Goal: Task Accomplishment & Management: Complete application form

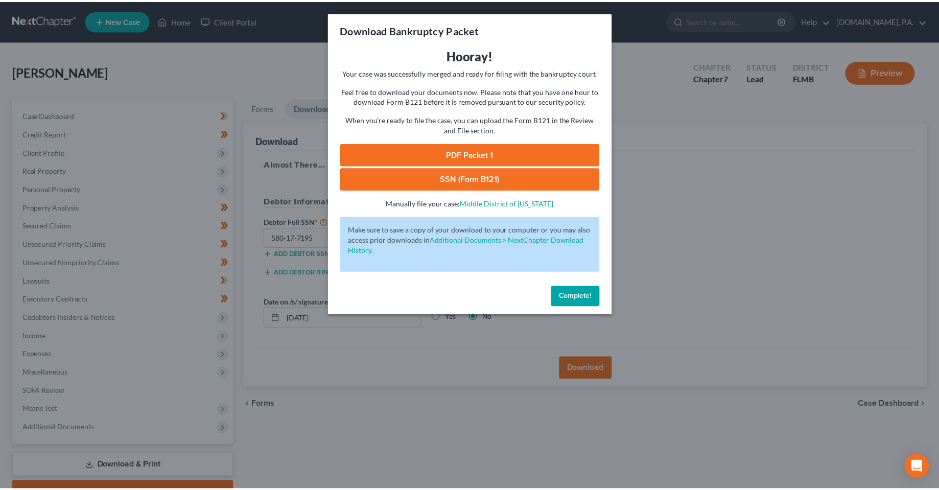
scroll to position [53, 0]
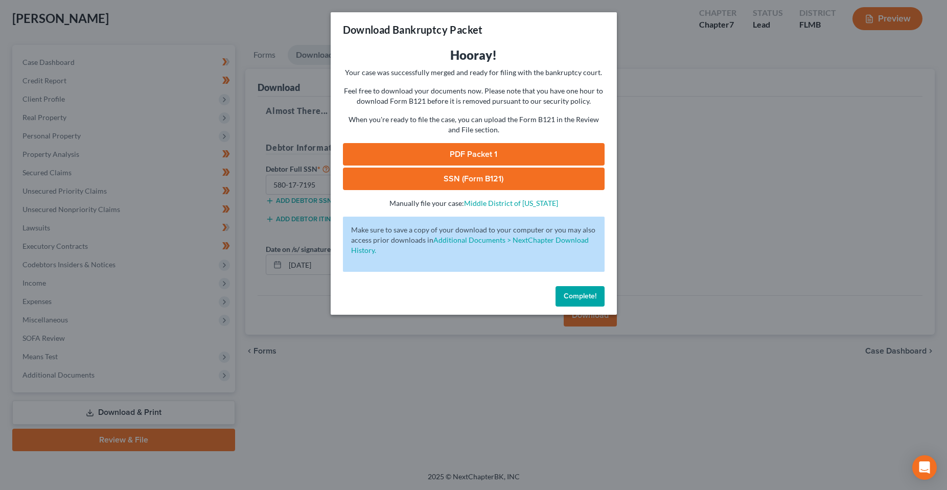
drag, startPoint x: 592, startPoint y: 296, endPoint x: 695, endPoint y: 268, distance: 106.8
click at [592, 296] on span "Complete!" at bounding box center [580, 296] width 33 height 9
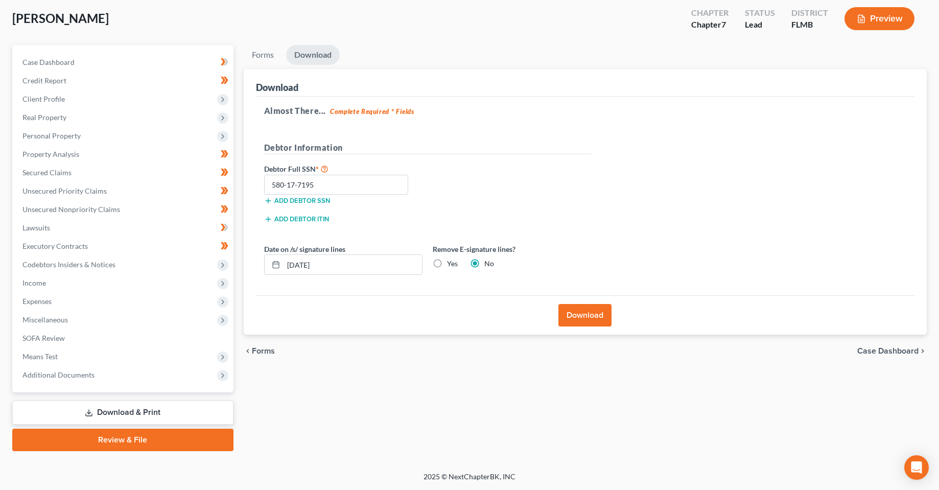
click at [338, 403] on div "Forms Download Forms Forms to Download Select which forms you would like to dow…" at bounding box center [586, 248] width 694 height 406
click at [488, 37] on div "[PERSON_NAME] Upgraded Chapter Chapter 7 Status Lead District [GEOGRAPHIC_DATA]…" at bounding box center [469, 23] width 915 height 44
drag, startPoint x: 351, startPoint y: 392, endPoint x: 318, endPoint y: 358, distance: 47.3
click at [351, 389] on div "Forms Download Forms Forms to Download Select which forms you would like to dow…" at bounding box center [586, 248] width 694 height 406
click at [52, 133] on span "Personal Property" at bounding box center [51, 135] width 58 height 9
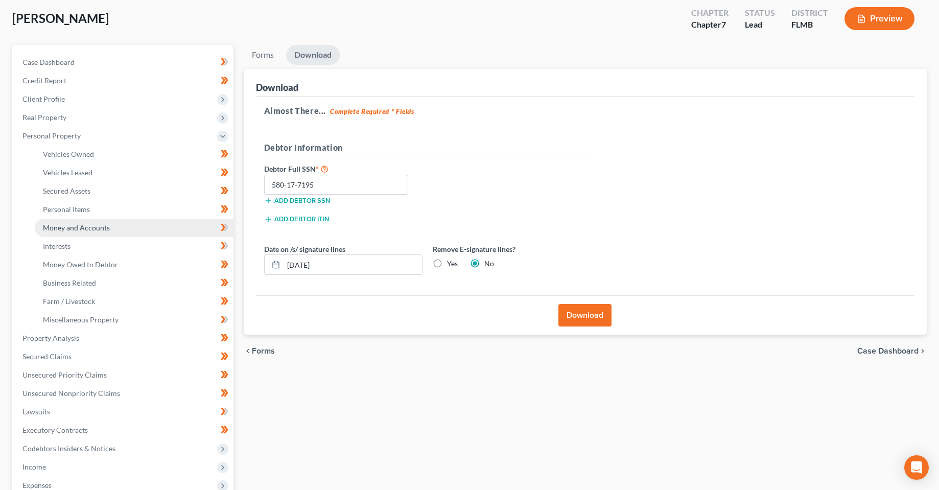
click at [72, 230] on span "Money and Accounts" at bounding box center [76, 227] width 67 height 9
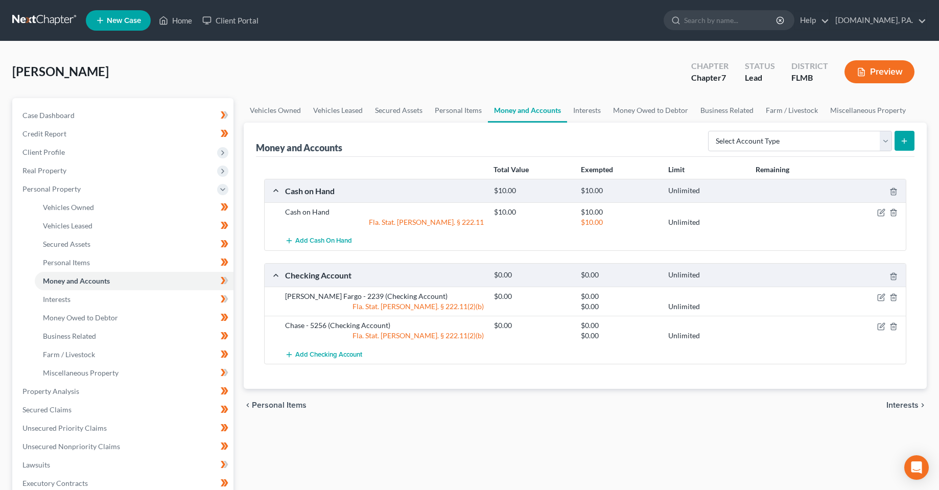
click at [386, 458] on div "Vehicles Owned Vehicles Leased Secured Assets Personal Items Money and Accounts…" at bounding box center [586, 393] width 694 height 590
click at [322, 353] on span "Add Checking Account" at bounding box center [328, 355] width 67 height 8
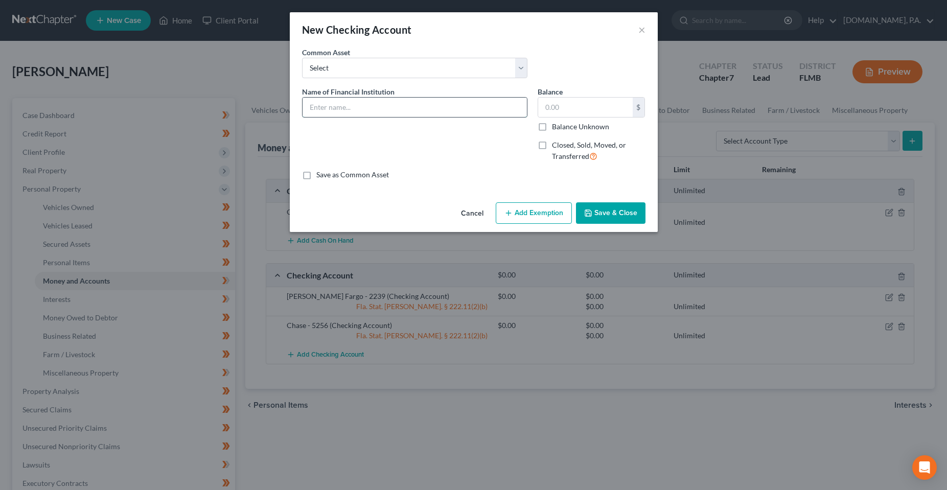
click at [350, 106] on input "text" at bounding box center [415, 107] width 224 height 19
type input "[PERSON_NAME] Fargo - 3518"
click at [577, 113] on input "text" at bounding box center [585, 107] width 95 height 19
type input "241.86"
click at [620, 218] on button "Save & Close" at bounding box center [610, 212] width 69 height 21
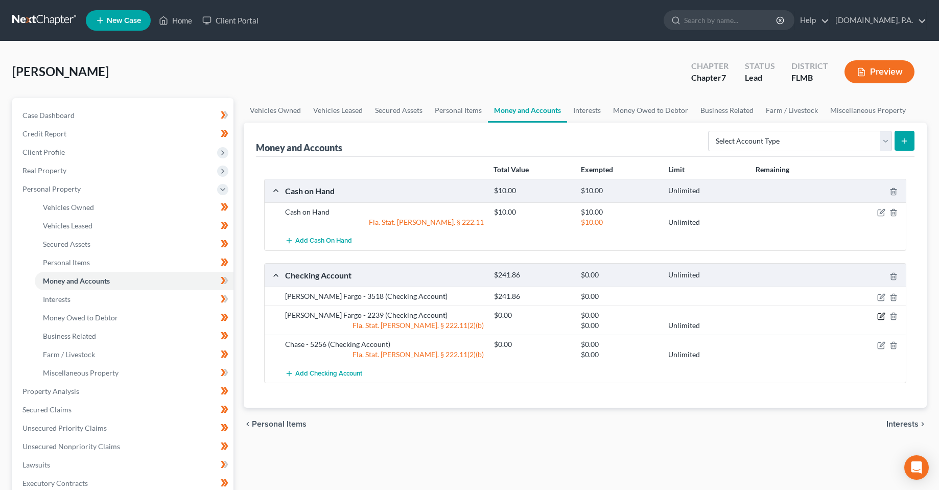
click at [880, 314] on icon "button" at bounding box center [881, 316] width 6 height 6
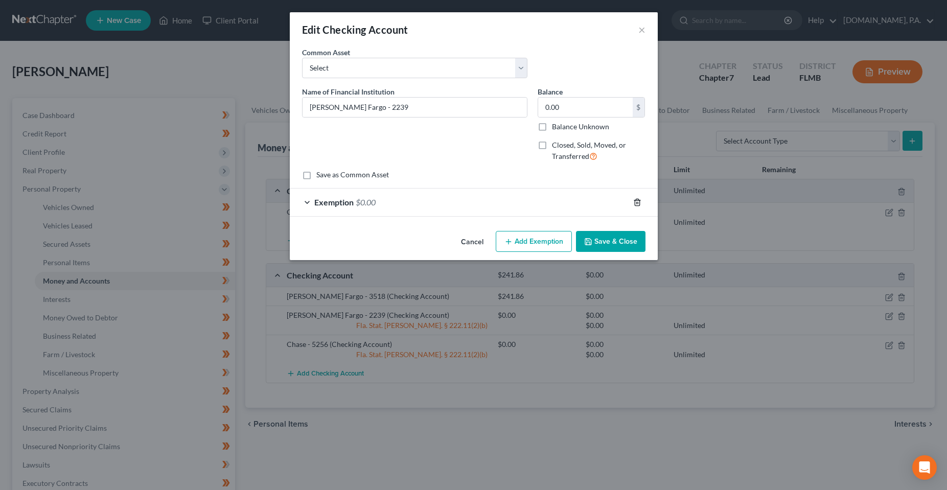
click at [634, 201] on icon "button" at bounding box center [637, 202] width 8 height 8
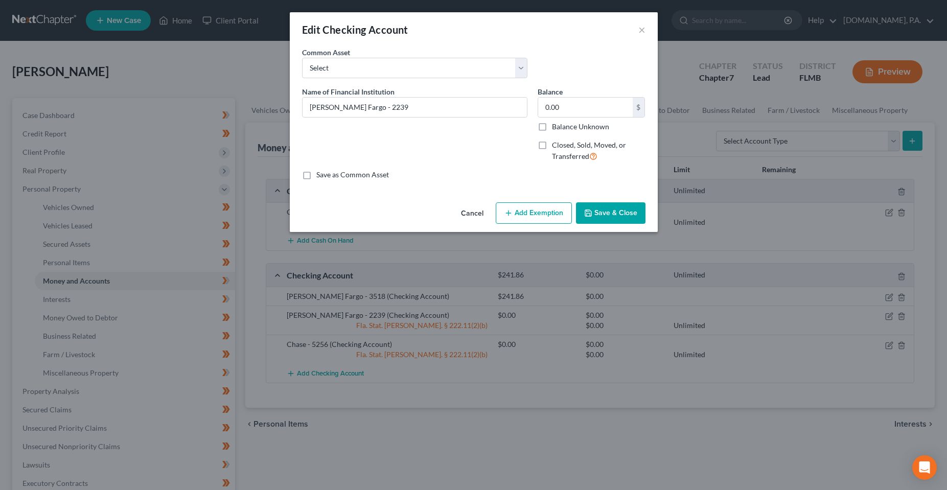
click at [616, 219] on button "Save & Close" at bounding box center [610, 212] width 69 height 21
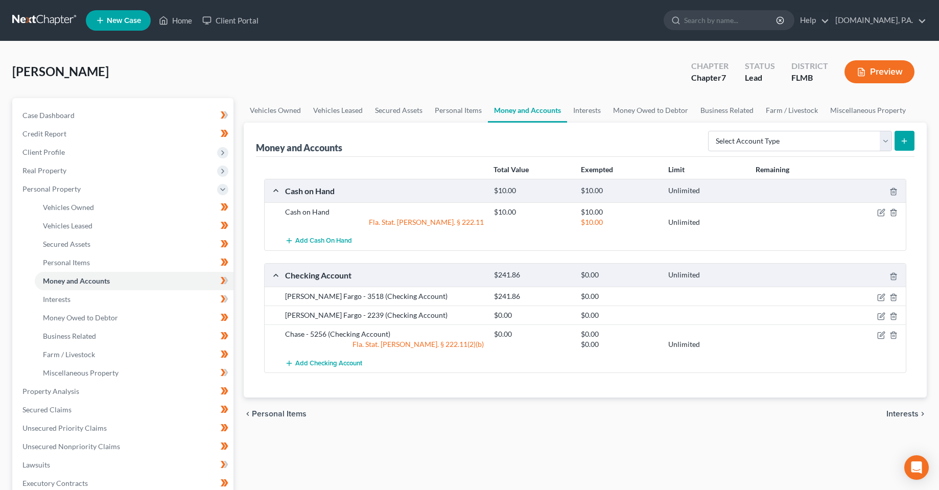
click at [876, 334] on div at bounding box center [872, 334] width 69 height 10
click at [877, 338] on icon "button" at bounding box center [881, 335] width 8 height 8
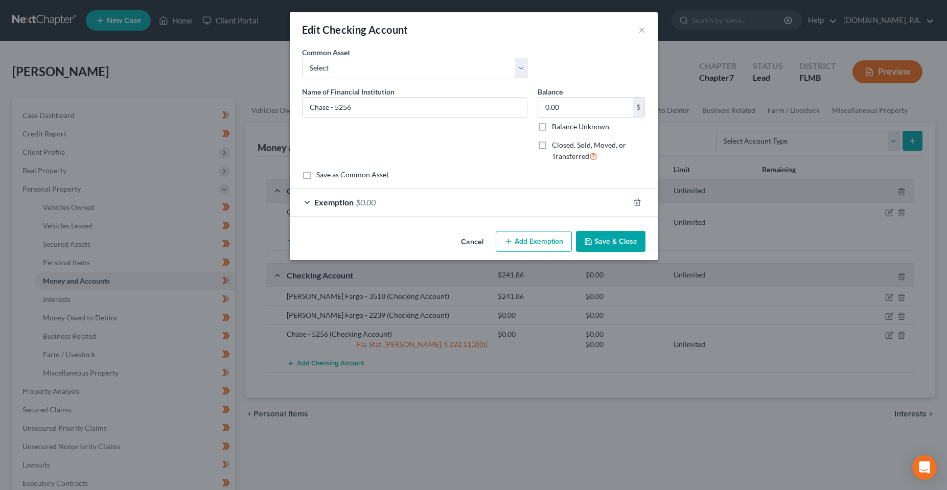
click at [642, 201] on div at bounding box center [643, 202] width 29 height 16
click at [636, 201] on icon "button" at bounding box center [637, 202] width 8 height 8
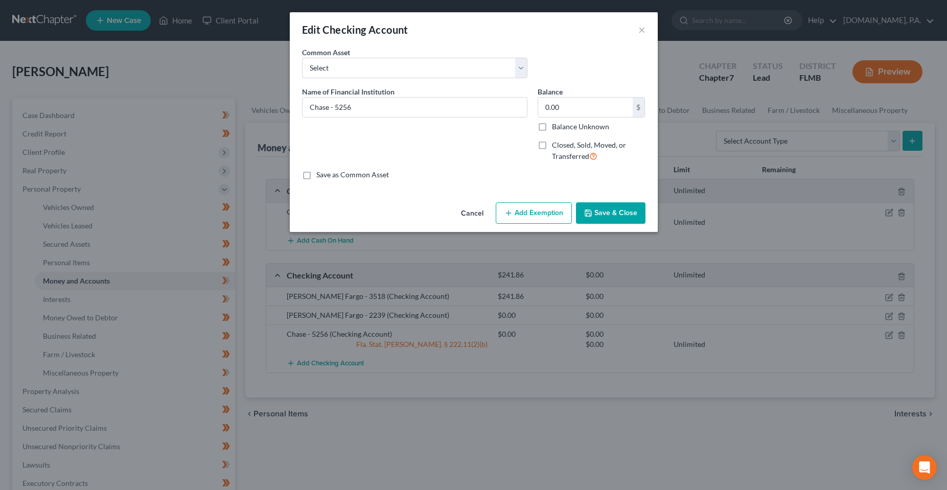
click at [611, 208] on button "Save & Close" at bounding box center [610, 212] width 69 height 21
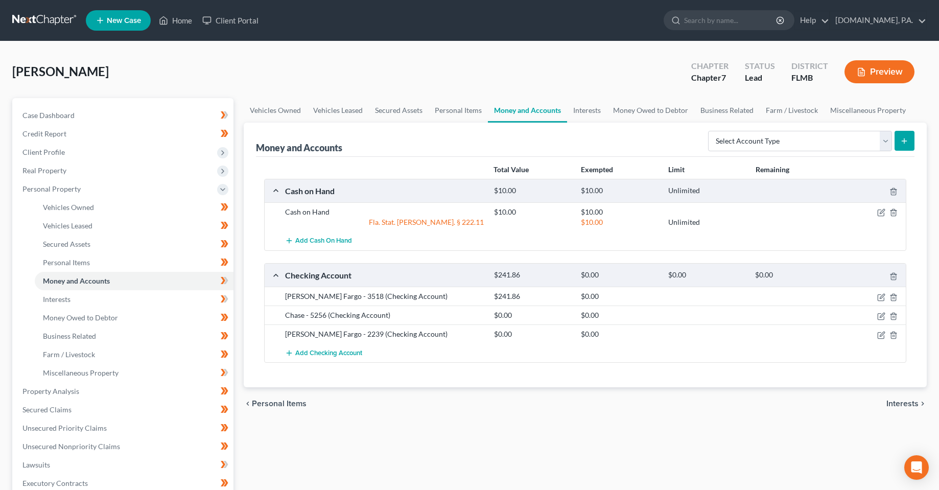
click at [495, 429] on div "Vehicles Owned Vehicles Leased Secured Assets Personal Items Money and Accounts…" at bounding box center [586, 393] width 694 height 590
click at [313, 356] on span "Add Checking Account" at bounding box center [328, 353] width 67 height 8
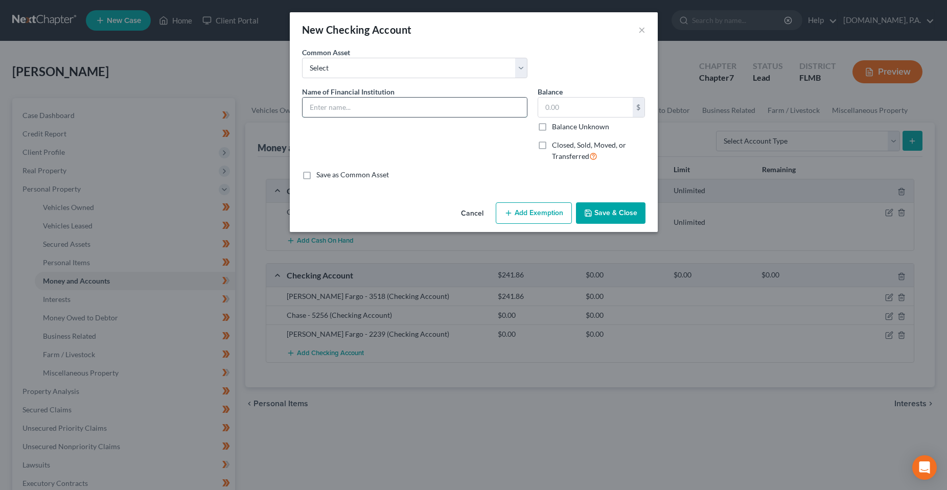
click at [449, 105] on input "text" at bounding box center [415, 107] width 224 height 19
type input "[PERSON_NAME] Fargo - 6672"
click at [611, 216] on button "Save & Close" at bounding box center [610, 212] width 69 height 21
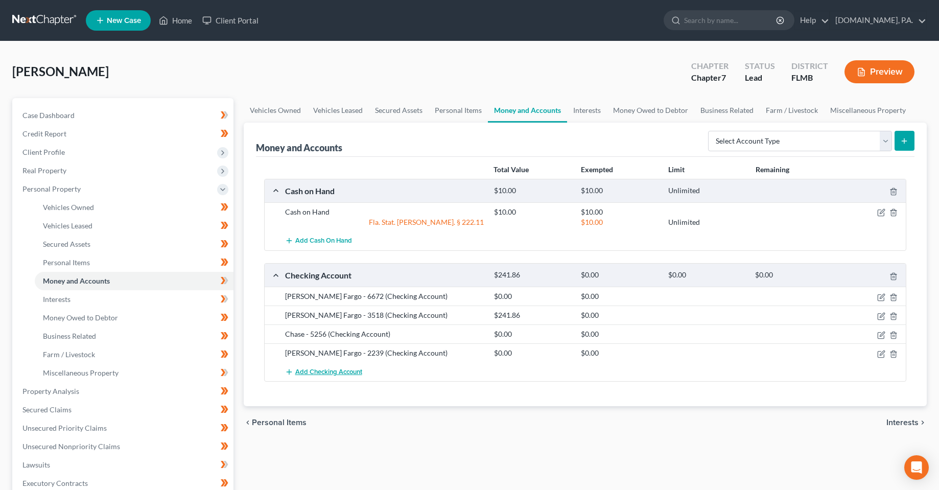
click at [342, 375] on span "Add Checking Account" at bounding box center [328, 372] width 67 height 8
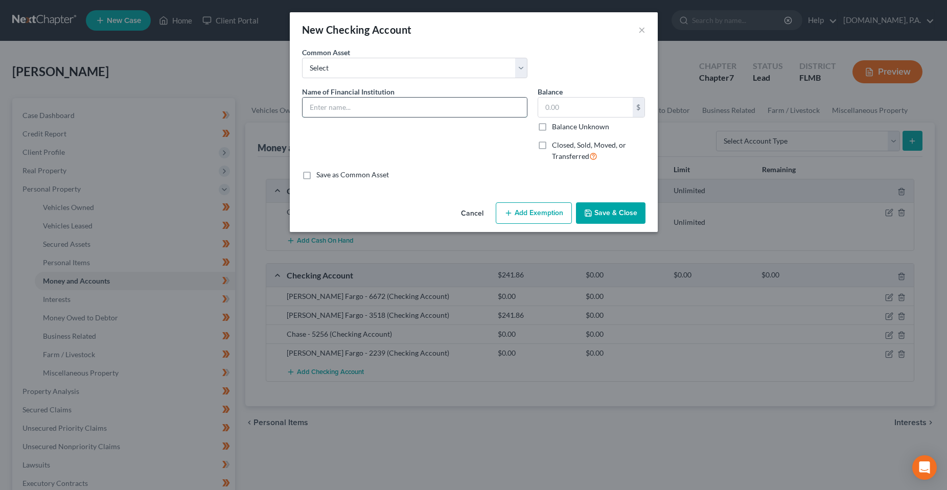
click at [389, 103] on input "text" at bounding box center [415, 107] width 224 height 19
type input "[PERSON_NAME] Fargo - 3672"
click at [621, 204] on button "Save & Close" at bounding box center [610, 212] width 69 height 21
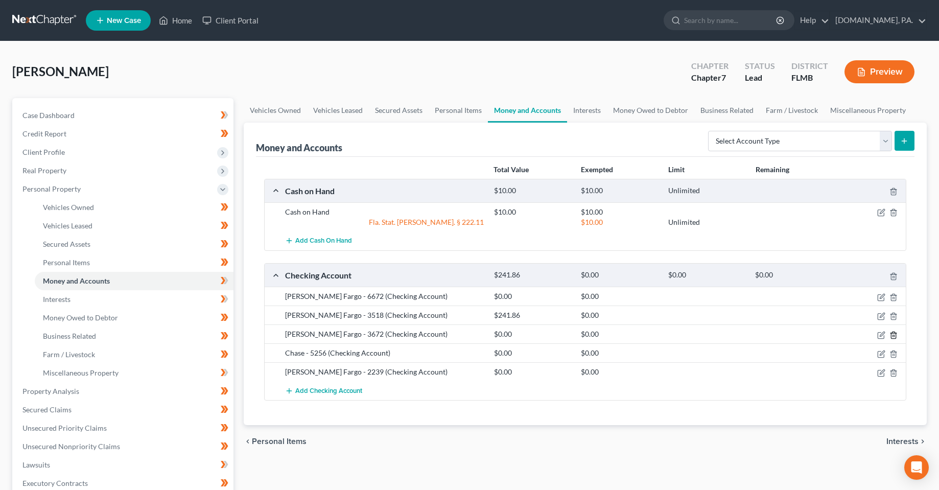
click at [894, 333] on icon "button" at bounding box center [894, 335] width 8 height 8
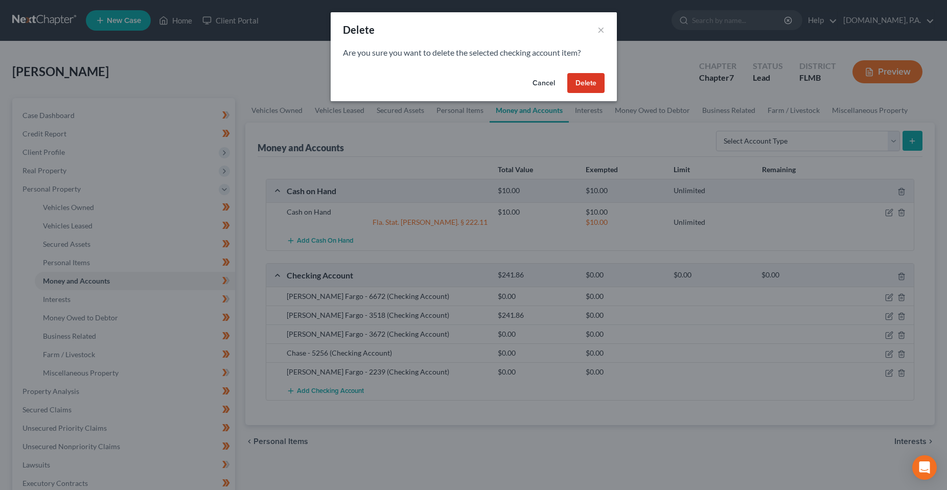
click at [593, 81] on button "Delete" at bounding box center [585, 83] width 37 height 20
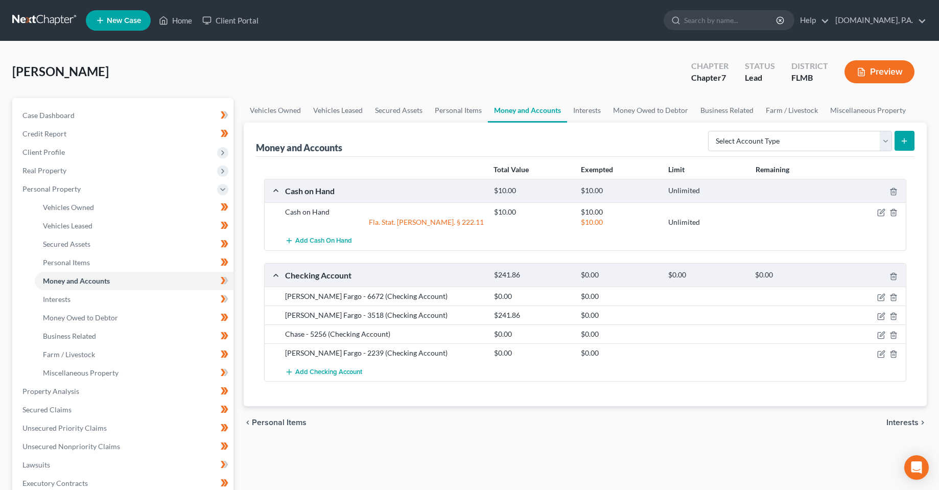
drag, startPoint x: 360, startPoint y: 410, endPoint x: 351, endPoint y: 410, distance: 9.2
click at [360, 410] on div "chevron_left Personal Items Interests chevron_right" at bounding box center [586, 422] width 684 height 33
click at [797, 145] on select "Select Account Type Brokerage Cash on Hand Certificates of Deposit Checking Acc…" at bounding box center [800, 141] width 184 height 20
select select "savings"
click at [710, 131] on select "Select Account Type Brokerage Cash on Hand Certificates of Deposit Checking Acc…" at bounding box center [800, 141] width 184 height 20
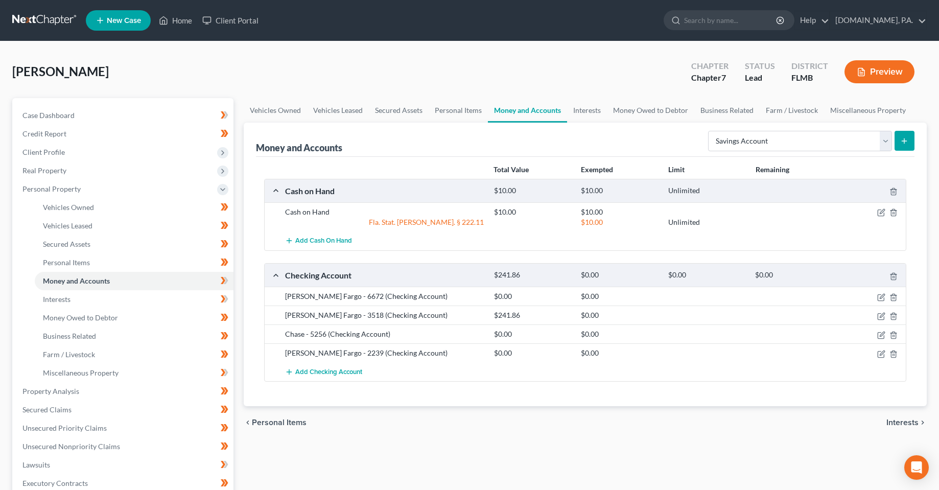
click at [898, 144] on button "submit" at bounding box center [905, 141] width 20 height 20
drag, startPoint x: 648, startPoint y: 145, endPoint x: 677, endPoint y: 142, distance: 29.3
click at [650, 149] on div "Money and Accounts Select Account Type Brokerage Cash on Hand Certificates of D…" at bounding box center [585, 140] width 659 height 34
click at [908, 142] on icon "submit" at bounding box center [904, 141] width 8 height 8
click at [625, 149] on div "Money and Accounts Select Account Type Brokerage Cash on Hand Certificates of D…" at bounding box center [585, 140] width 659 height 34
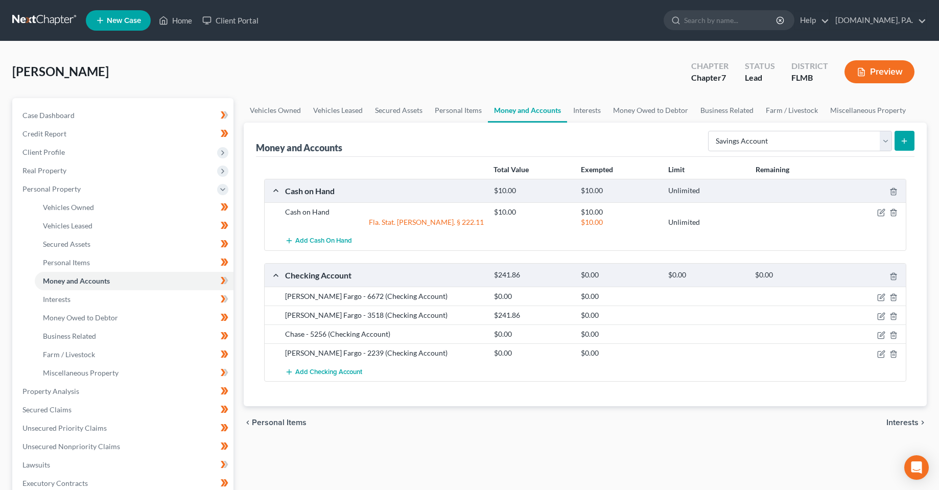
drag, startPoint x: 511, startPoint y: 431, endPoint x: 462, endPoint y: 428, distance: 49.6
click at [511, 431] on div "chevron_left Personal Items Interests chevron_right" at bounding box center [586, 422] width 684 height 33
click at [911, 424] on span "Interests" at bounding box center [903, 422] width 32 height 8
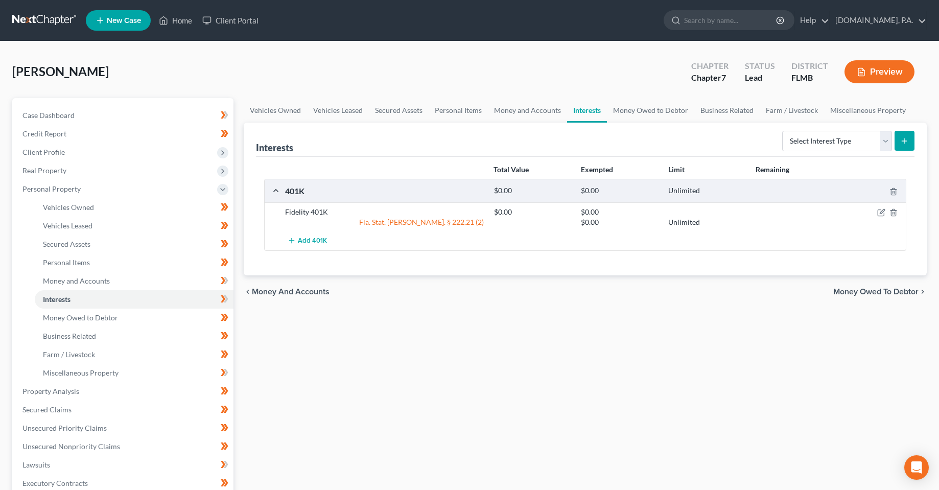
click at [282, 294] on span "Money and Accounts" at bounding box center [291, 292] width 78 height 8
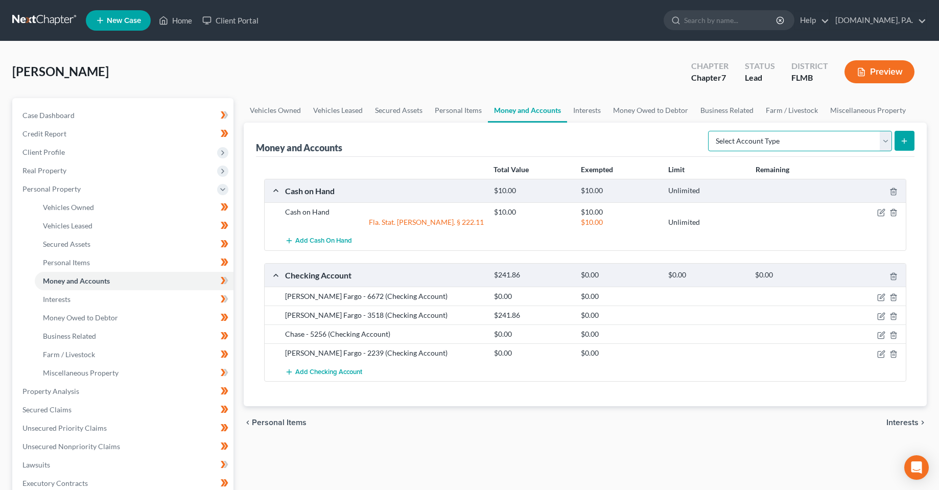
click at [826, 136] on select "Select Account Type Brokerage Cash on Hand Certificates of Deposit Checking Acc…" at bounding box center [800, 141] width 184 height 20
select select "savings"
click at [710, 131] on select "Select Account Type Brokerage Cash on Hand Certificates of Deposit Checking Acc…" at bounding box center [800, 141] width 184 height 20
click at [905, 141] on icon "submit" at bounding box center [904, 141] width 8 height 8
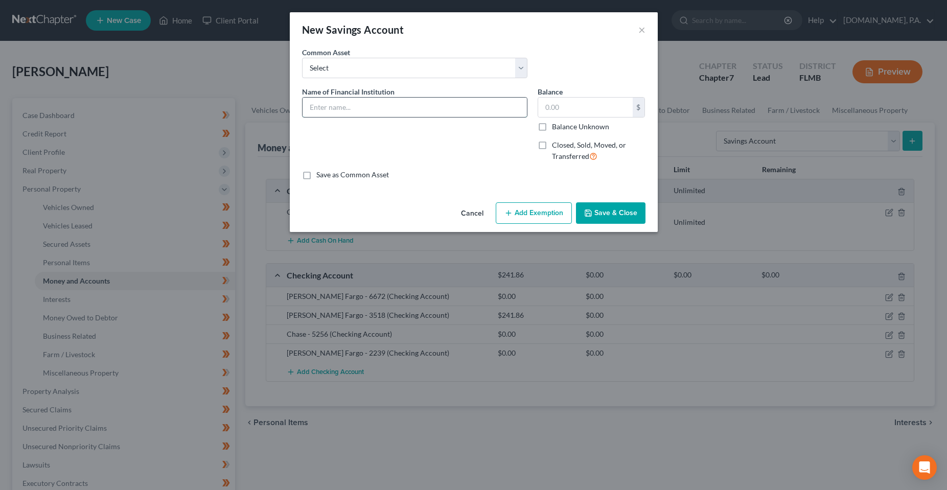
click at [388, 106] on input "text" at bounding box center [415, 107] width 224 height 19
type input "[PERSON_NAME] Fargo - 3672"
click at [611, 226] on div "Cancel Add Exemption Save & Close" at bounding box center [474, 215] width 368 height 34
click at [607, 214] on button "Save & Close" at bounding box center [610, 212] width 69 height 21
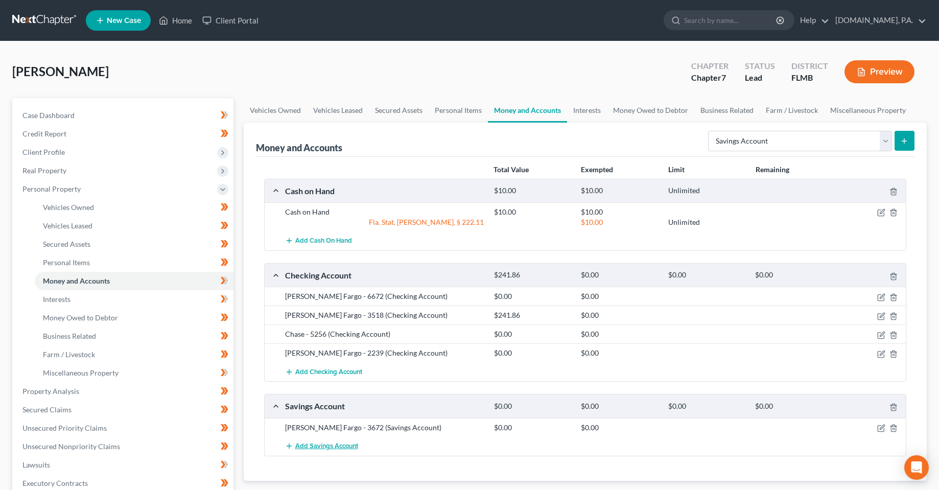
click at [321, 448] on span "Add Savings Account" at bounding box center [326, 446] width 63 height 8
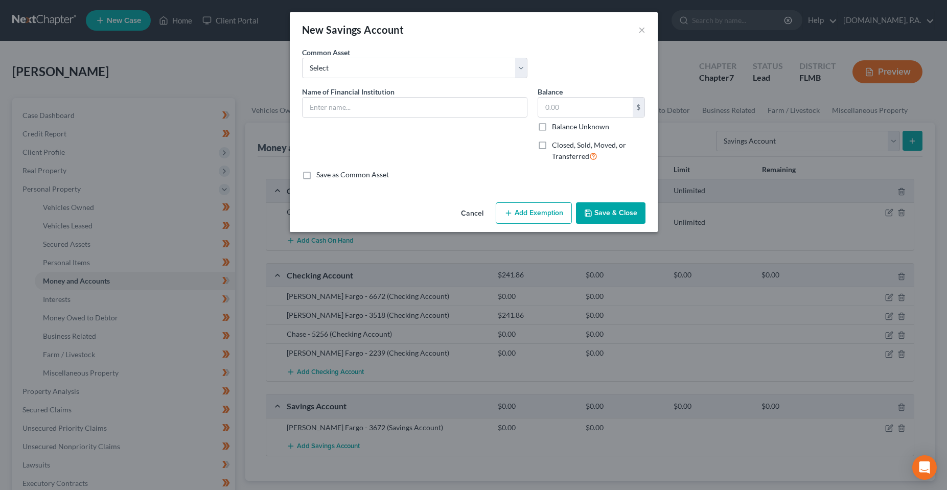
click at [365, 120] on div "Name of Financial Institution *" at bounding box center [415, 128] width 236 height 84
click at [365, 112] on input "text" at bounding box center [415, 107] width 224 height 19
type input "[PERSON_NAME] Fargo - 2954"
click at [635, 211] on button "Save & Close" at bounding box center [610, 212] width 69 height 21
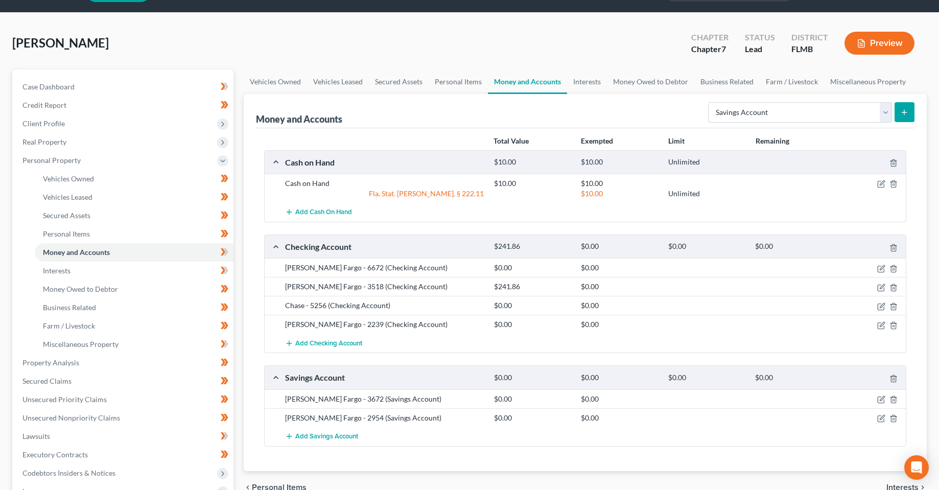
scroll to position [51, 0]
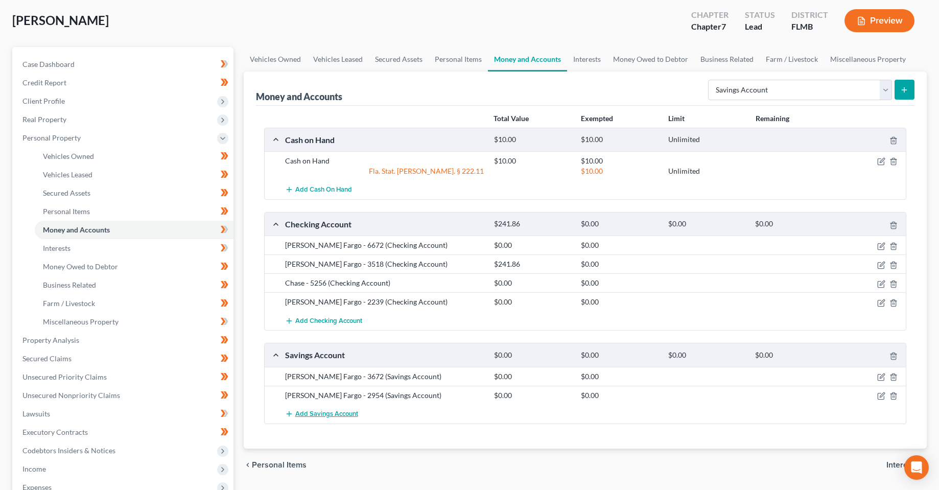
click at [328, 420] on button "Add Savings Account" at bounding box center [321, 414] width 73 height 19
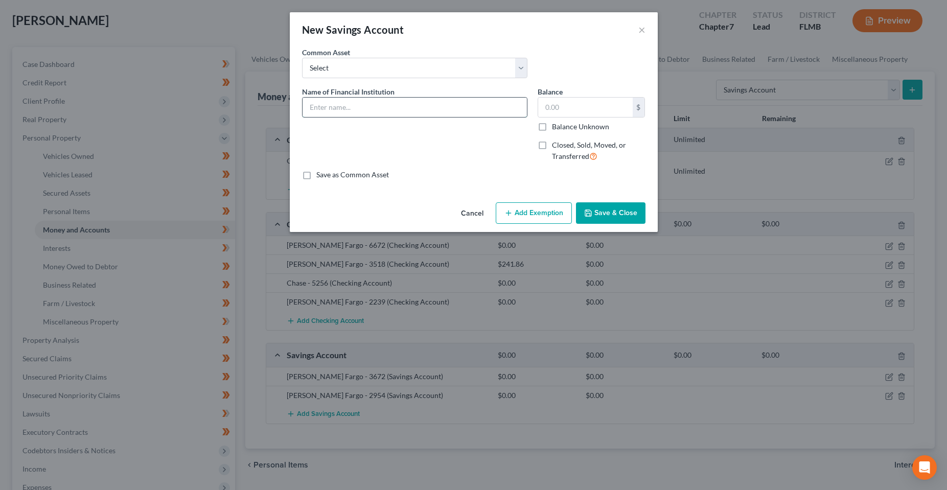
click at [363, 102] on input "text" at bounding box center [415, 107] width 224 height 19
type input "[PERSON_NAME] Fargo - 1324"
drag, startPoint x: 612, startPoint y: 218, endPoint x: 608, endPoint y: 222, distance: 5.4
click at [609, 220] on button "Save & Close" at bounding box center [610, 212] width 69 height 21
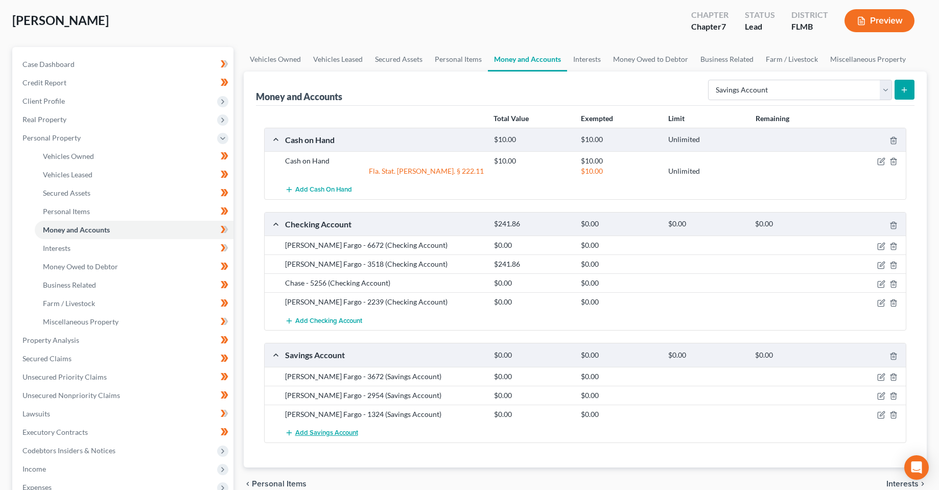
click at [304, 432] on span "Add Savings Account" at bounding box center [326, 433] width 63 height 8
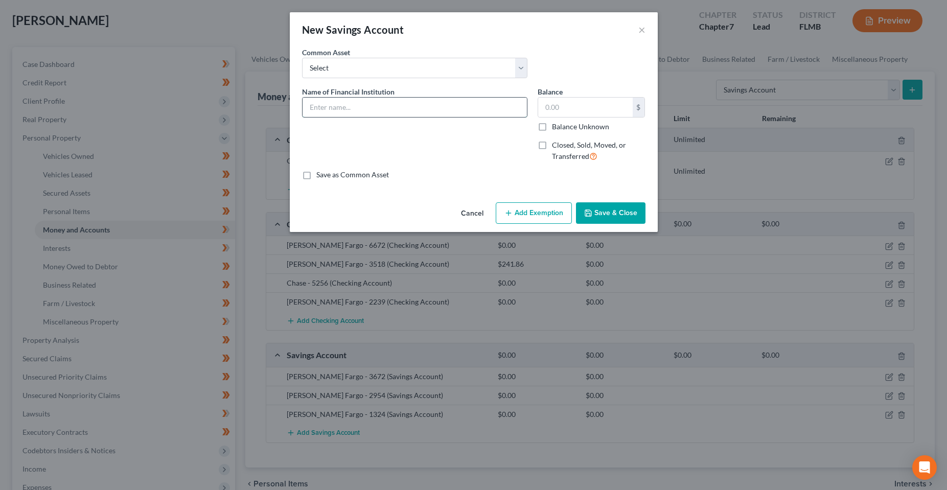
click at [404, 112] on input "text" at bounding box center [415, 107] width 224 height 19
type input "Chase - 7263"
click at [602, 218] on button "Save & Close" at bounding box center [610, 212] width 69 height 21
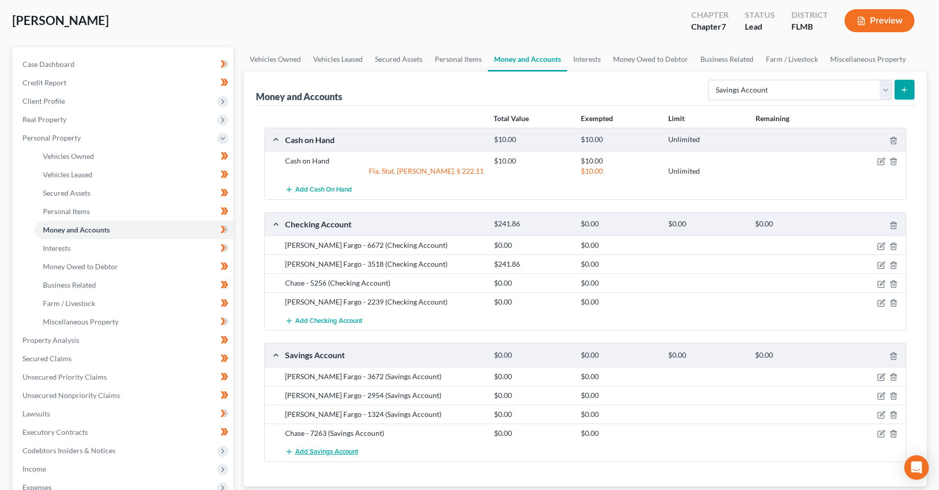
click at [323, 450] on span "Add Savings Account" at bounding box center [326, 452] width 63 height 8
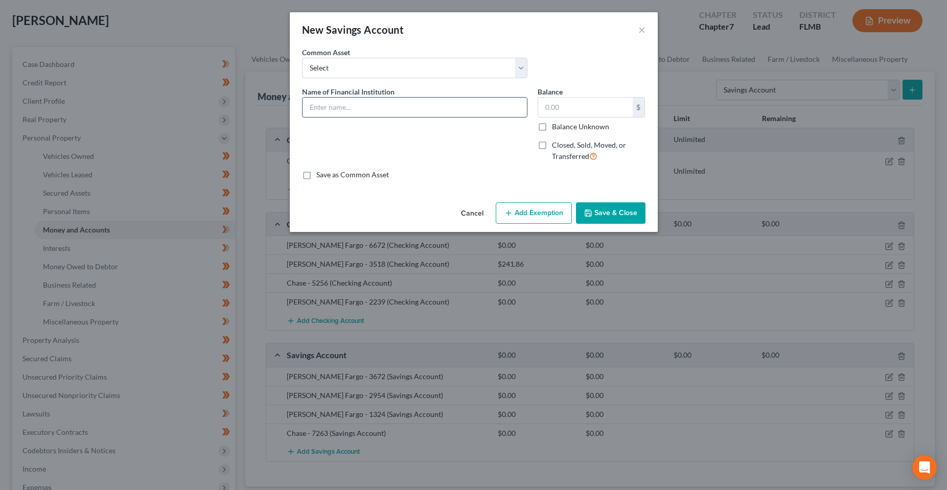
click at [347, 109] on input "text" at bounding box center [415, 107] width 224 height 19
type input "Chase - 7495"
click at [601, 214] on button "Save & Close" at bounding box center [610, 212] width 69 height 21
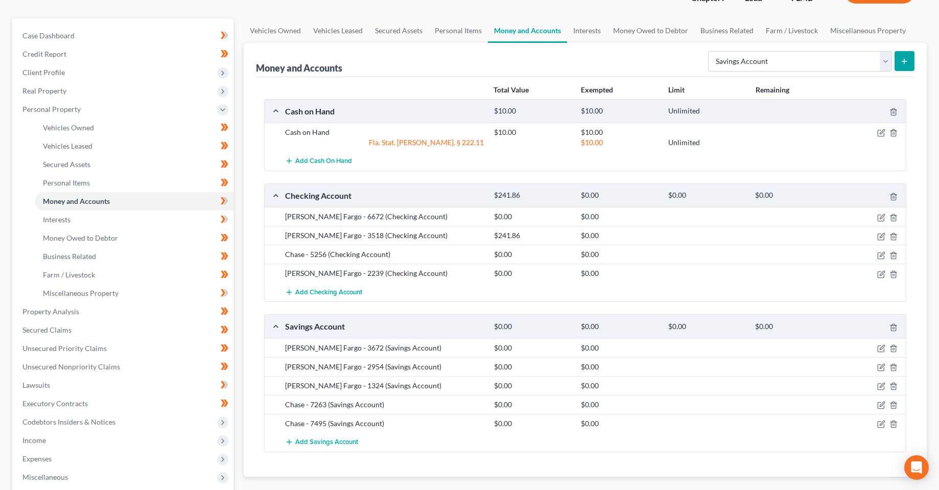
scroll to position [102, 0]
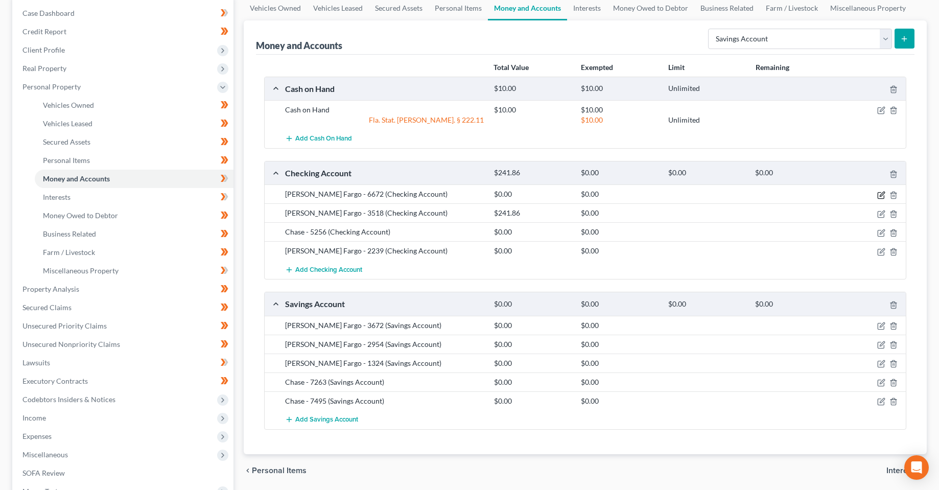
click at [882, 196] on icon "button" at bounding box center [881, 195] width 8 height 8
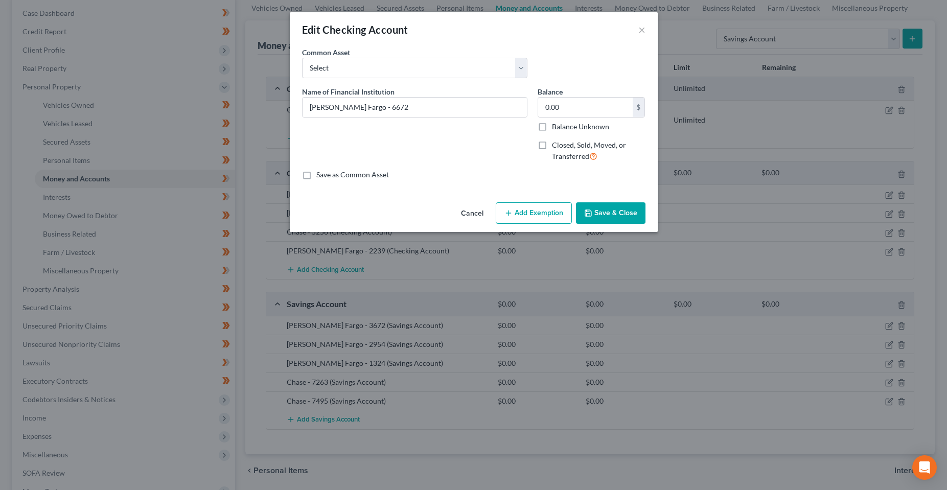
click at [587, 118] on div "0.00 $ Balance Unknown" at bounding box center [592, 114] width 108 height 35
click at [585, 111] on input "0.00" at bounding box center [585, 107] width 95 height 19
type input "1,505.28"
click at [506, 221] on button "Add Exemption" at bounding box center [534, 212] width 76 height 21
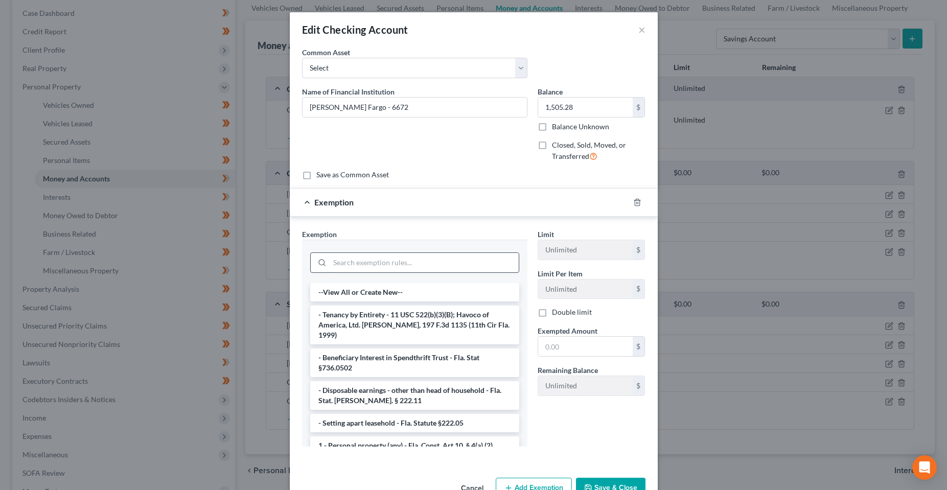
click at [420, 261] on input "search" at bounding box center [424, 262] width 189 height 19
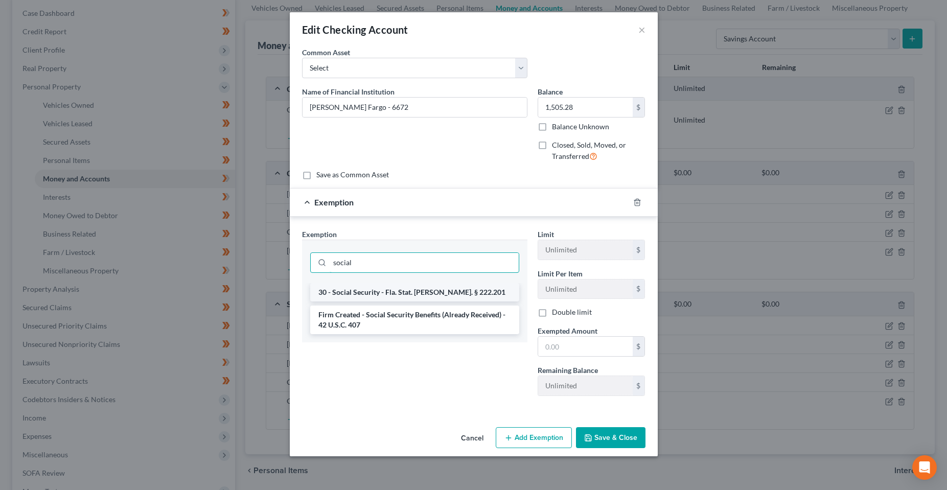
type input "social"
click at [424, 291] on li "30 - Social Security - Fla. Stat. [PERSON_NAME]. § 222.201" at bounding box center [414, 292] width 209 height 18
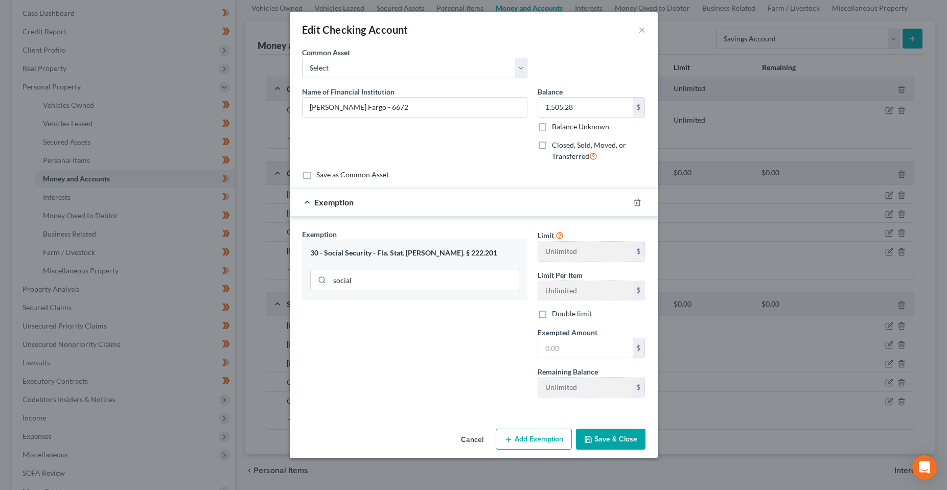
click at [460, 357] on div "Exemption Set must be selected for CA. Exemption * 30 - Social Security - Fla. …" at bounding box center [415, 317] width 236 height 177
click at [603, 110] on input "1,505.28" at bounding box center [585, 107] width 95 height 19
click at [576, 354] on input "text" at bounding box center [585, 347] width 95 height 19
paste input "1,505.28"
type input "1,505.28"
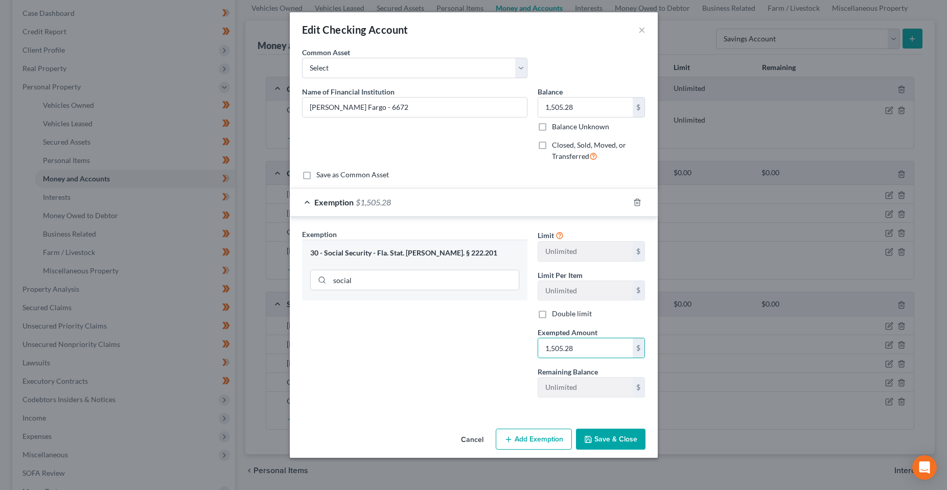
click at [473, 398] on div "Exemption Set must be selected for CA. Exemption * 30 - Social Security - Fla. …" at bounding box center [415, 317] width 236 height 177
drag, startPoint x: 604, startPoint y: 438, endPoint x: 568, endPoint y: 439, distance: 36.8
click at [574, 437] on div "Cancel Add Exemption Save & Close" at bounding box center [474, 442] width 368 height 34
click at [604, 439] on button "Save & Close" at bounding box center [610, 439] width 69 height 21
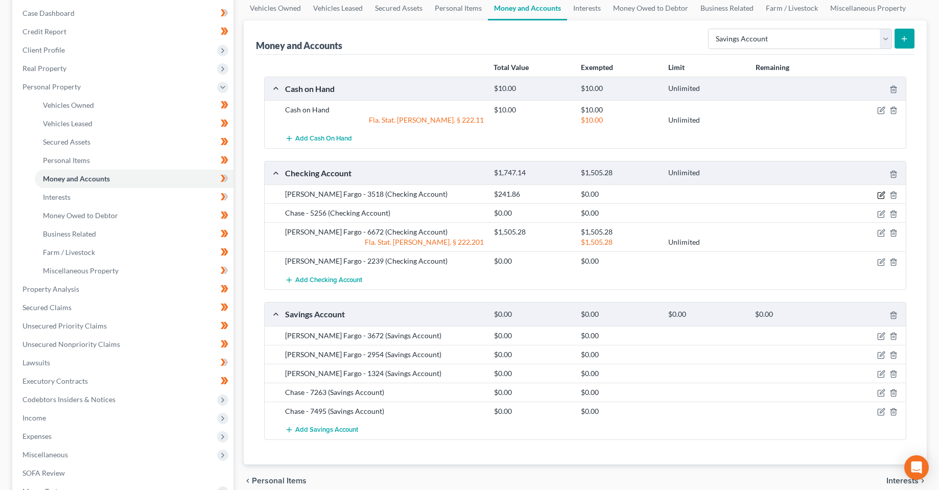
click at [882, 197] on icon "button" at bounding box center [881, 195] width 8 height 8
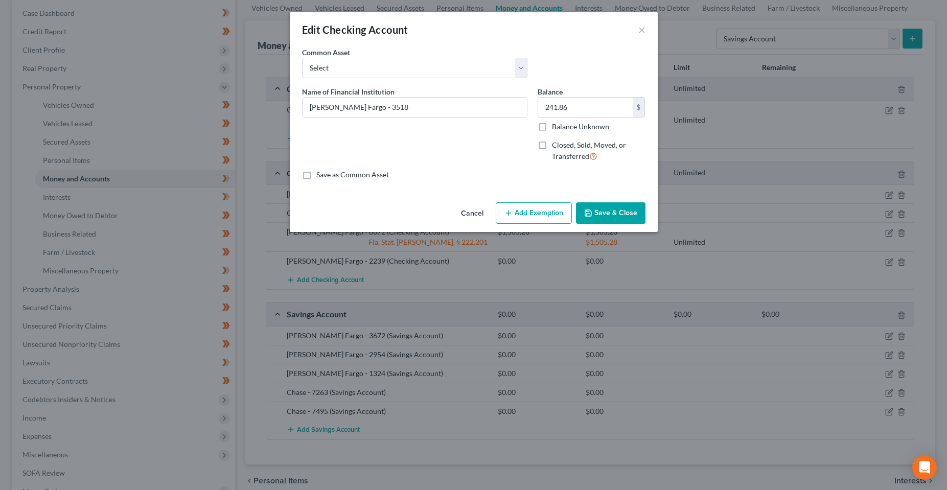
click at [512, 209] on icon "button" at bounding box center [508, 213] width 8 height 8
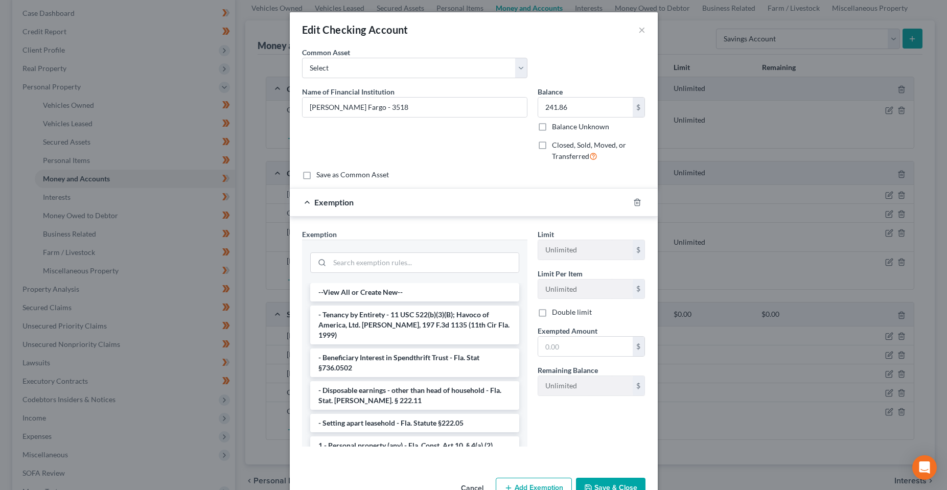
click at [415, 277] on div at bounding box center [414, 261] width 225 height 43
click at [411, 262] on input "search" at bounding box center [424, 262] width 189 height 19
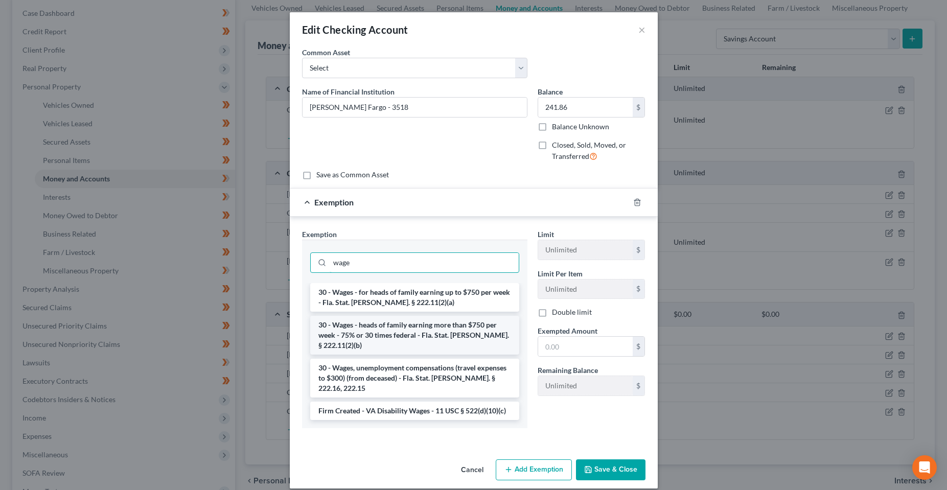
type input "wage"
click at [433, 333] on li "30 - Wages - heads of family earning more than $750 per week - 75% or 30 times …" at bounding box center [414, 335] width 209 height 39
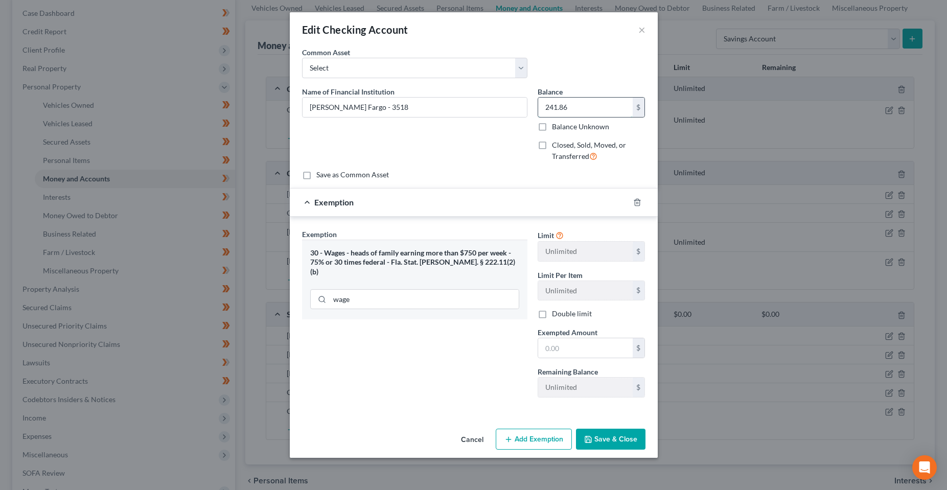
click at [588, 106] on input "241.86" at bounding box center [585, 107] width 95 height 19
click at [582, 346] on input "text" at bounding box center [585, 347] width 95 height 19
paste input "241.86"
type input "241.86"
click at [471, 371] on div "Exemption Set must be selected for CA. Exemption * 30 - Wages - heads of family…" at bounding box center [415, 317] width 236 height 177
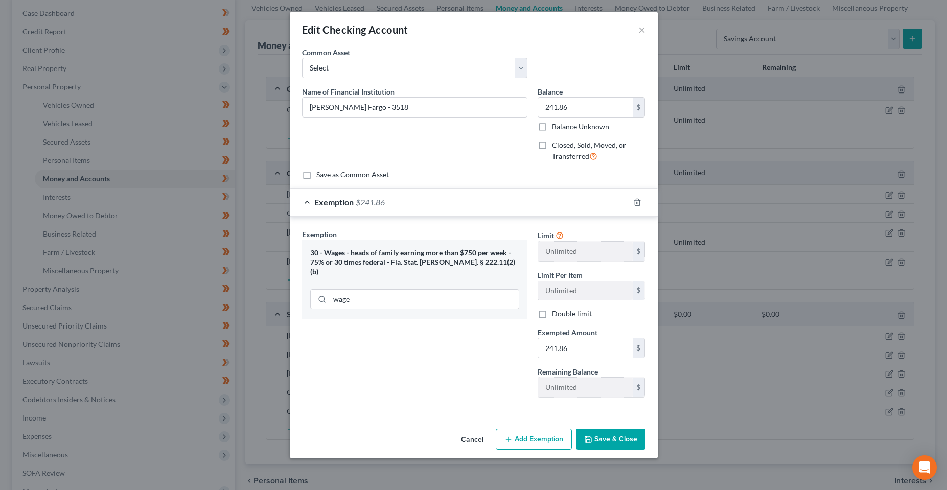
click at [603, 435] on button "Save & Close" at bounding box center [610, 439] width 69 height 21
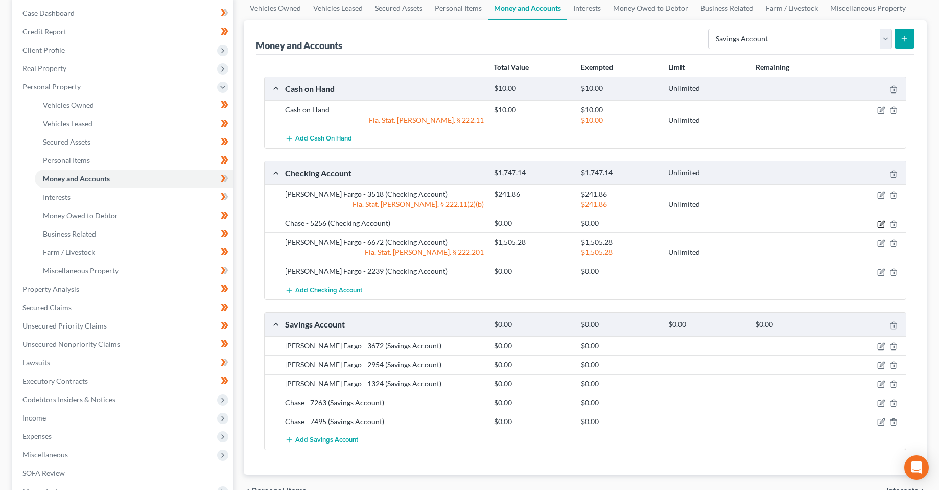
click at [883, 222] on icon "button" at bounding box center [882, 223] width 5 height 5
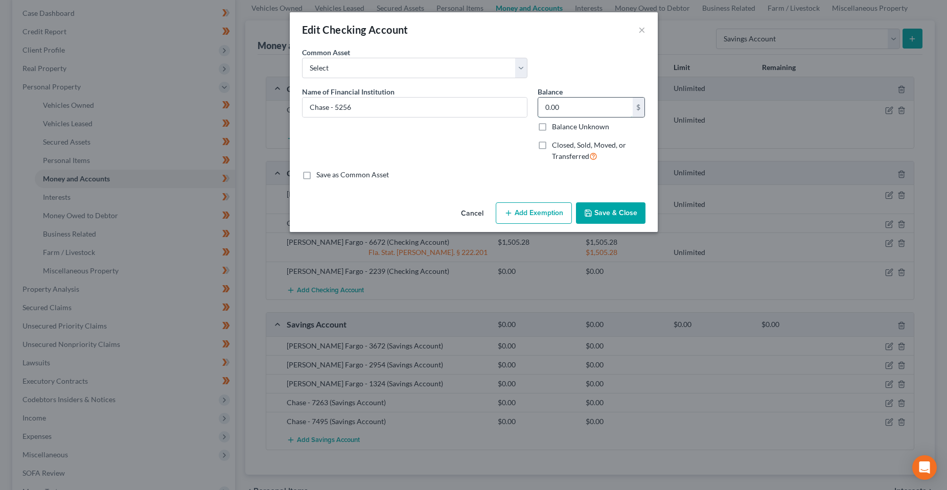
click at [579, 114] on input "0.00" at bounding box center [585, 107] width 95 height 19
drag, startPoint x: 579, startPoint y: 114, endPoint x: 492, endPoint y: 114, distance: 87.4
click at [492, 114] on div "Name of Financial Institution * Chase - 5256 Balance 24,367.00 $ Balance Unknow…" at bounding box center [474, 128] width 354 height 84
type input "24.67"
drag, startPoint x: 490, startPoint y: 131, endPoint x: 481, endPoint y: 167, distance: 36.8
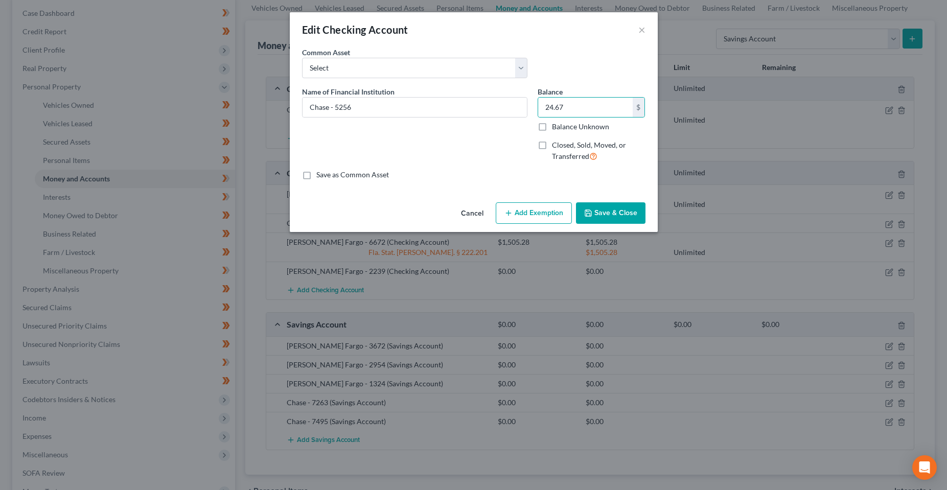
click at [490, 132] on div "Name of Financial Institution * Chase - 5256" at bounding box center [415, 128] width 236 height 84
click at [517, 217] on button "Add Exemption" at bounding box center [534, 212] width 76 height 21
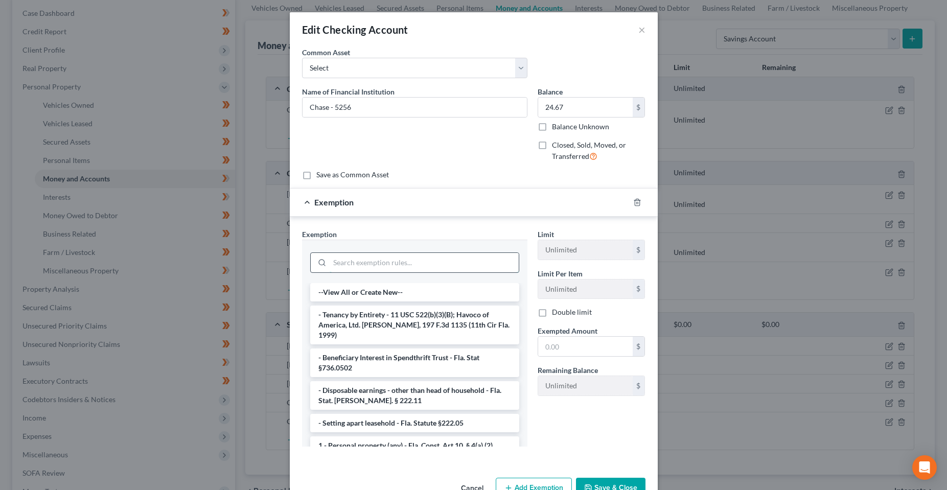
click at [425, 264] on input "search" at bounding box center [424, 262] width 189 height 19
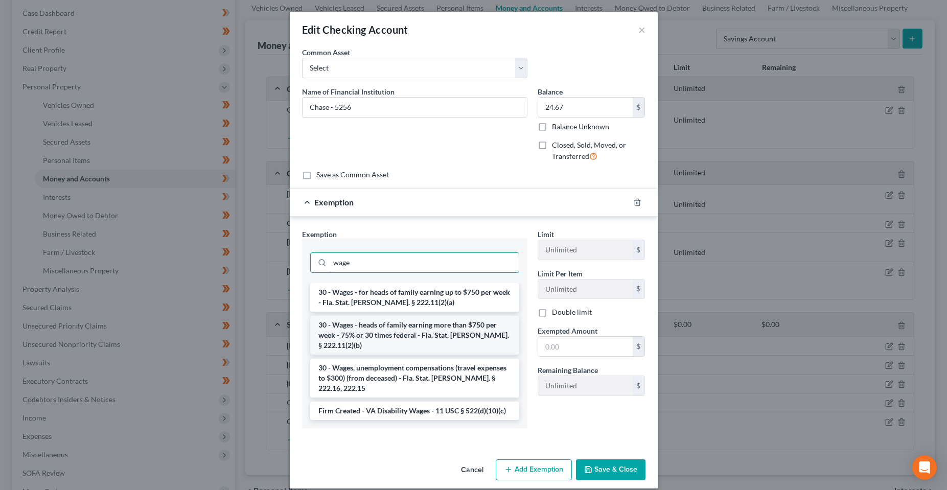
type input "wage"
click at [436, 316] on li "30 - Wages - heads of family earning more than $750 per week - 75% or 30 times …" at bounding box center [414, 335] width 209 height 39
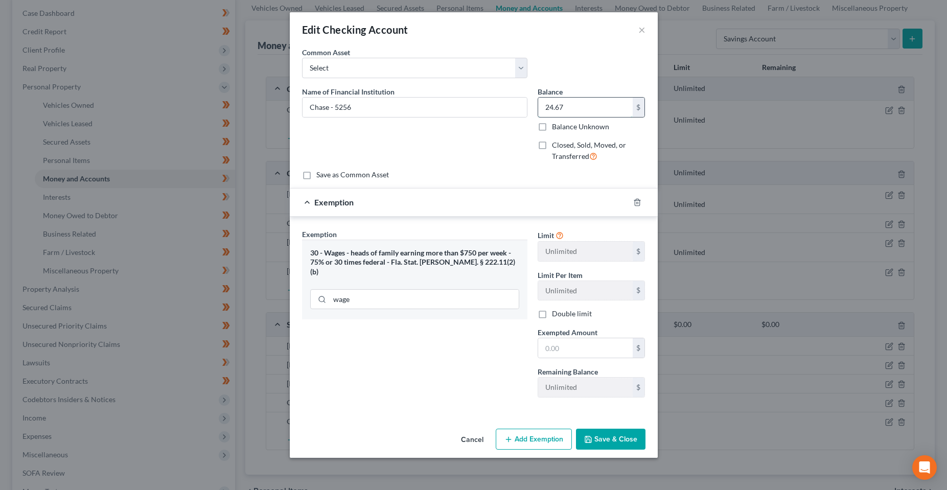
click at [590, 109] on input "24.67" at bounding box center [585, 107] width 95 height 19
click at [603, 350] on input "text" at bounding box center [585, 347] width 95 height 19
paste input "24.67"
type input "24.67"
click at [466, 376] on div "Exemption Set must be selected for CA. Exemption * 30 - Wages - heads of family…" at bounding box center [415, 317] width 236 height 177
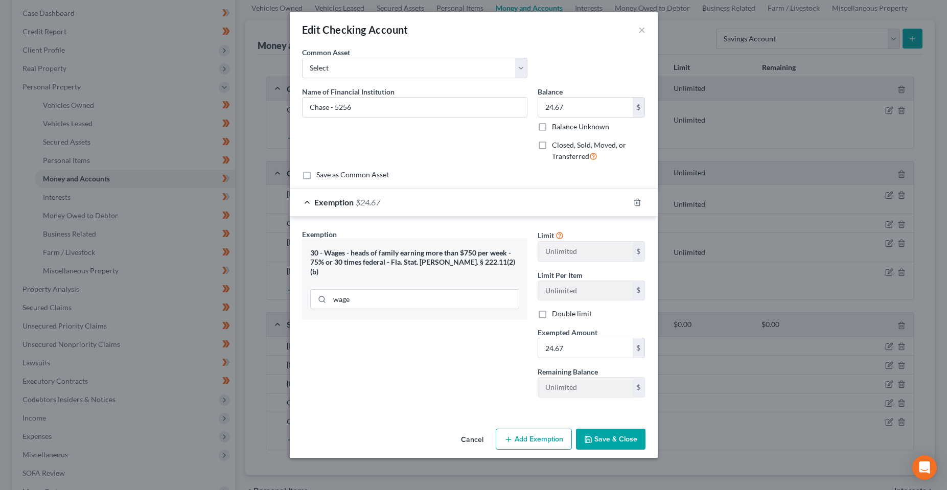
click at [594, 432] on button "Save & Close" at bounding box center [610, 439] width 69 height 21
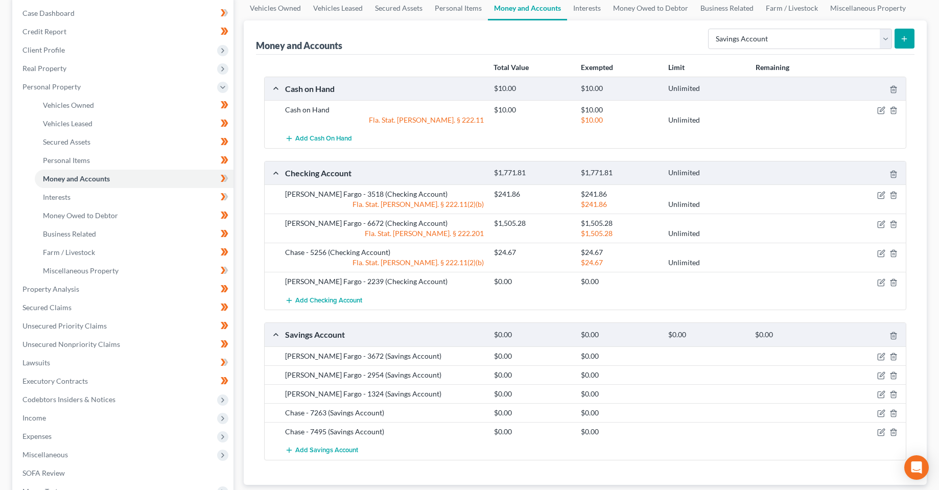
click at [247, 291] on div "Money and Accounts Select Account Type Brokerage Cash on Hand Certificates of D…" at bounding box center [586, 252] width 684 height 464
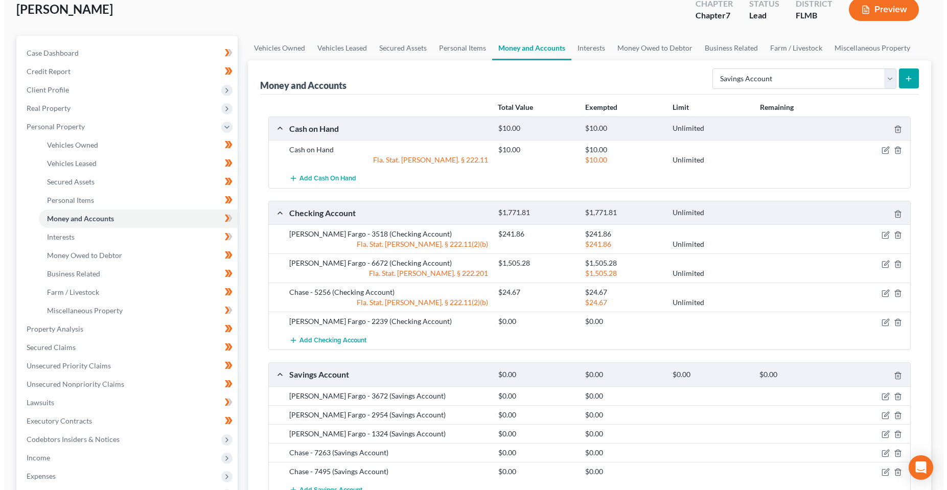
scroll to position [0, 0]
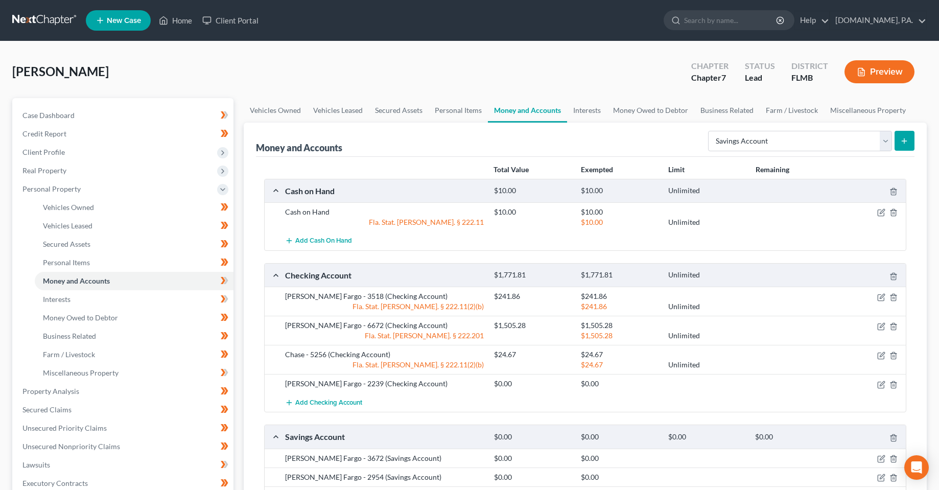
click at [600, 151] on div "Money and Accounts Select Account Type Brokerage Cash on Hand Certificates of D…" at bounding box center [585, 140] width 659 height 34
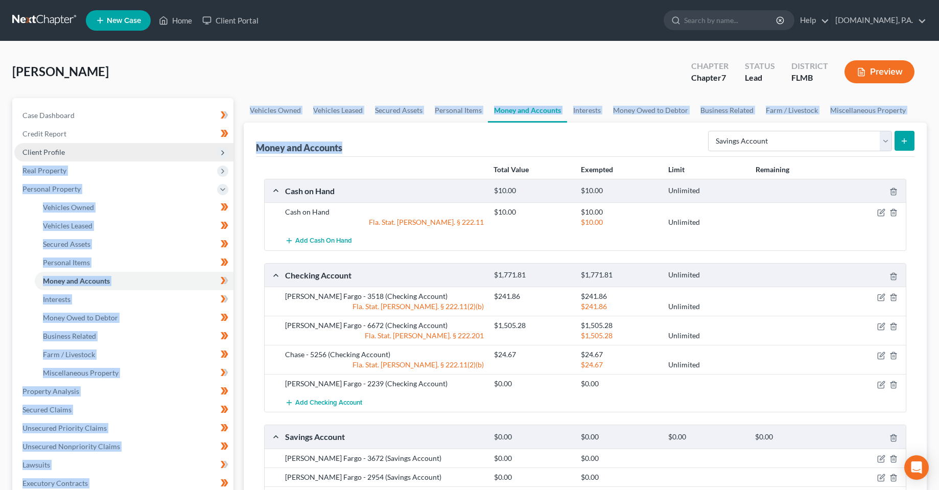
drag, startPoint x: 336, startPoint y: 149, endPoint x: 230, endPoint y: 151, distance: 106.3
click at [230, 151] on div "Petition Navigation Case Dashboard Payments Invoices Payments Payments Credit R…" at bounding box center [469, 393] width 925 height 590
click at [399, 151] on div "Money and Accounts Select Account Type Brokerage Cash on Hand Certificates of D…" at bounding box center [585, 140] width 659 height 34
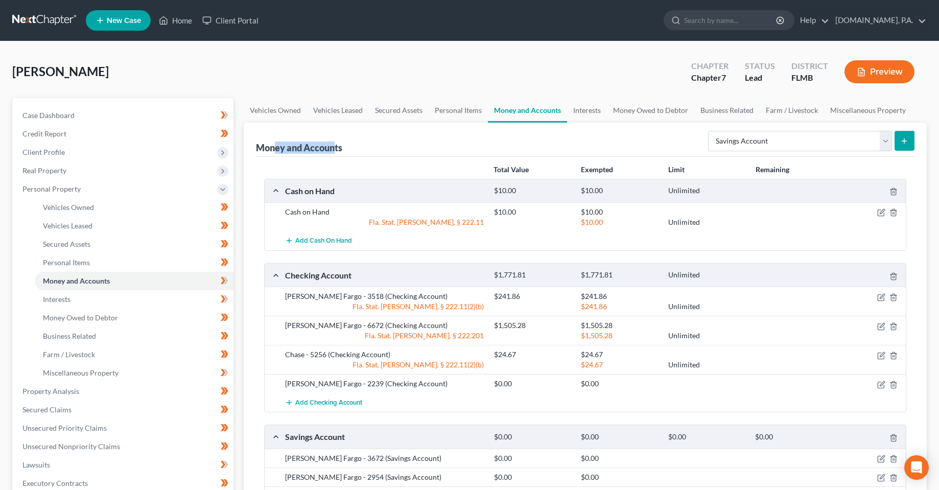
drag, startPoint x: 337, startPoint y: 150, endPoint x: 273, endPoint y: 150, distance: 64.4
click at [273, 150] on div "Money and Accounts" at bounding box center [299, 148] width 86 height 12
click at [405, 150] on div "Money and Accounts Select Account Type Brokerage Cash on Hand Certificates of D…" at bounding box center [585, 140] width 659 height 34
click at [130, 63] on div "[PERSON_NAME] Upgraded Chapter Chapter 7 Status Lead District [GEOGRAPHIC_DATA]…" at bounding box center [469, 76] width 915 height 44
click at [875, 76] on button "Preview" at bounding box center [880, 71] width 70 height 23
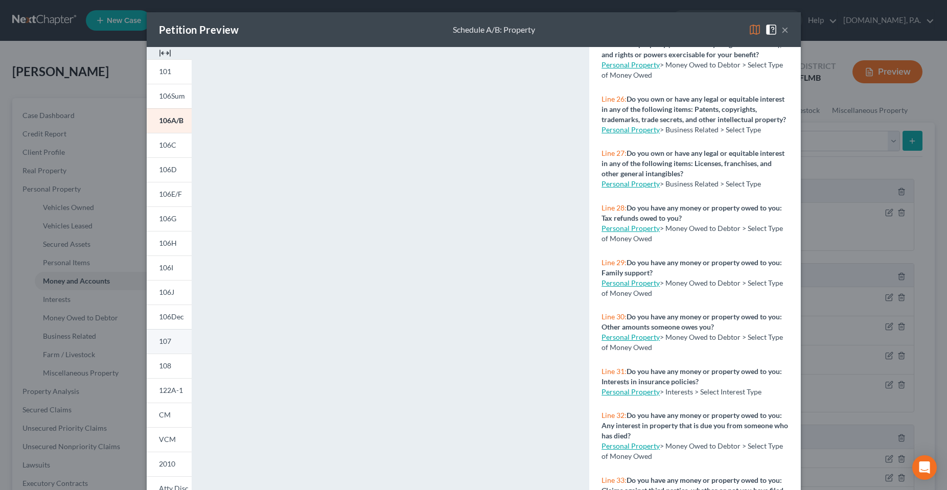
click at [166, 335] on link "107" at bounding box center [169, 341] width 45 height 25
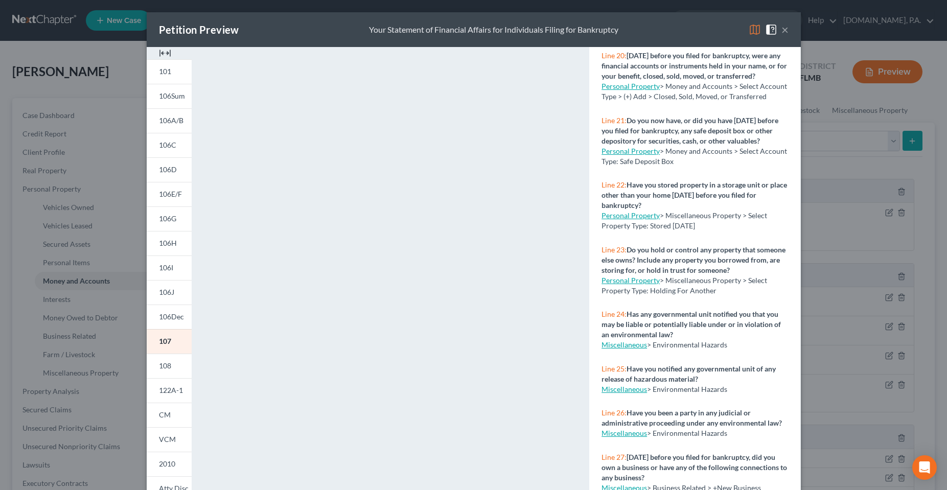
click at [781, 27] on button "×" at bounding box center [784, 30] width 7 height 12
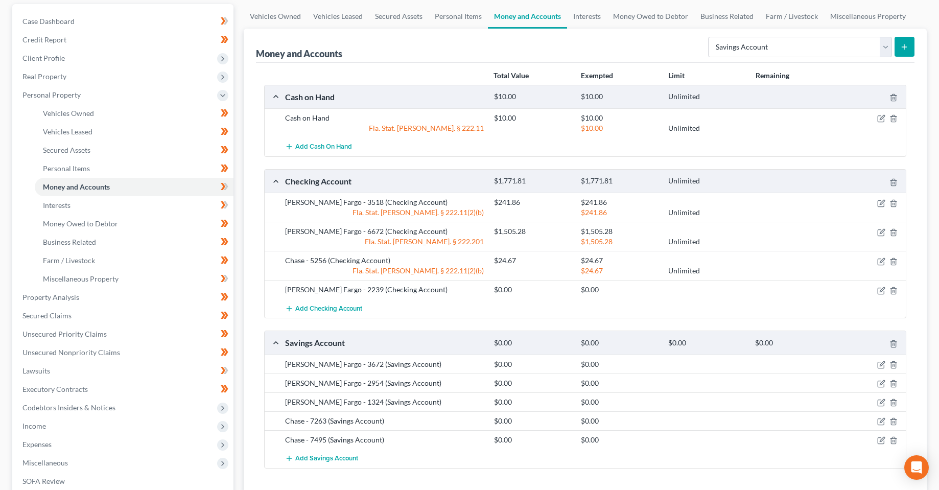
scroll to position [237, 0]
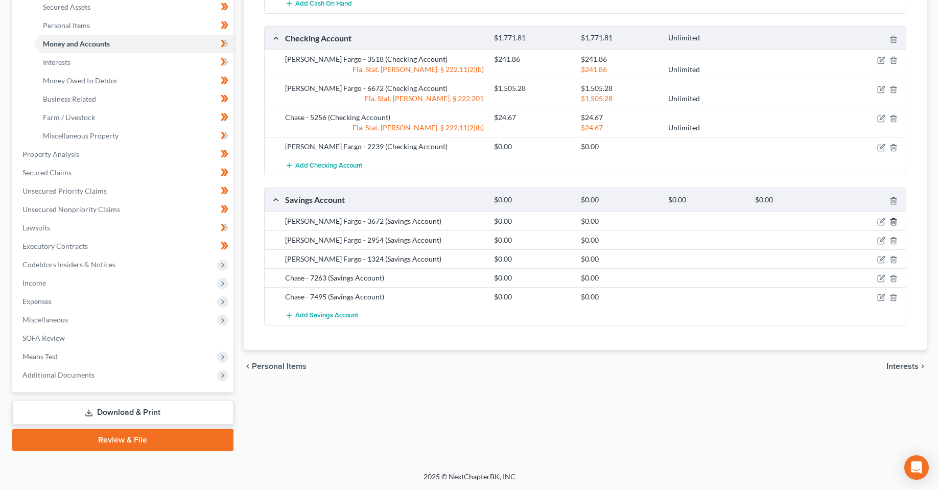
click at [894, 220] on icon "button" at bounding box center [894, 222] width 8 height 8
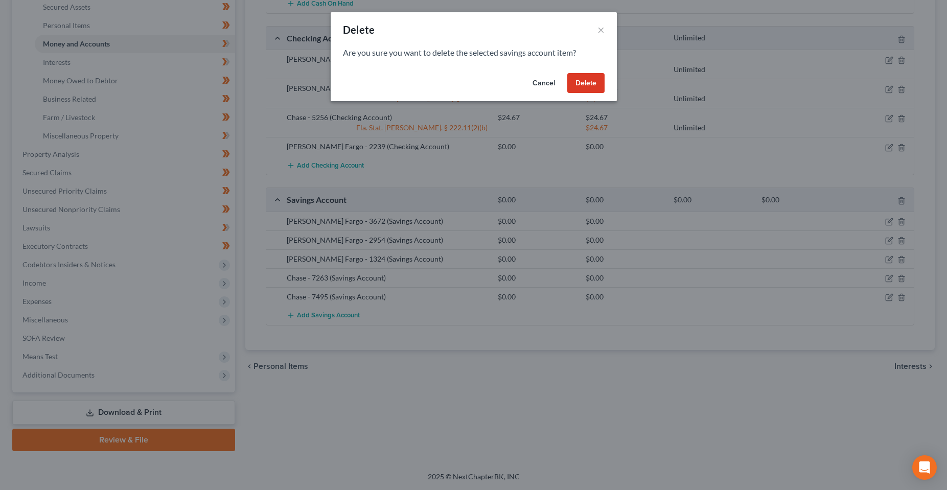
click at [571, 89] on button "Delete" at bounding box center [585, 83] width 37 height 20
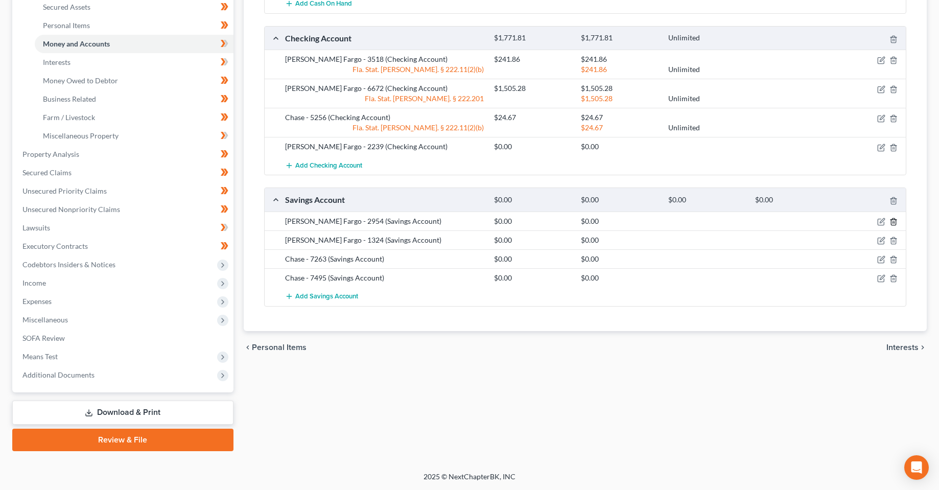
click at [895, 218] on icon "button" at bounding box center [894, 222] width 8 height 8
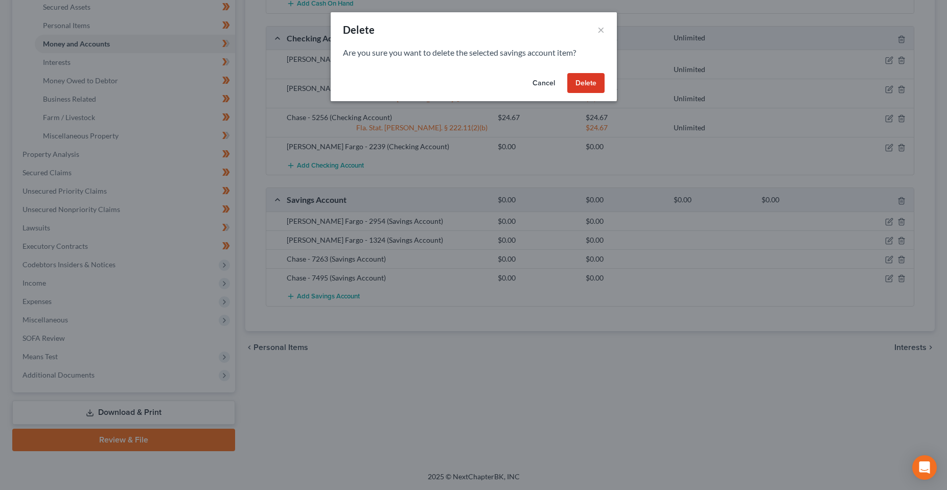
click at [590, 86] on button "Delete" at bounding box center [585, 83] width 37 height 20
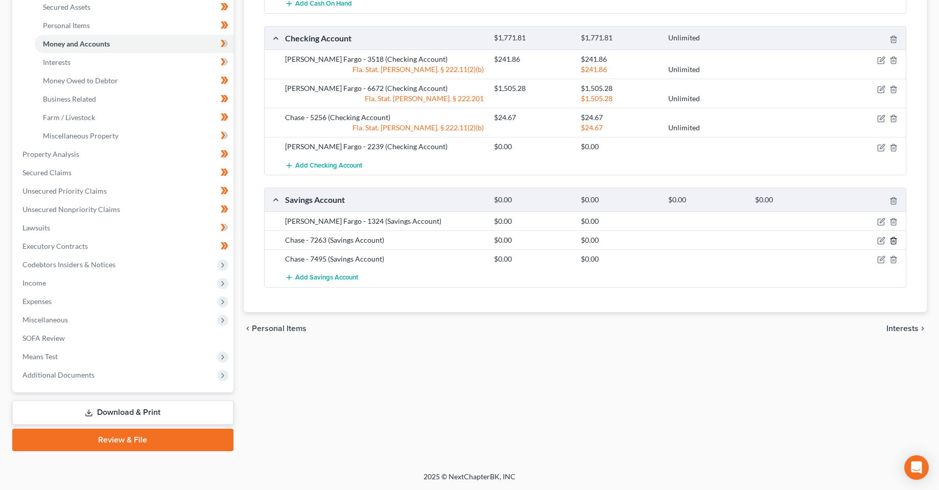
click at [895, 241] on icon "button" at bounding box center [894, 241] width 8 height 8
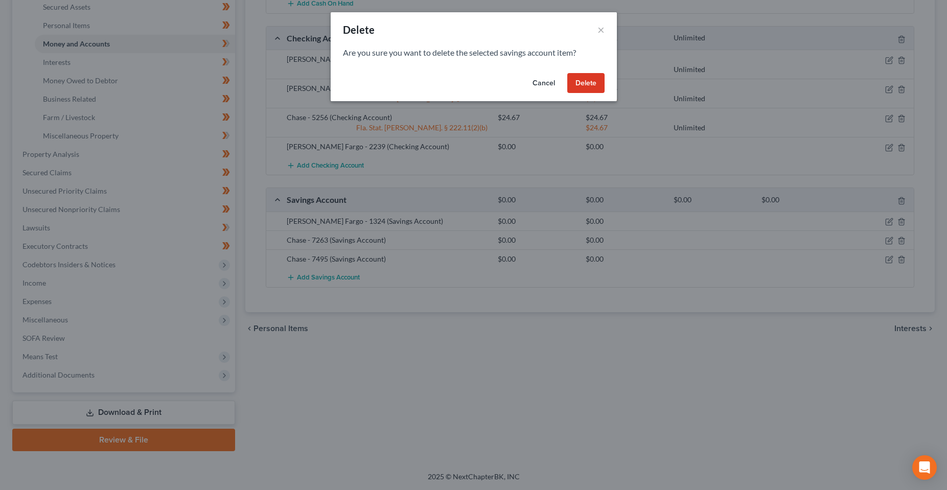
click at [590, 88] on button "Delete" at bounding box center [585, 83] width 37 height 20
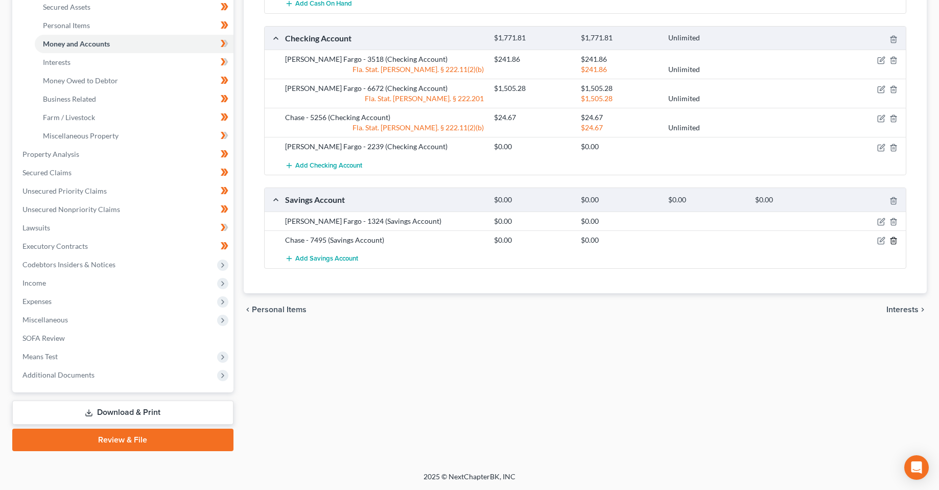
click at [892, 240] on icon "button" at bounding box center [894, 241] width 8 height 8
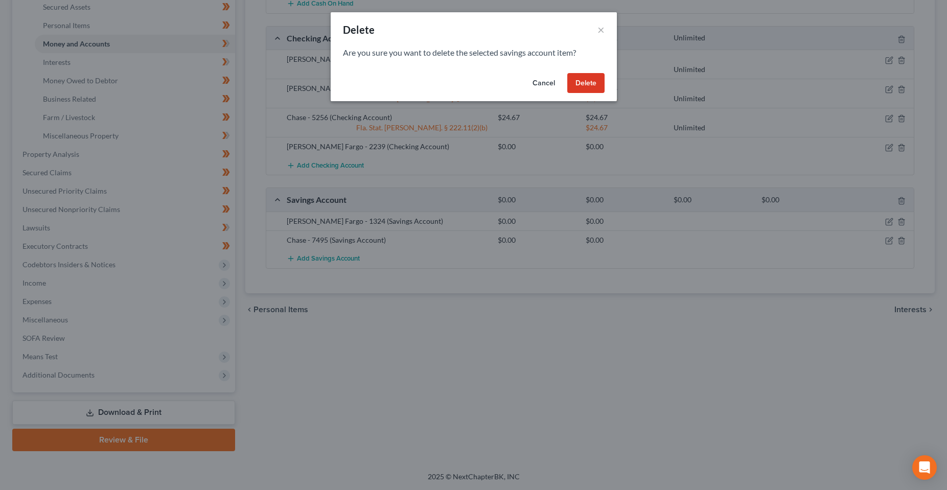
click at [595, 79] on button "Delete" at bounding box center [585, 83] width 37 height 20
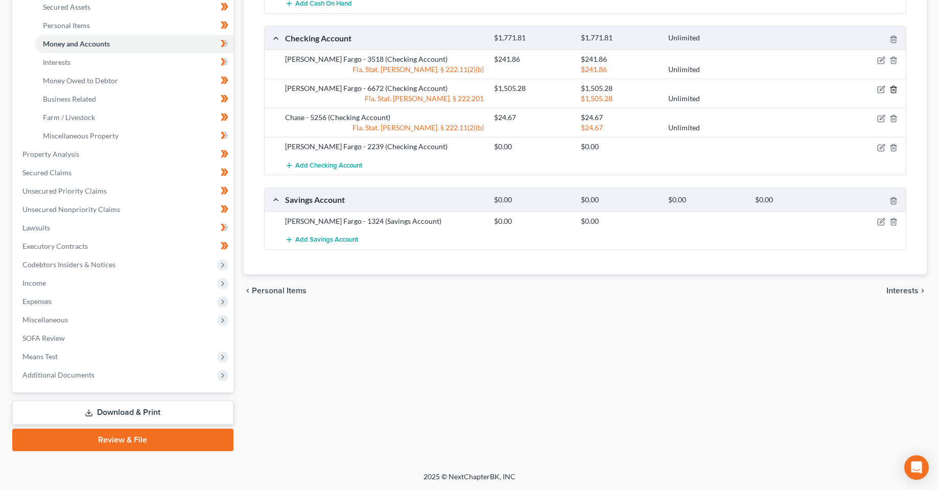
click at [895, 85] on icon "button" at bounding box center [894, 89] width 8 height 8
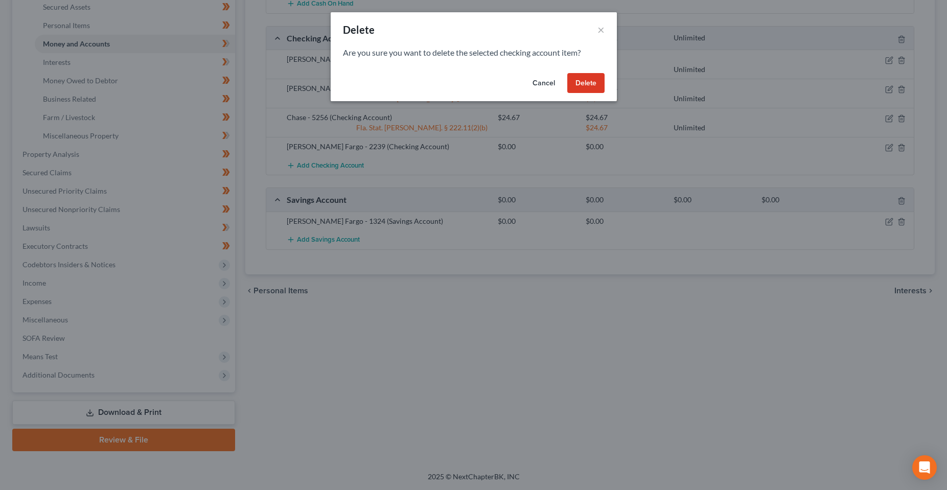
click at [590, 87] on button "Delete" at bounding box center [585, 83] width 37 height 20
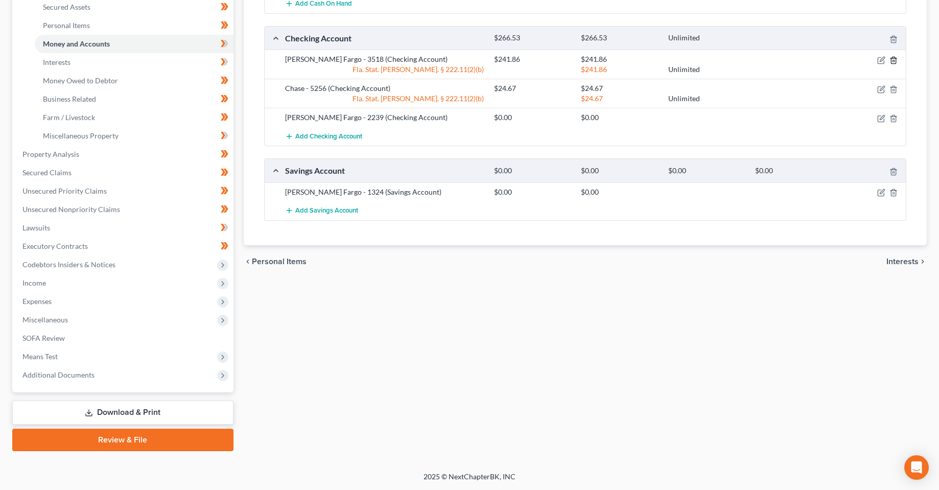
click at [891, 58] on icon "button" at bounding box center [894, 60] width 8 height 8
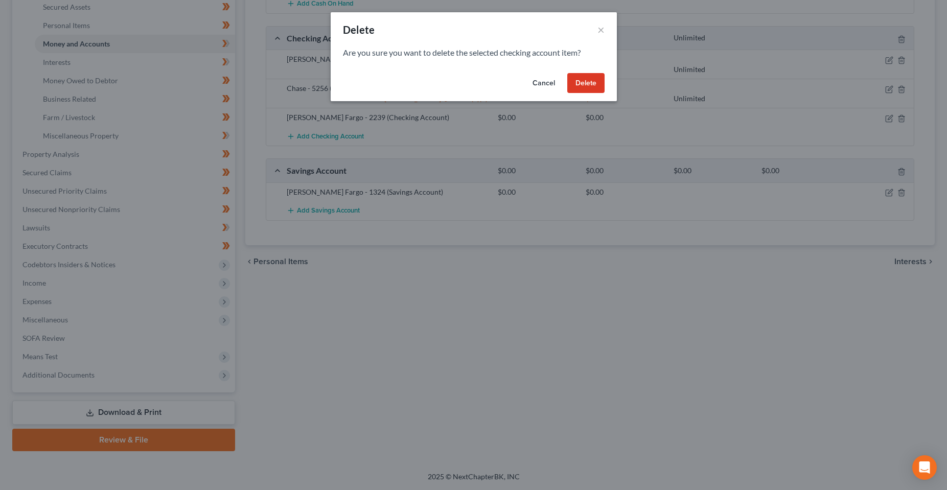
click at [594, 82] on button "Delete" at bounding box center [585, 83] width 37 height 20
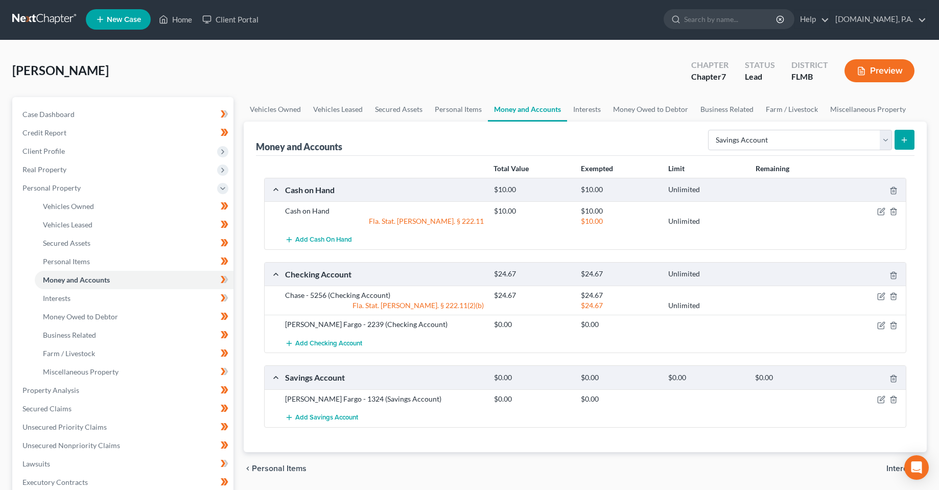
scroll to position [0, 0]
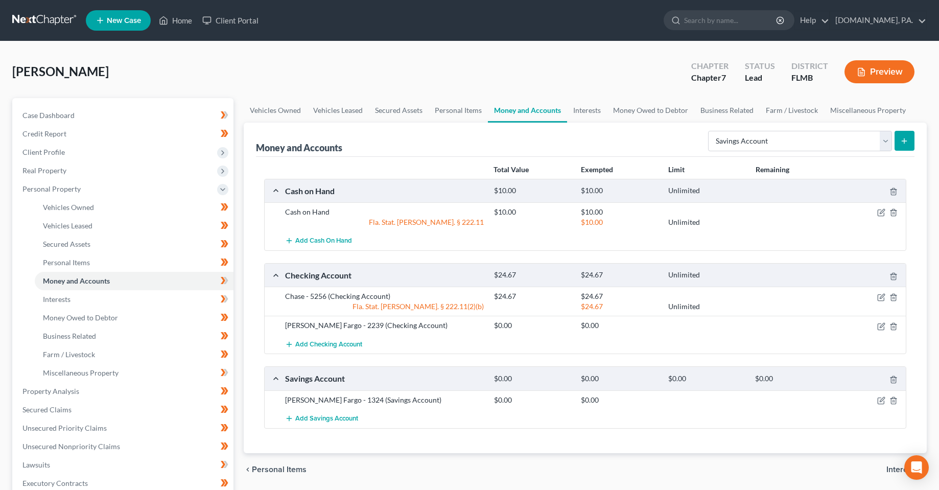
click at [424, 474] on div "chevron_left Personal Items Interests chevron_right" at bounding box center [586, 469] width 684 height 33
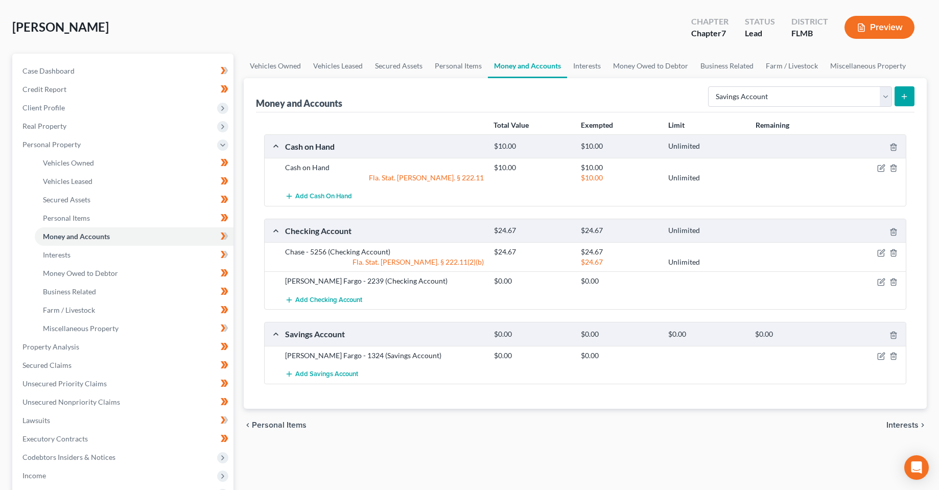
scroll to position [102, 0]
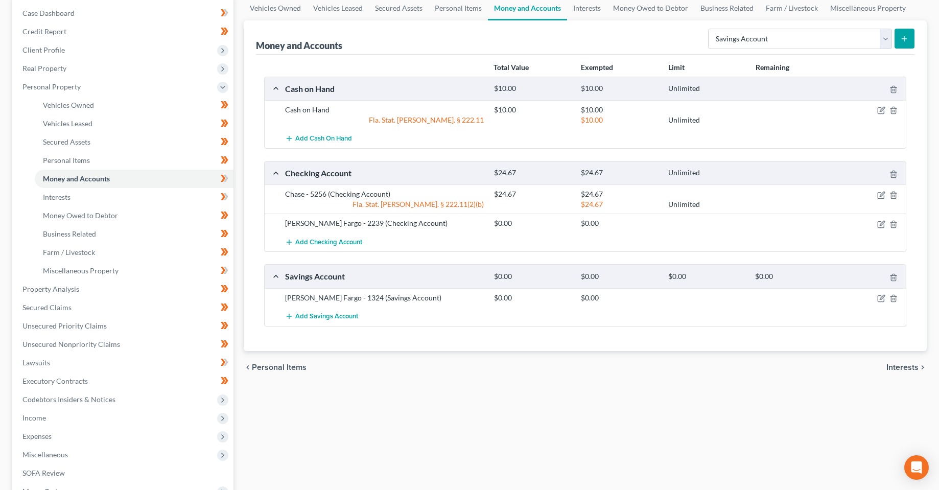
drag, startPoint x: 342, startPoint y: 435, endPoint x: 315, endPoint y: 434, distance: 27.1
click at [342, 435] on div "Vehicles Owned Vehicles Leased Secured Assets Personal Items Money and Accounts…" at bounding box center [586, 291] width 694 height 590
drag, startPoint x: 371, startPoint y: 398, endPoint x: 379, endPoint y: 391, distance: 10.1
click at [371, 398] on div "Vehicles Owned Vehicles Leased Secured Assets Personal Items Money and Accounts…" at bounding box center [586, 291] width 694 height 590
click at [413, 364] on div "chevron_left Personal Items Interests chevron_right" at bounding box center [586, 367] width 684 height 33
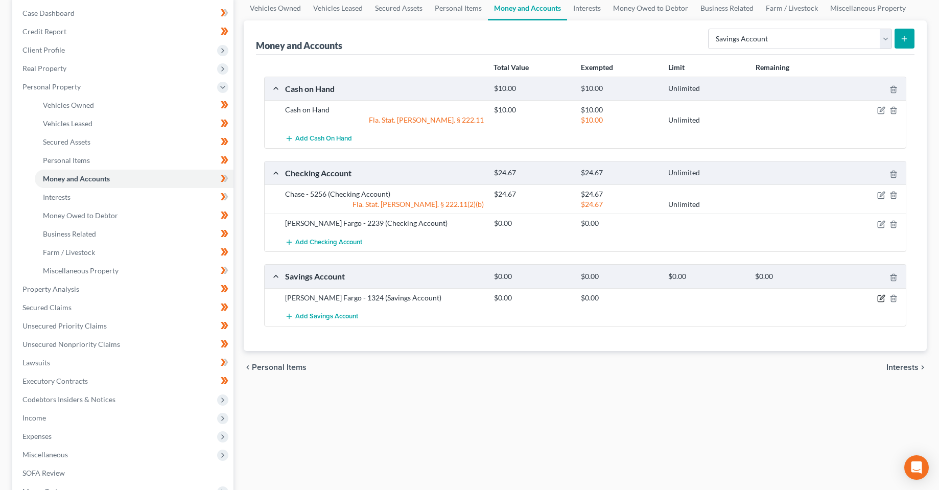
click at [881, 297] on icon "button" at bounding box center [881, 298] width 8 height 8
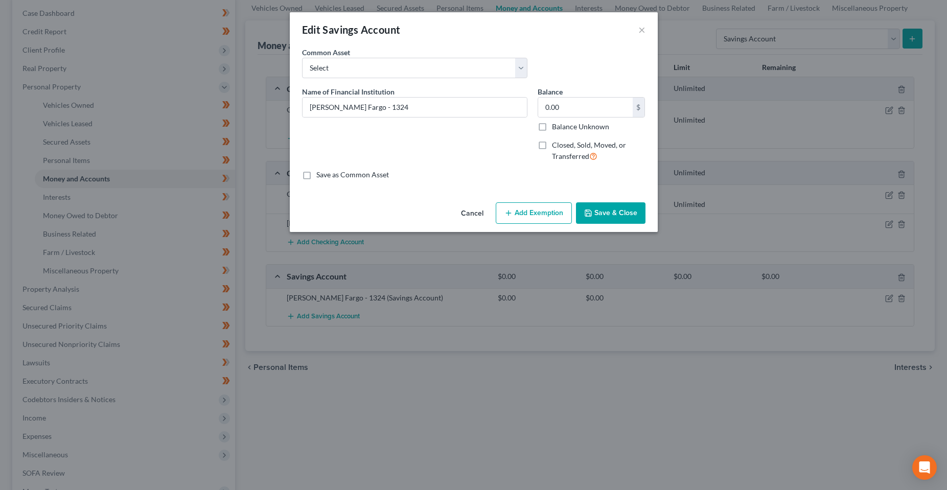
click at [482, 210] on button "Cancel" at bounding box center [472, 213] width 39 height 20
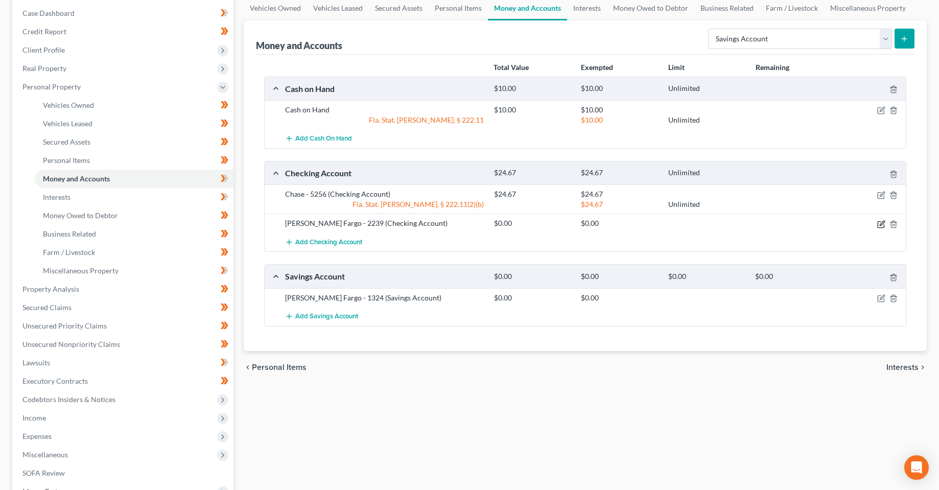
click at [883, 226] on icon "button" at bounding box center [881, 224] width 8 height 8
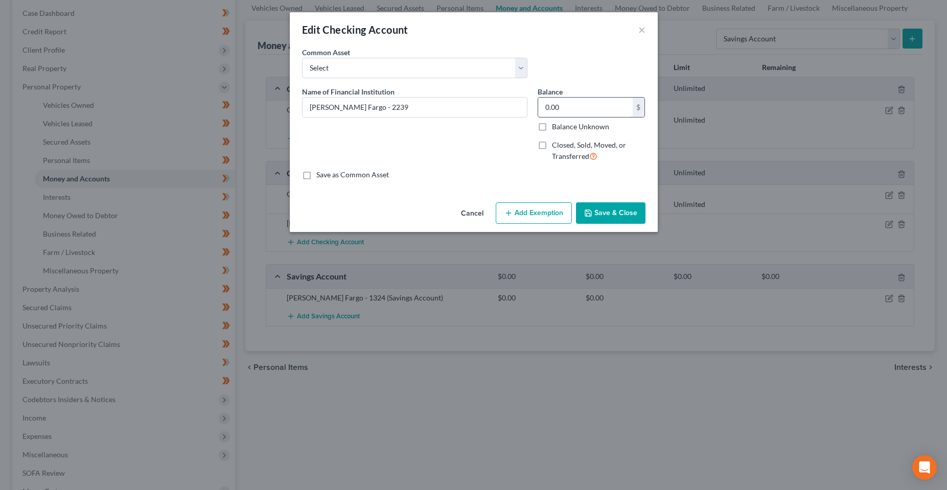
click at [581, 114] on input "0.00" at bounding box center [585, 107] width 95 height 19
type input "2.68"
click at [545, 220] on button "Add Exemption" at bounding box center [534, 212] width 76 height 21
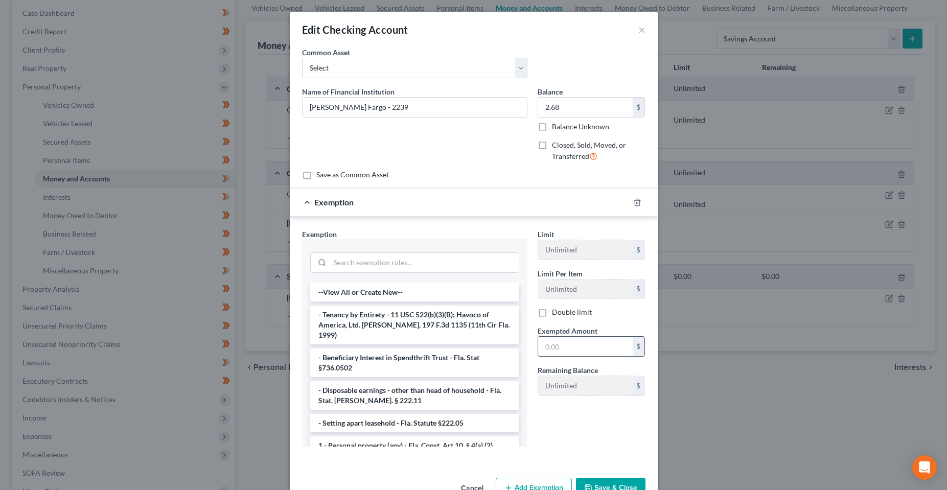
drag, startPoint x: 570, startPoint y: 354, endPoint x: 560, endPoint y: 344, distance: 14.1
click at [569, 353] on input "text" at bounding box center [585, 346] width 95 height 19
type input "2.68"
click at [390, 261] on input "search" at bounding box center [424, 262] width 189 height 19
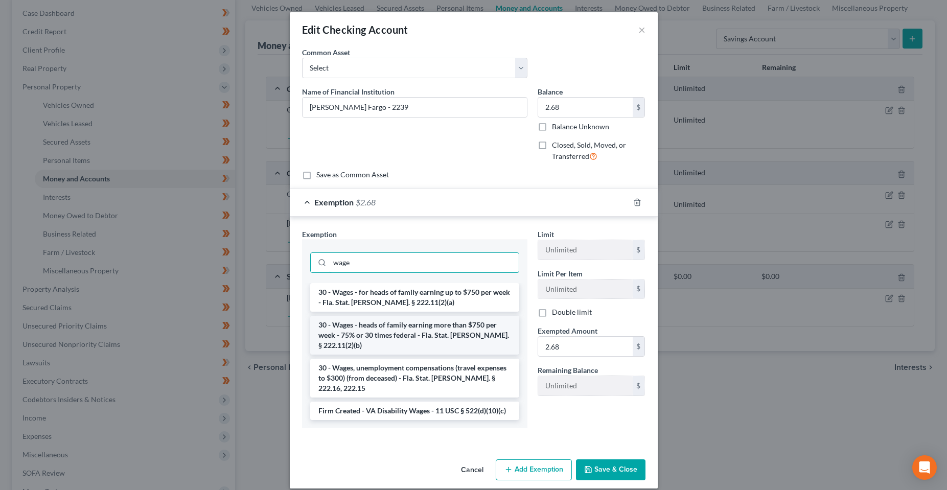
type input "wage"
click at [393, 329] on li "30 - Wages - heads of family earning more than $750 per week - 75% or 30 times …" at bounding box center [414, 335] width 209 height 39
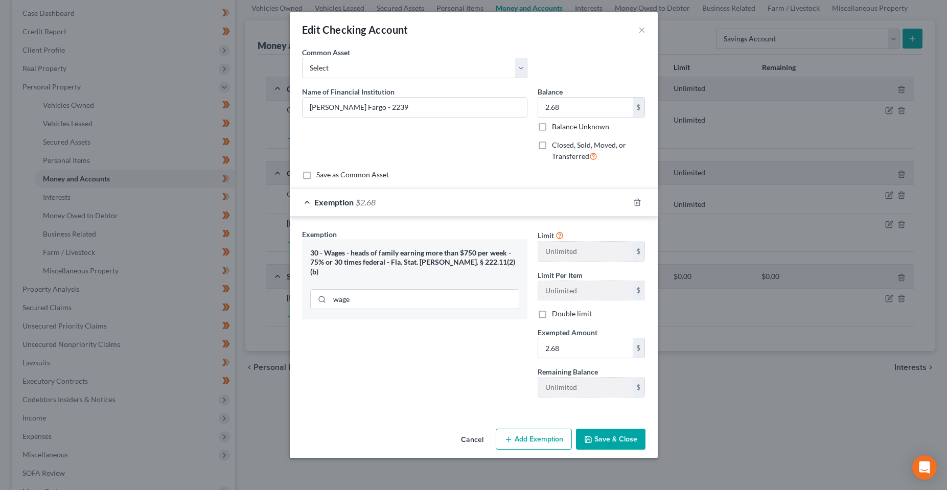
click at [617, 437] on button "Save & Close" at bounding box center [610, 439] width 69 height 21
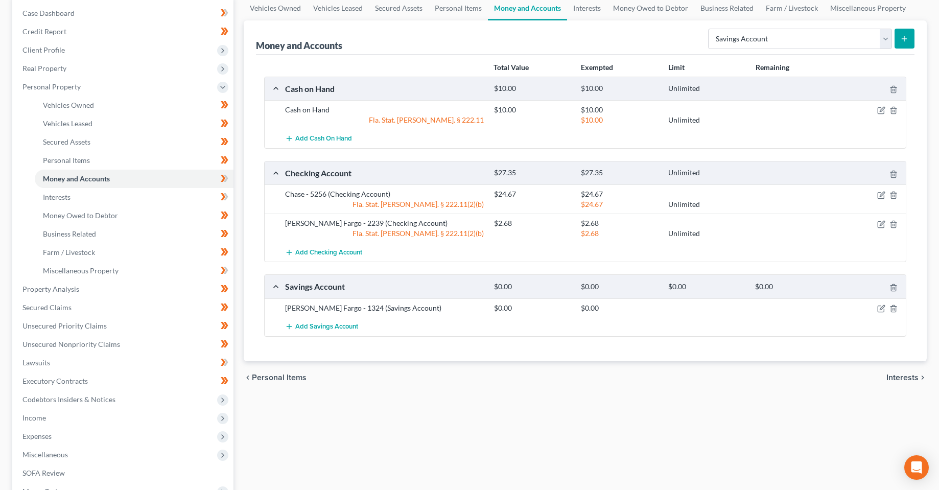
click at [384, 391] on div "chevron_left Personal Items Interests chevron_right" at bounding box center [586, 377] width 684 height 33
click at [381, 376] on div "chevron_left Personal Items Interests chevron_right" at bounding box center [586, 377] width 684 height 33
drag, startPoint x: 333, startPoint y: 437, endPoint x: 218, endPoint y: 437, distance: 115.0
click at [331, 438] on div "Vehicles Owned Vehicles Leased Secured Assets Personal Items Money and Accounts…" at bounding box center [586, 291] width 694 height 590
drag, startPoint x: 363, startPoint y: 445, endPoint x: 356, endPoint y: 446, distance: 6.7
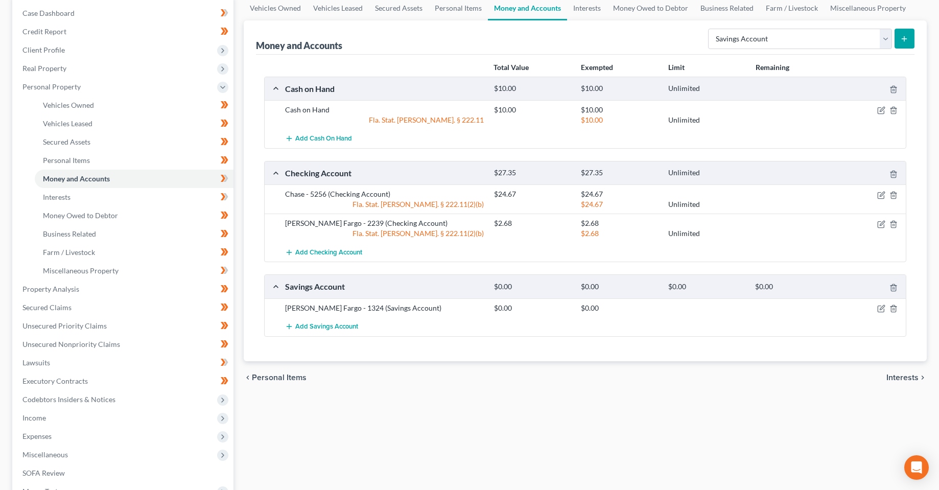
click at [362, 445] on div "Vehicles Owned Vehicles Leased Secured Assets Personal Items Money and Accounts…" at bounding box center [586, 291] width 694 height 590
drag, startPoint x: 408, startPoint y: 454, endPoint x: 401, endPoint y: 453, distance: 7.2
click at [407, 454] on div "Vehicles Owned Vehicles Leased Secured Assets Personal Items Money and Accounts…" at bounding box center [586, 291] width 694 height 590
drag, startPoint x: 386, startPoint y: 424, endPoint x: 122, endPoint y: 417, distance: 264.8
click at [385, 424] on div "Vehicles Owned Vehicles Leased Secured Assets Personal Items Money and Accounts…" at bounding box center [586, 291] width 694 height 590
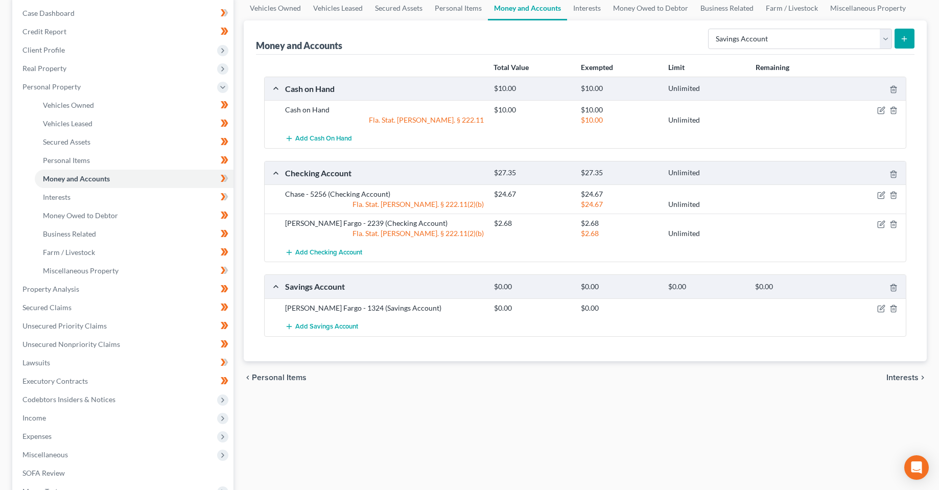
drag, startPoint x: 689, startPoint y: 406, endPoint x: 338, endPoint y: 432, distance: 352.0
click at [688, 406] on div "Vehicles Owned Vehicles Leased Secured Assets Personal Items Money and Accounts…" at bounding box center [586, 291] width 694 height 590
click at [376, 405] on div "Vehicles Owned Vehicles Leased Secured Assets Personal Items Money and Accounts…" at bounding box center [586, 291] width 694 height 590
drag, startPoint x: 413, startPoint y: 425, endPoint x: 404, endPoint y: 427, distance: 8.9
click at [413, 426] on div "Vehicles Owned Vehicles Leased Secured Assets Personal Items Money and Accounts…" at bounding box center [586, 291] width 694 height 590
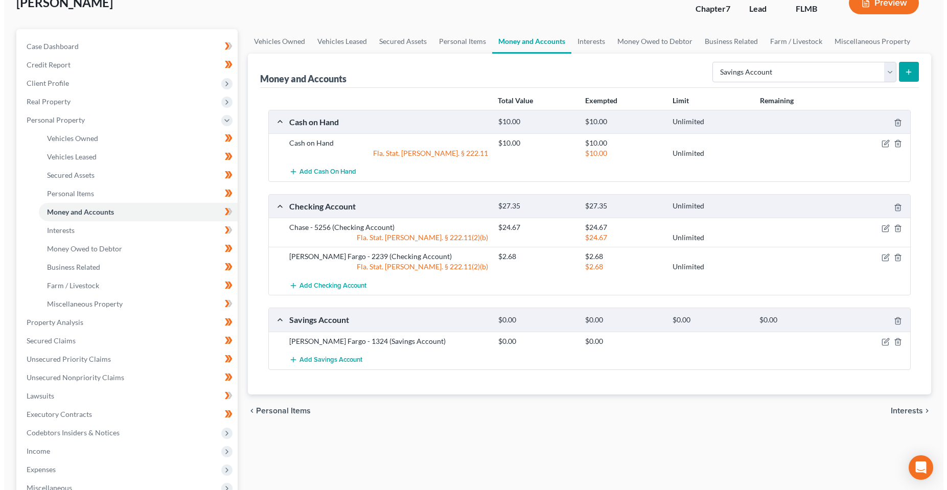
scroll to position [0, 0]
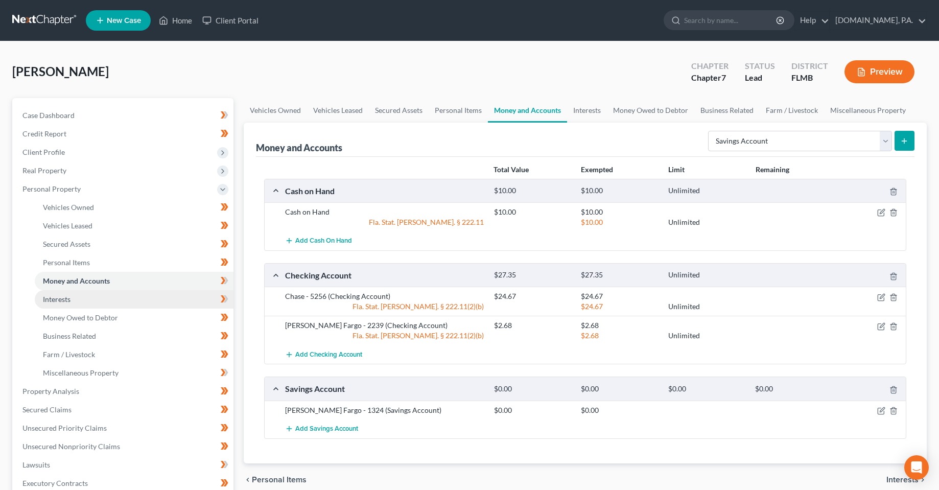
click at [164, 300] on link "Interests" at bounding box center [134, 299] width 199 height 18
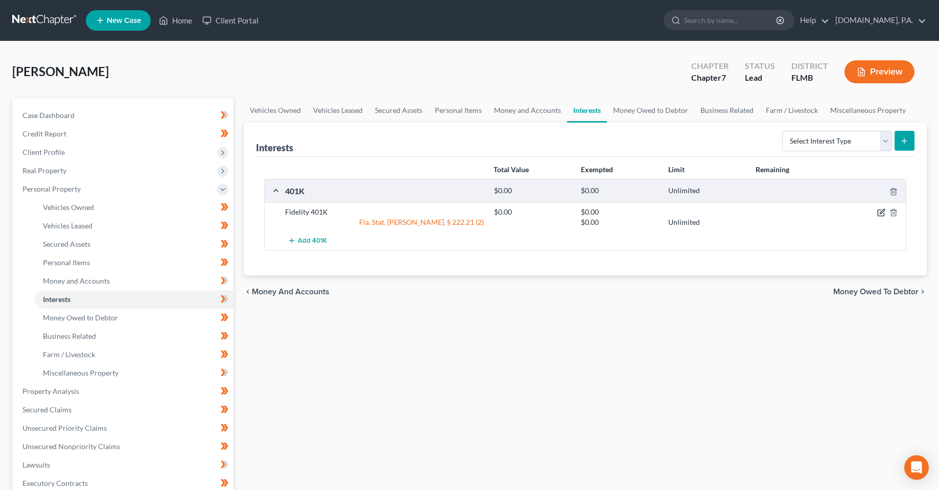
click at [880, 214] on icon "button" at bounding box center [882, 212] width 5 height 5
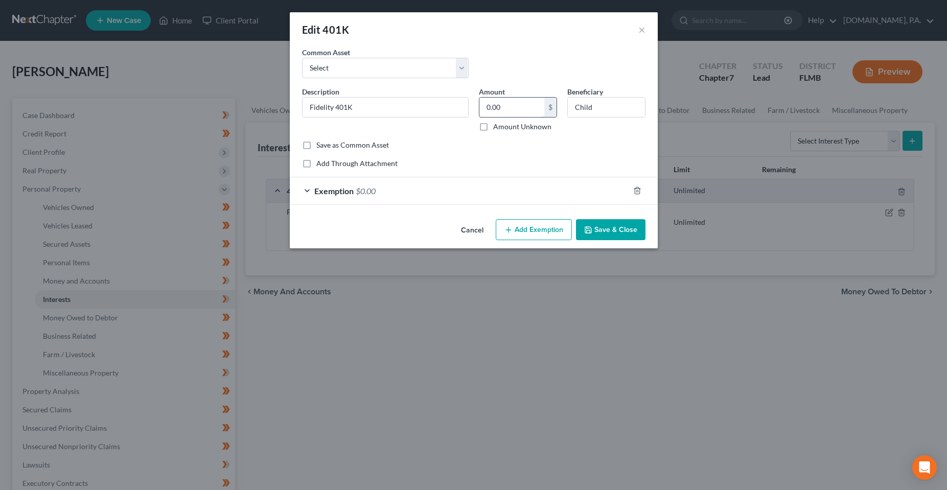
click at [507, 112] on input "0.00" at bounding box center [511, 107] width 65 height 19
type input "9,063.04"
click at [529, 192] on div "Exemption $0.00" at bounding box center [459, 190] width 339 height 27
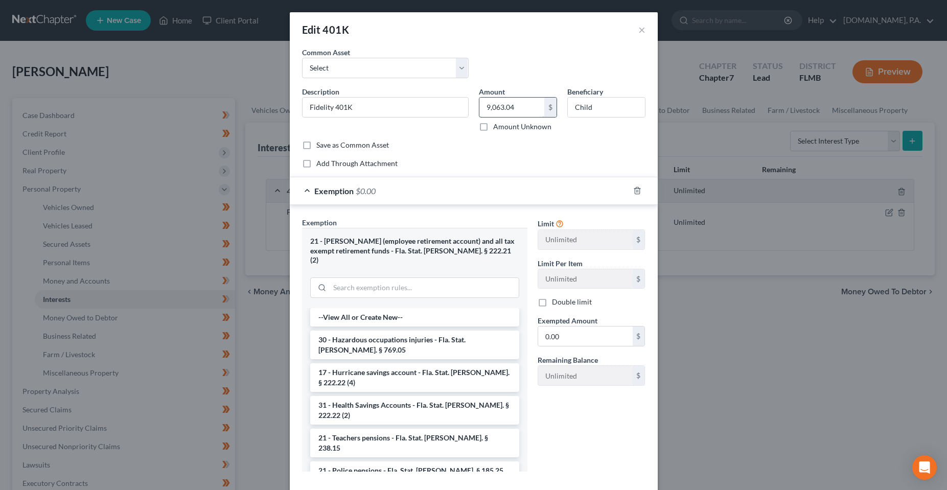
click at [501, 111] on input "9,063.04" at bounding box center [511, 107] width 65 height 19
click at [596, 336] on input "0.00" at bounding box center [585, 336] width 95 height 19
paste input "9,063.04"
type input "9,063.04"
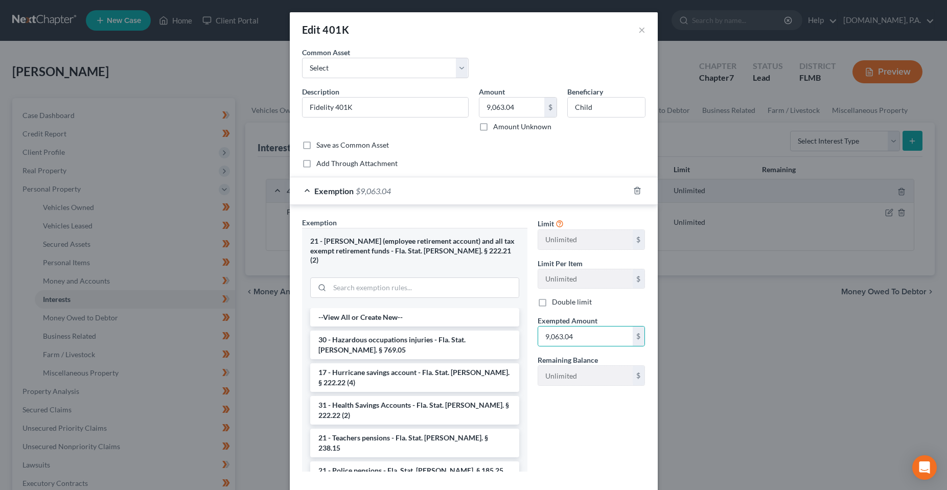
drag, startPoint x: 594, startPoint y: 436, endPoint x: 587, endPoint y: 429, distance: 9.8
click at [593, 435] on div "Limit Unlimited $ Limit Per Item Unlimited $ Double limit Exempted Amount * 9,0…" at bounding box center [591, 348] width 118 height 263
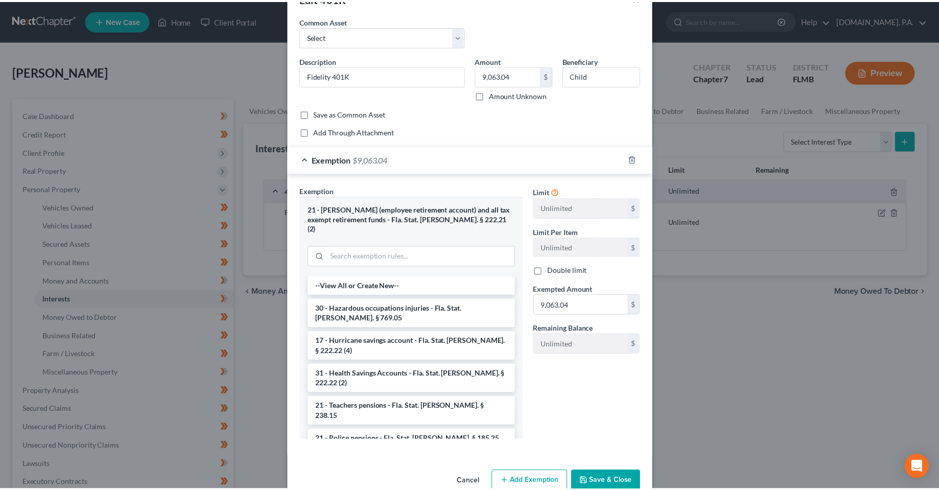
scroll to position [45, 0]
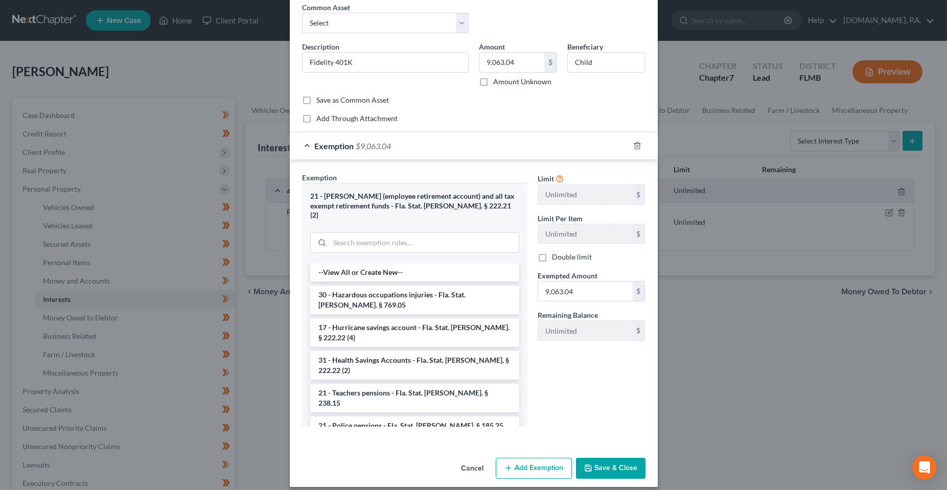
click at [617, 459] on button "Save & Close" at bounding box center [610, 468] width 69 height 21
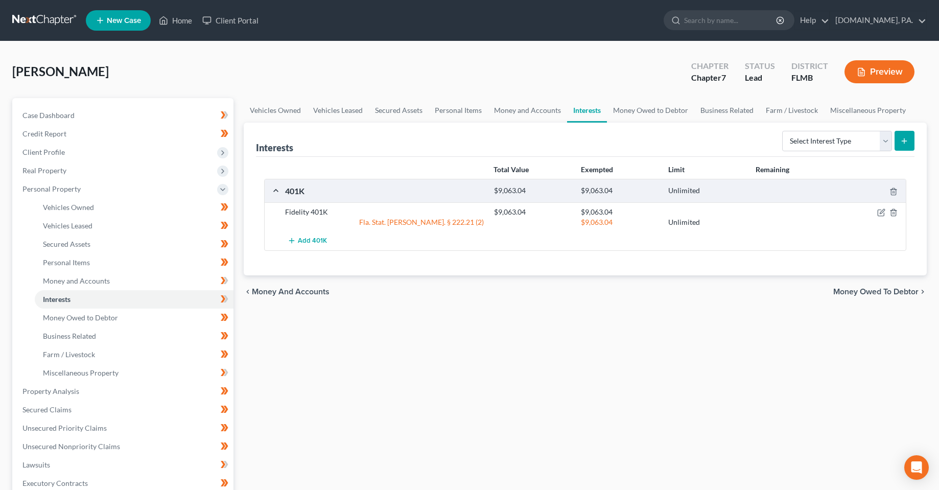
click at [468, 370] on div "Vehicles Owned Vehicles Leased Secured Assets Personal Items Money and Accounts…" at bounding box center [586, 393] width 694 height 590
click at [104, 288] on link "Money and Accounts" at bounding box center [134, 281] width 199 height 18
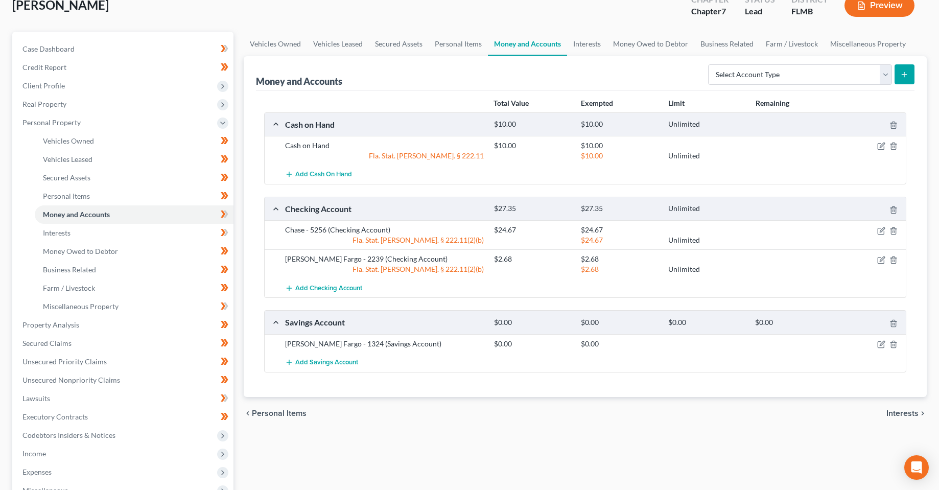
scroll to position [51, 0]
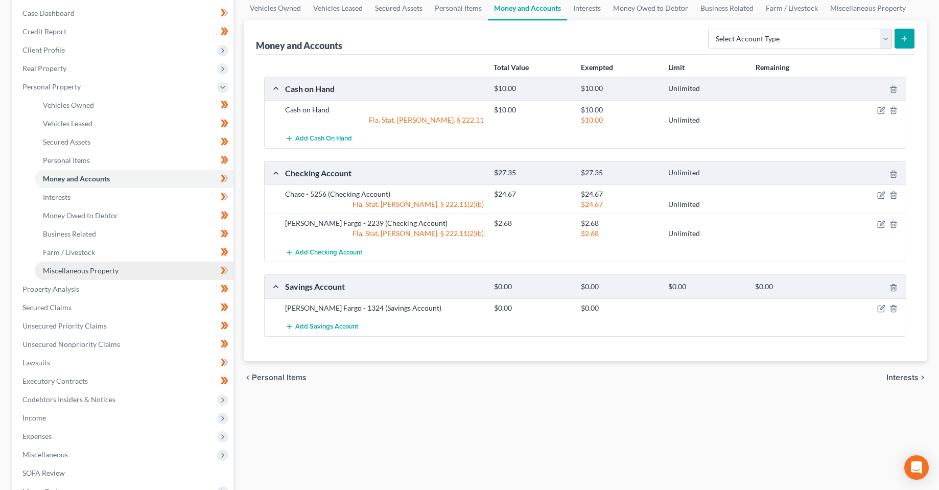
click at [119, 277] on link "Miscellaneous Property" at bounding box center [134, 271] width 199 height 18
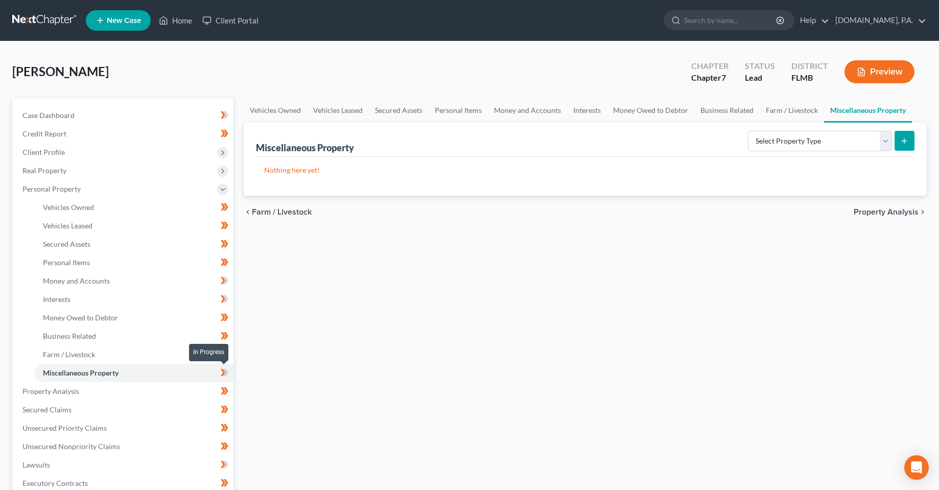
click at [227, 376] on icon at bounding box center [225, 372] width 8 height 13
click at [424, 386] on div "Vehicles Owned Vehicles Leased Secured Assets Personal Items Money and Accounts…" at bounding box center [586, 393] width 694 height 590
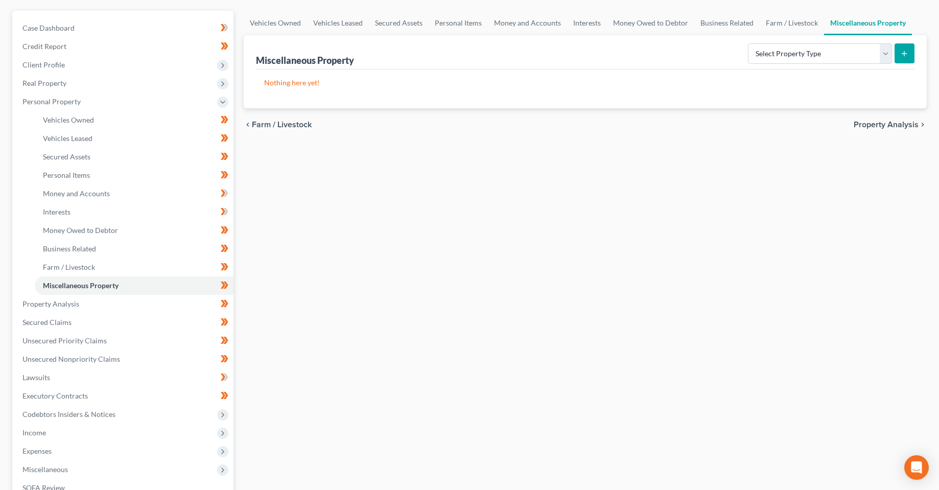
scroll to position [204, 0]
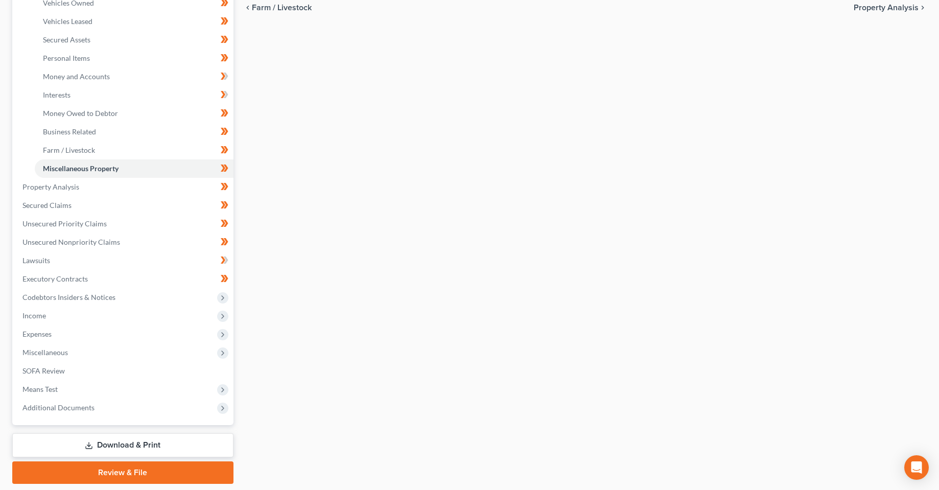
click at [318, 291] on div "Vehicles Owned Vehicles Leased Secured Assets Personal Items Money and Accounts…" at bounding box center [586, 189] width 694 height 590
click at [68, 307] on span "Income" at bounding box center [123, 316] width 219 height 18
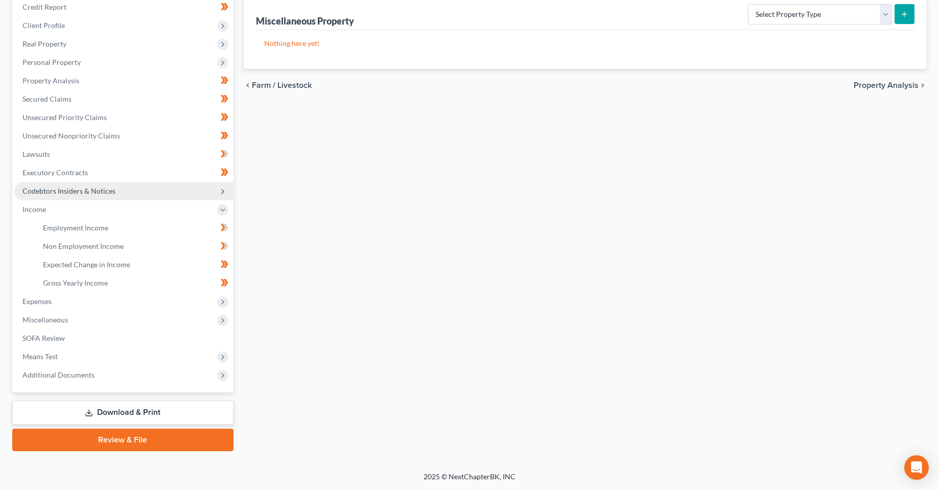
click at [62, 191] on span "Codebtors Insiders & Notices" at bounding box center [68, 191] width 93 height 9
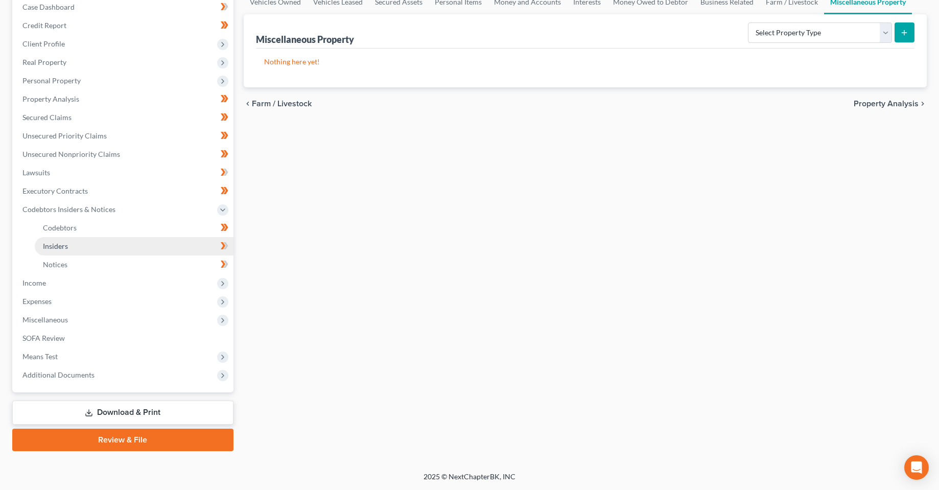
click at [57, 247] on span "Insiders" at bounding box center [55, 246] width 25 height 9
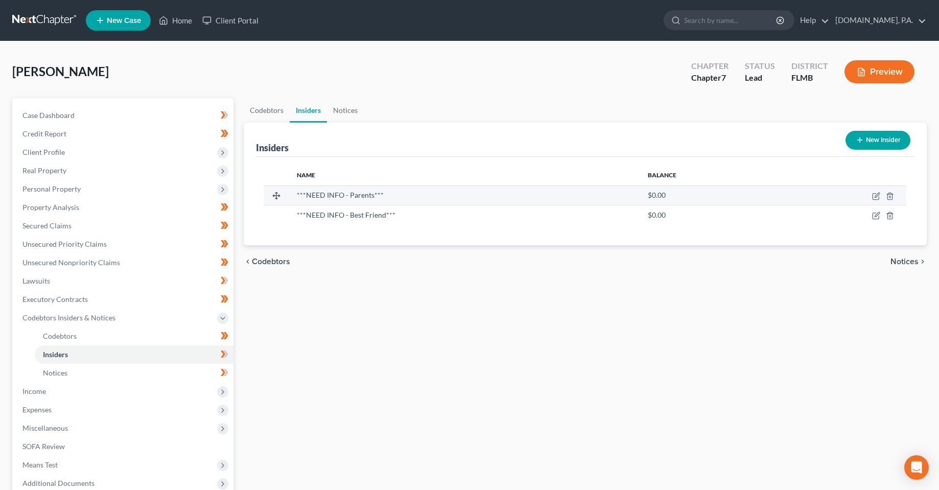
click at [872, 197] on td at bounding box center [841, 194] width 129 height 19
click at [882, 196] on td at bounding box center [841, 194] width 129 height 19
click at [878, 196] on icon "button" at bounding box center [877, 195] width 5 height 5
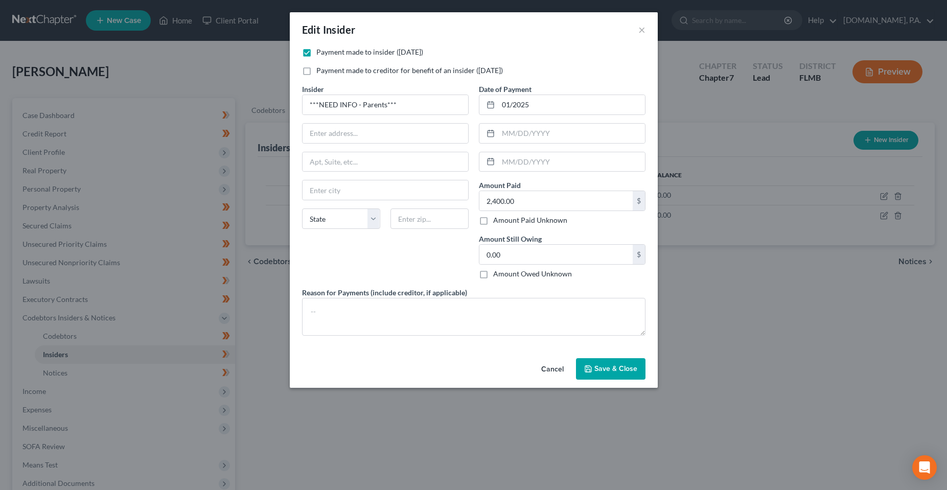
click at [339, 116] on div "Insider * ***NEED INFO - Parents*** State [US_STATE] AK AR AZ CA CO [GEOGRAPHIC…" at bounding box center [385, 185] width 177 height 203
click at [348, 107] on input "***NEED INFO - Parents***" at bounding box center [386, 104] width 166 height 19
type input "[PERSON_NAME]"
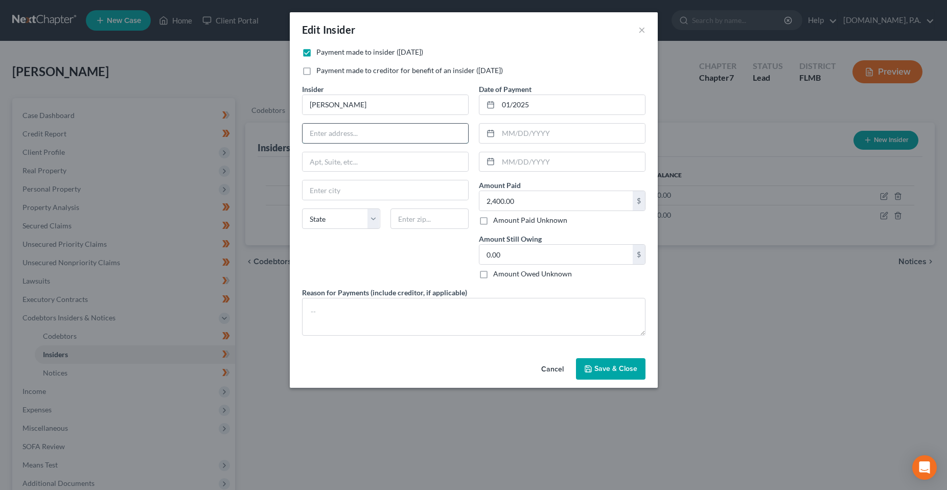
click at [391, 131] on input "text" at bounding box center [386, 133] width 166 height 19
paste input "347 Fairfield Dr."
type input "347 Fairfield Dr."
drag, startPoint x: 437, startPoint y: 218, endPoint x: 432, endPoint y: 217, distance: 5.3
click at [437, 218] on input "text" at bounding box center [429, 218] width 78 height 20
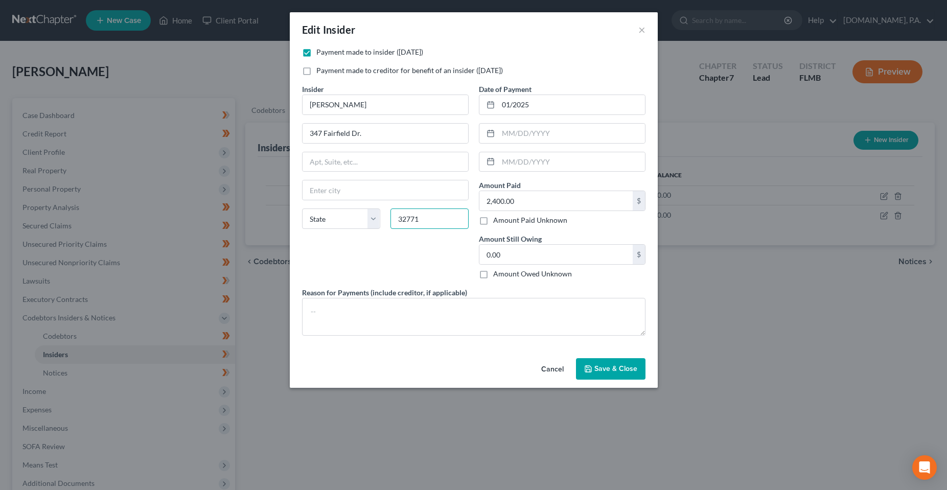
type input "32771"
type input "[PERSON_NAME]"
select select "9"
click at [382, 255] on div "Insider * [PERSON_NAME] 347 Fairfield [PERSON_NAME][GEOGRAPHIC_DATA] [US_STATE]…" at bounding box center [385, 185] width 177 height 203
click at [545, 107] on input "01/2025" at bounding box center [571, 104] width 147 height 19
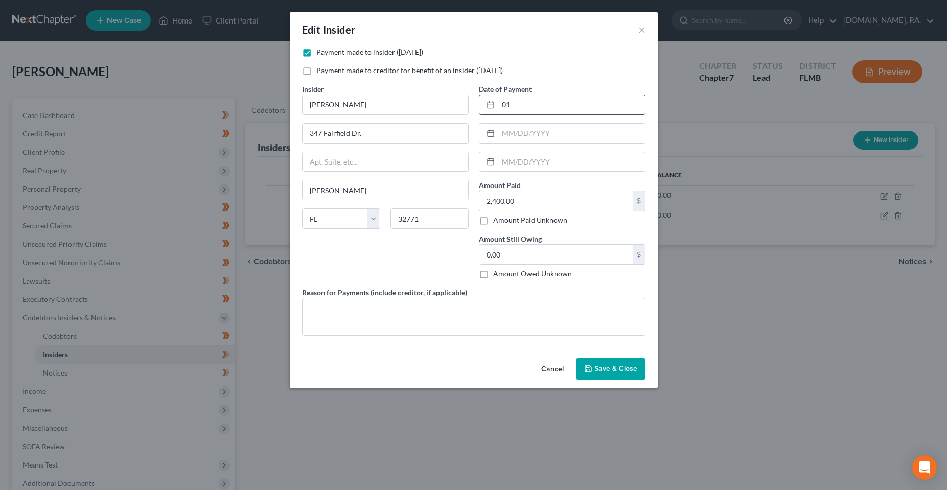
type input "0"
type input "[DATE]"
click at [525, 206] on input "2,400.00" at bounding box center [555, 200] width 153 height 19
click at [541, 252] on input "0.00" at bounding box center [555, 254] width 153 height 19
click at [618, 369] on span "Save & Close" at bounding box center [615, 368] width 43 height 9
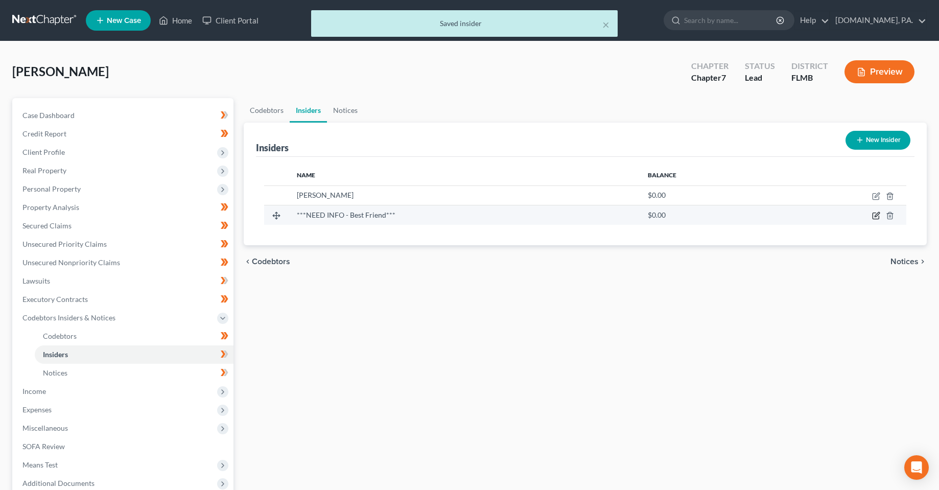
click at [872, 220] on icon "button" at bounding box center [876, 216] width 8 height 8
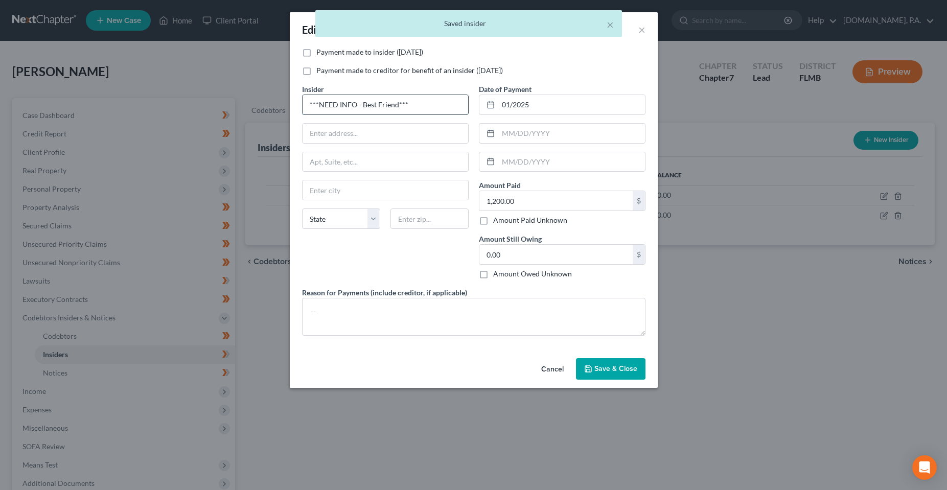
click at [365, 96] on input "***NEED INFO - Best Friend***" at bounding box center [386, 104] width 166 height 19
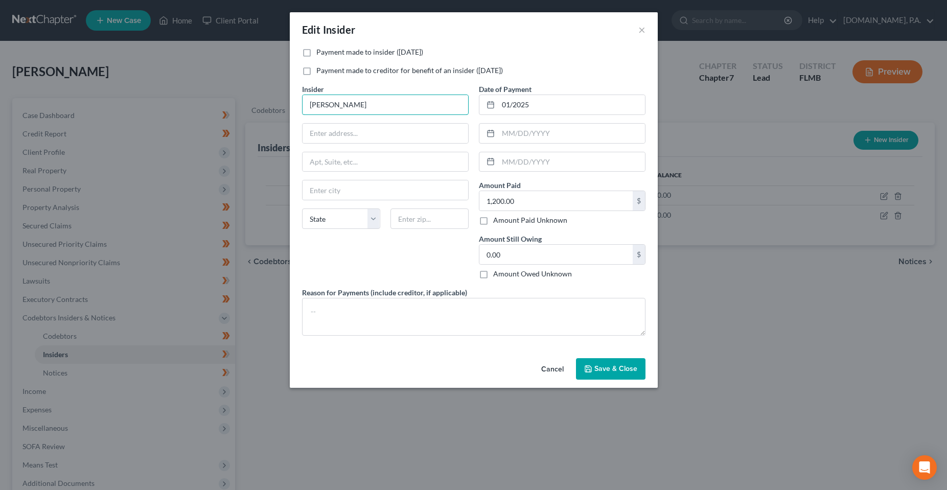
type input "[PERSON_NAME]"
type input "[STREET_ADDRESS]"
type input "28384"
type input "Saint Pauls"
select select "28"
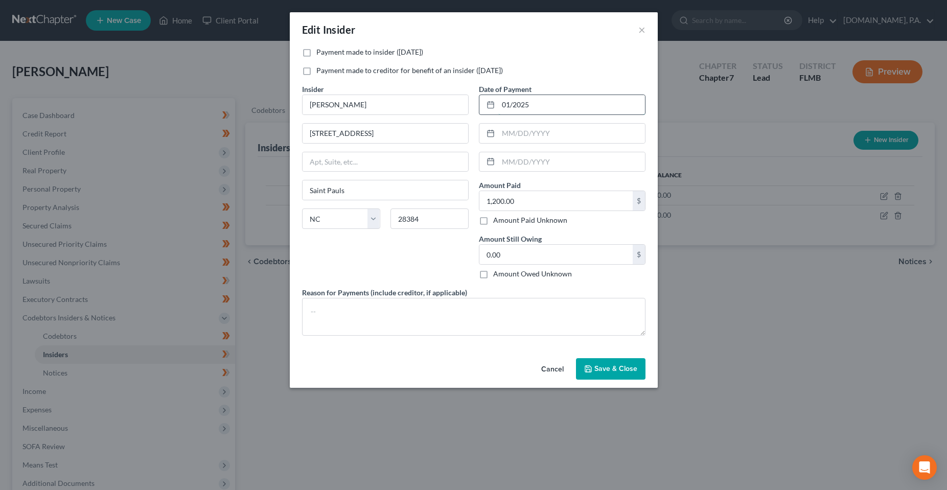
click at [559, 107] on input "01/2025" at bounding box center [571, 104] width 147 height 19
type input "[DATE]"
click at [560, 143] on div at bounding box center [562, 133] width 167 height 20
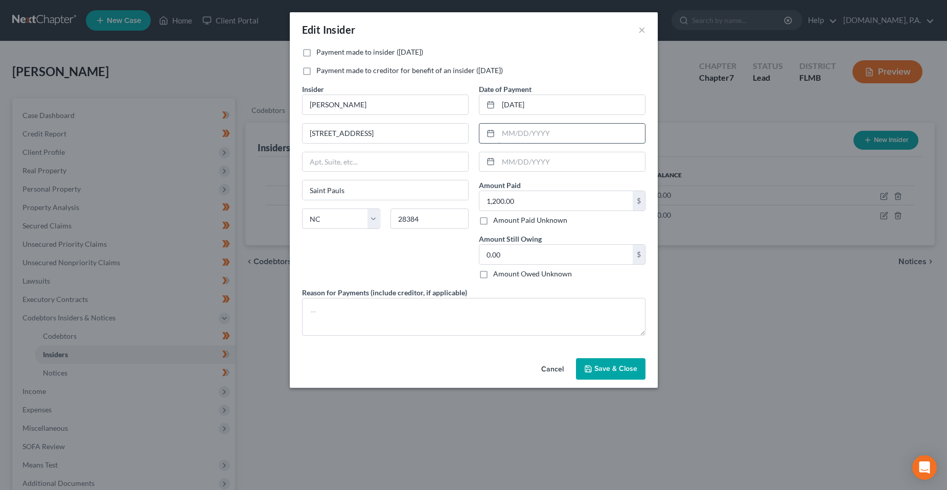
click at [564, 132] on input "text" at bounding box center [571, 133] width 147 height 19
type input "[DATE]"
click at [615, 362] on button "Save & Close" at bounding box center [610, 368] width 69 height 21
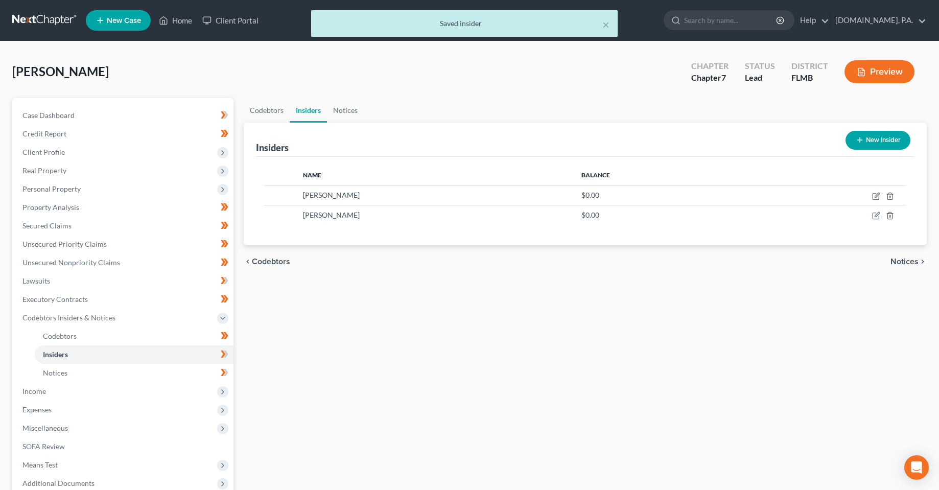
click at [593, 381] on div "Codebtors Insiders Notices Insiders New Insider Name Balance [PERSON_NAME] $0.0…" at bounding box center [586, 328] width 694 height 461
drag, startPoint x: 490, startPoint y: 402, endPoint x: 483, endPoint y: 394, distance: 10.5
click at [490, 401] on div "Codebtors Insiders Notices Insiders New Insider Name Balance [PERSON_NAME] $0.0…" at bounding box center [586, 328] width 694 height 461
drag, startPoint x: 311, startPoint y: 367, endPoint x: 292, endPoint y: 361, distance: 20.5
click at [311, 367] on div "Codebtors Insiders Notices Insiders New Insider Name Balance [PERSON_NAME] $0.0…" at bounding box center [586, 328] width 694 height 461
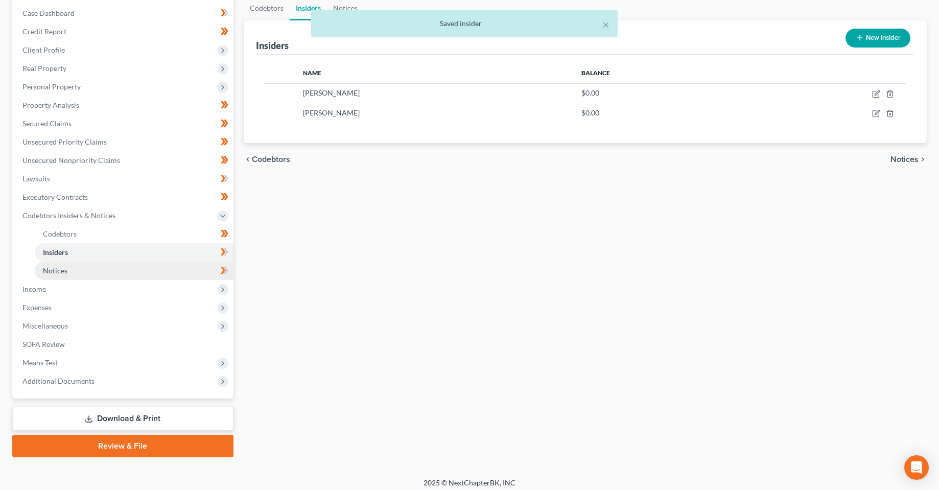
click at [110, 275] on link "Notices" at bounding box center [134, 271] width 199 height 18
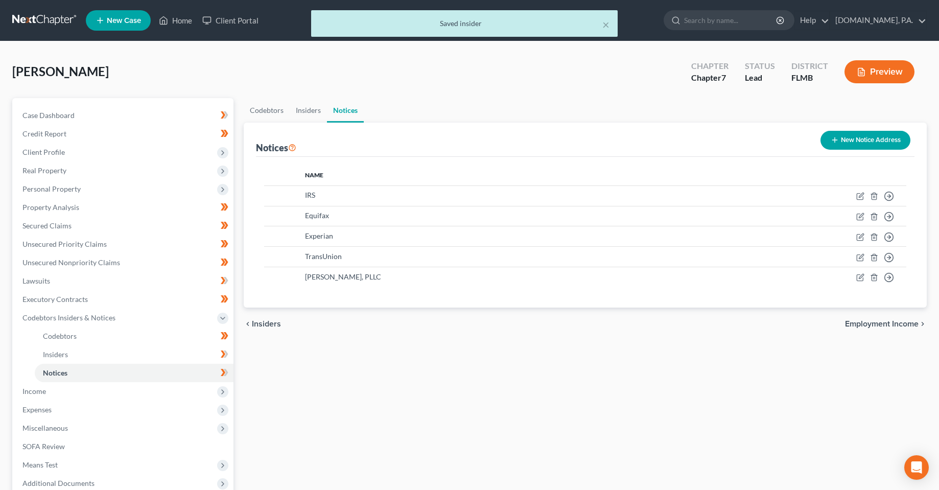
click at [430, 365] on div "Codebtors Insiders Notices Notices New Notice Address Name IRS Move to D Move t…" at bounding box center [586, 328] width 694 height 461
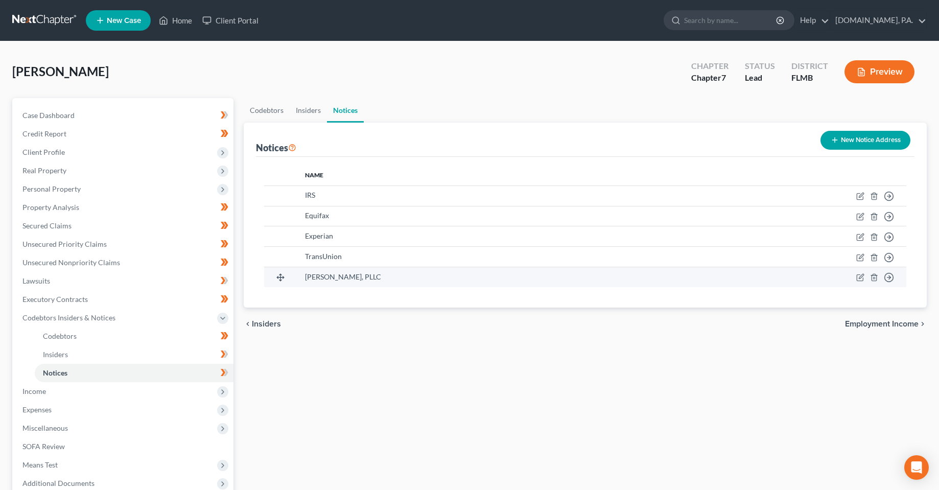
click at [360, 278] on span "[PERSON_NAME], PLLC" at bounding box center [343, 276] width 76 height 9
click at [367, 384] on div "Codebtors Insiders Notices Notices New Notice Address Name IRS Move to D Move t…" at bounding box center [586, 328] width 694 height 461
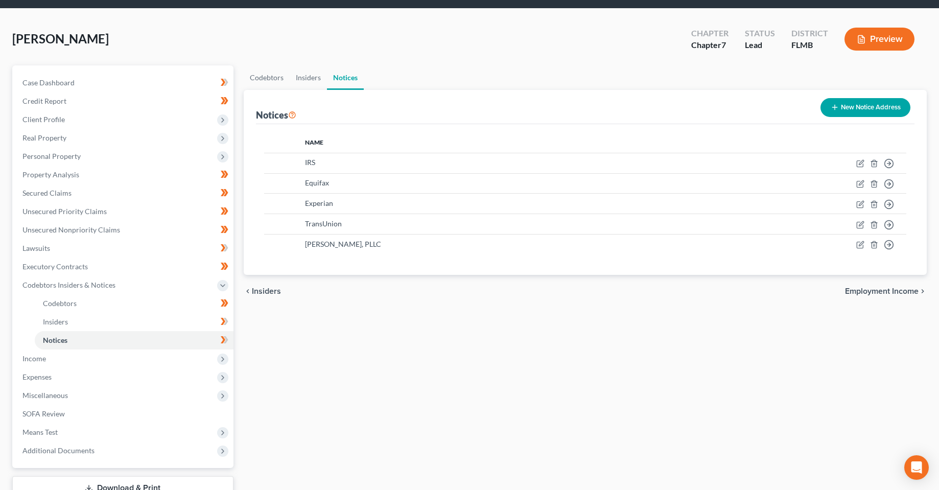
scroll to position [51, 0]
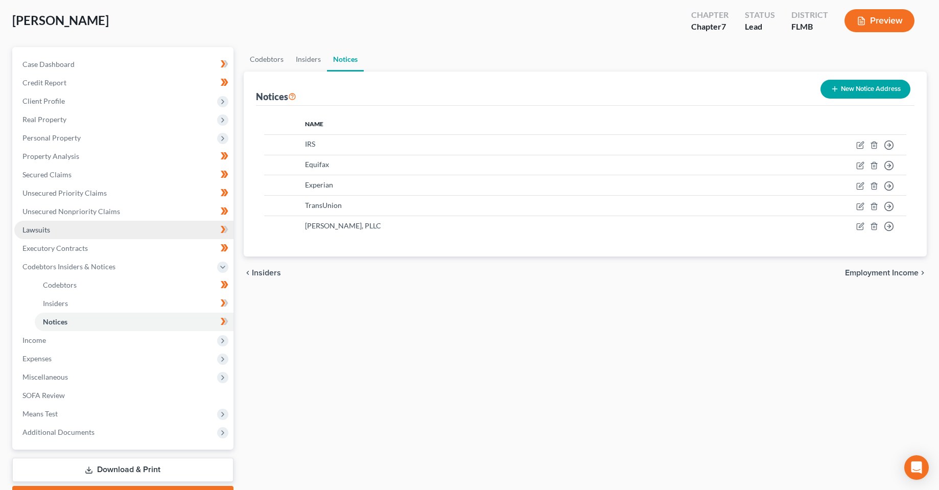
click at [45, 226] on span "Lawsuits" at bounding box center [36, 229] width 28 height 9
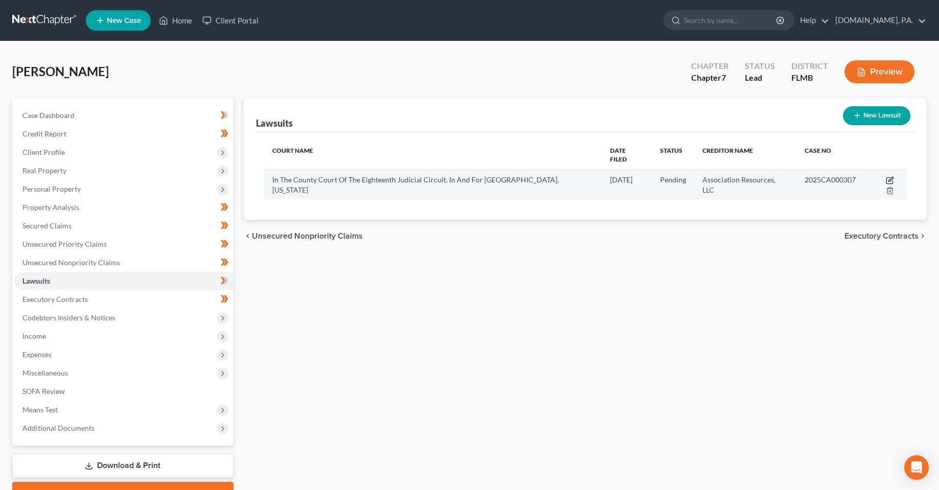
click at [886, 176] on icon "button" at bounding box center [890, 180] width 8 height 8
select select "9"
select select "0"
select select "2"
select select "9"
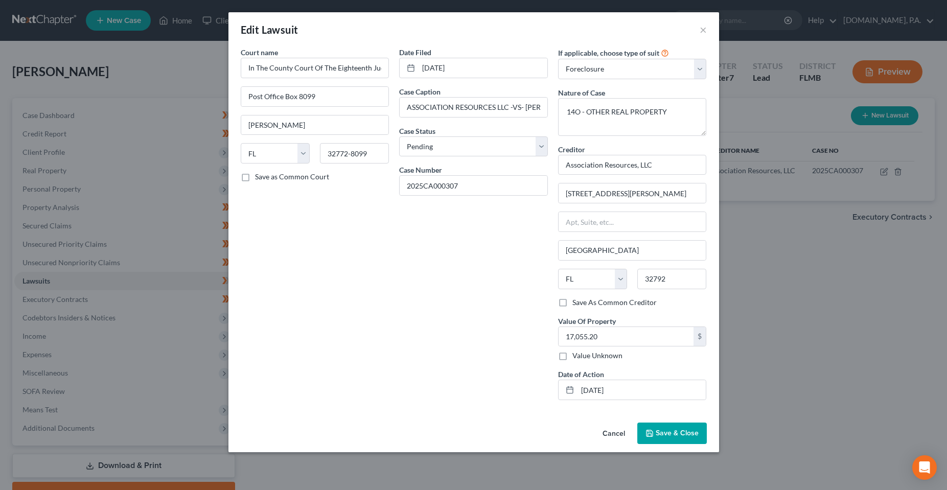
click at [457, 329] on div "Date Filed [DATE] Case Caption ASSOCIATION RESOURCES LLC -[GEOGRAPHIC_DATA]- [P…" at bounding box center [473, 227] width 159 height 361
click at [443, 271] on div "Date Filed [DATE] Case Caption ASSOCIATION RESOURCES LLC -[GEOGRAPHIC_DATA]- [P…" at bounding box center [473, 227] width 159 height 361
click at [704, 31] on button "×" at bounding box center [703, 30] width 7 height 12
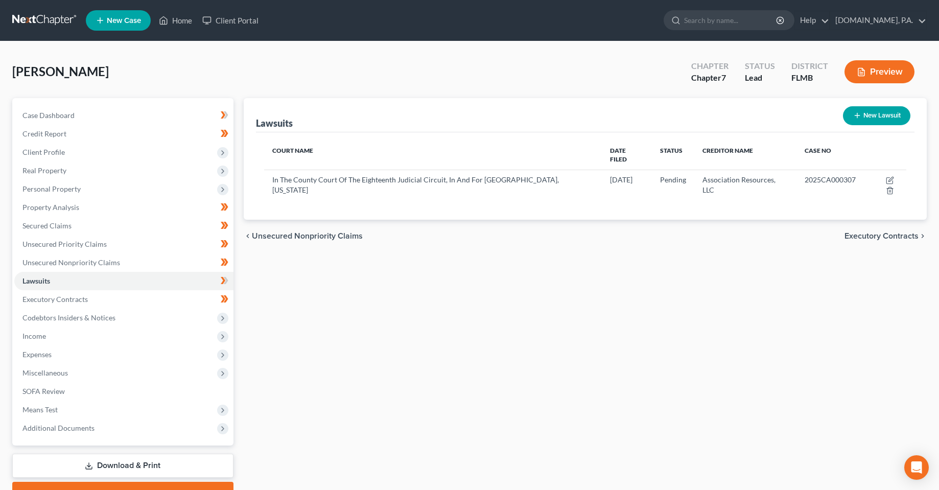
drag, startPoint x: 491, startPoint y: 351, endPoint x: 466, endPoint y: 344, distance: 26.5
click at [491, 351] on div "Lawsuits New Lawsuit Court Name Date Filed Status Creditor Name Case No In The …" at bounding box center [586, 301] width 694 height 406
click at [46, 184] on span "Personal Property" at bounding box center [51, 188] width 58 height 9
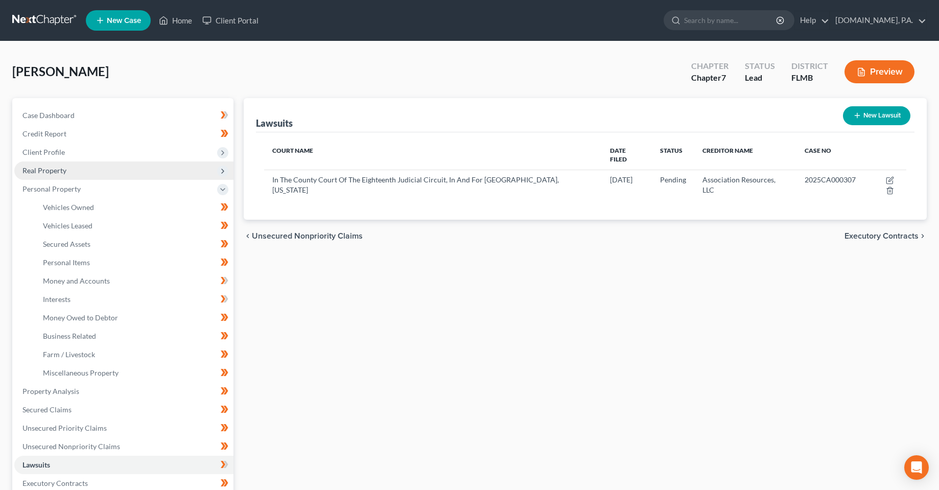
click at [60, 168] on span "Real Property" at bounding box center [44, 170] width 44 height 9
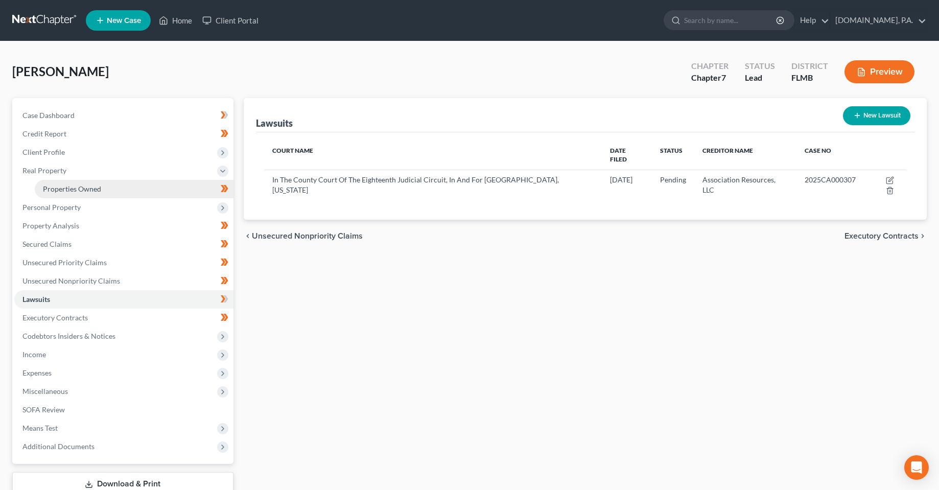
click at [53, 188] on span "Properties Owned" at bounding box center [72, 188] width 58 height 9
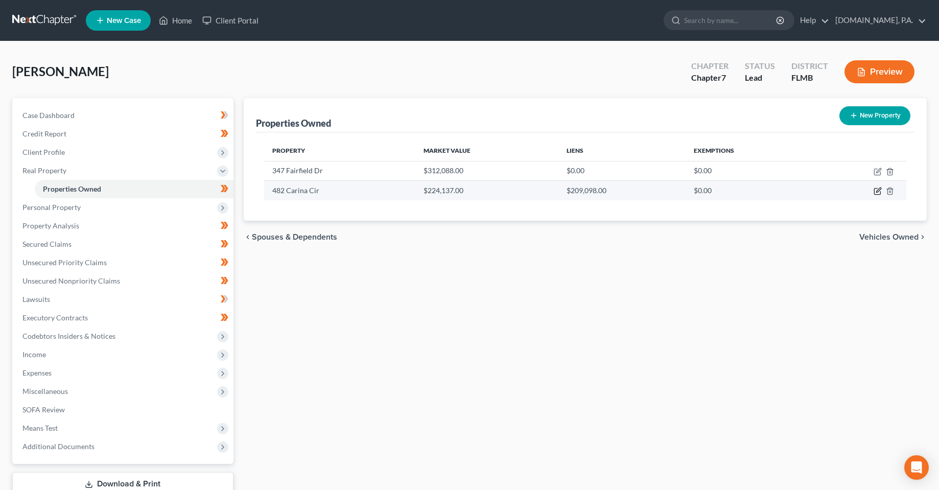
click at [879, 189] on icon "button" at bounding box center [878, 191] width 8 height 8
select select "9"
select select "0"
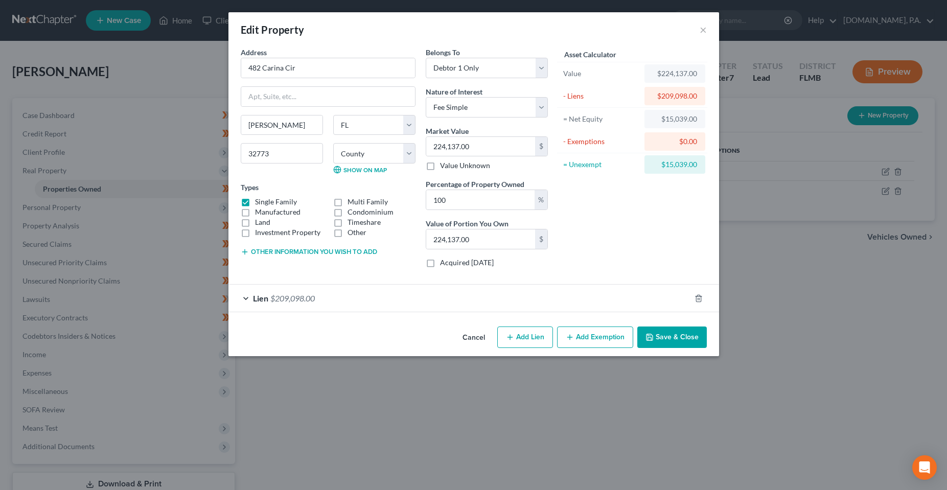
click at [320, 300] on div "Lien $209,098.00" at bounding box center [459, 298] width 462 height 27
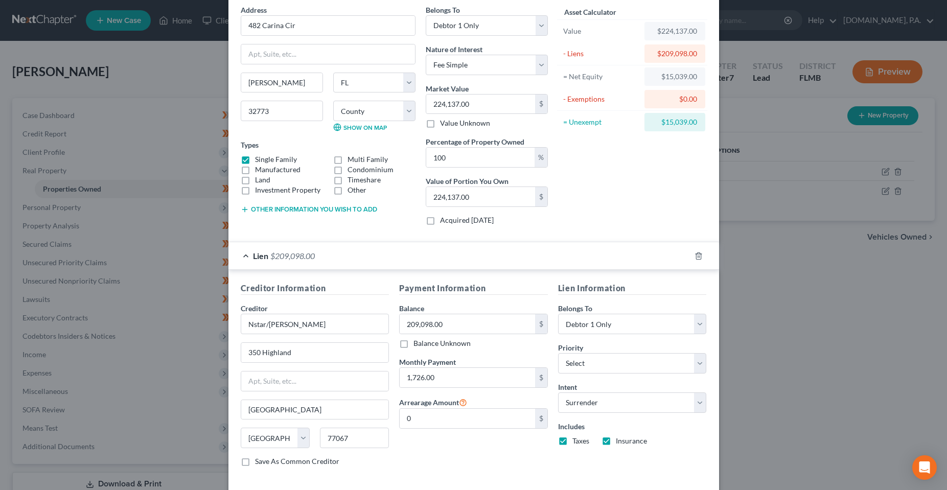
scroll to position [91, 0]
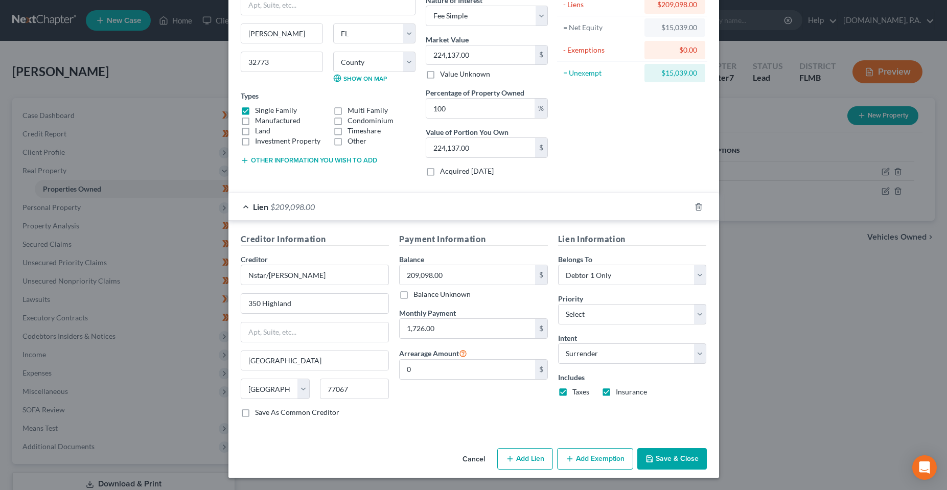
drag, startPoint x: 433, startPoint y: 413, endPoint x: 258, endPoint y: 431, distance: 176.1
click at [423, 414] on div "Payment Information Balance 209,098.00 $ Balance Unknown Balance Undetermined 2…" at bounding box center [473, 329] width 159 height 193
drag, startPoint x: 530, startPoint y: 458, endPoint x: 379, endPoint y: 429, distance: 154.5
click at [382, 429] on div "Edit Property × Address * 482 Carina Cir [PERSON_NAME][GEOGRAPHIC_DATA] [US_STA…" at bounding box center [473, 199] width 491 height 557
click at [379, 424] on div "Creditor Information Creditor * Nstar/[PERSON_NAME] 350 Highland [GEOGRAPHIC_DA…" at bounding box center [315, 329] width 159 height 193
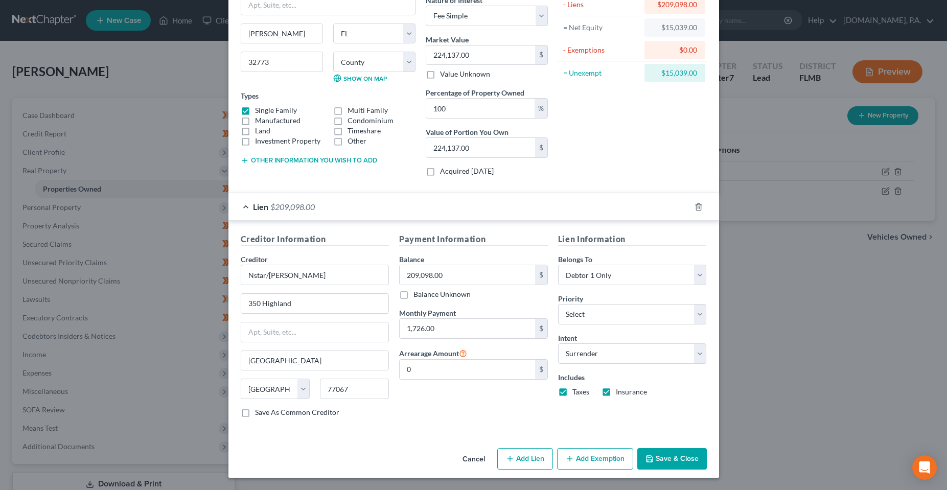
click at [364, 436] on div "Address * 482 Carina Cir [PERSON_NAME][GEOGRAPHIC_DATA] [US_STATE][GEOGRAPHIC_D…" at bounding box center [473, 200] width 491 height 489
click at [464, 458] on button "Cancel" at bounding box center [473, 459] width 39 height 20
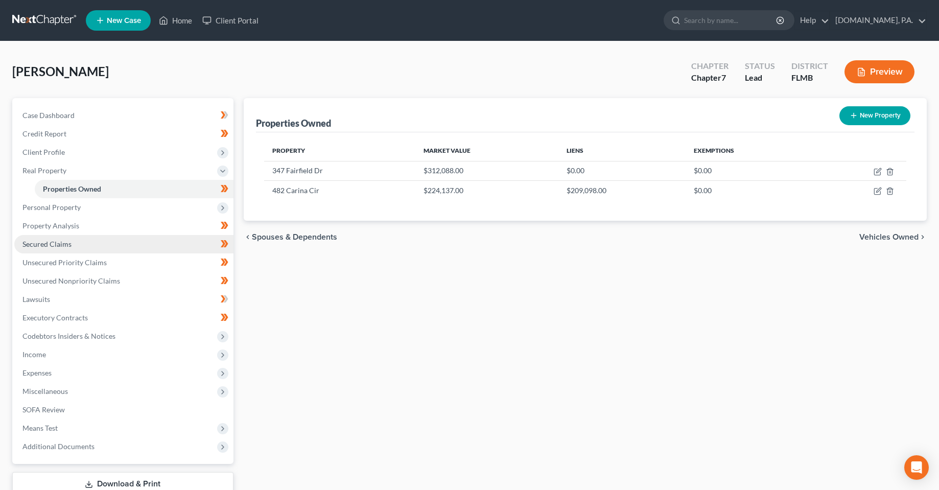
drag, startPoint x: 56, startPoint y: 239, endPoint x: 70, endPoint y: 239, distance: 13.8
click at [56, 239] on link "Secured Claims" at bounding box center [123, 244] width 219 height 18
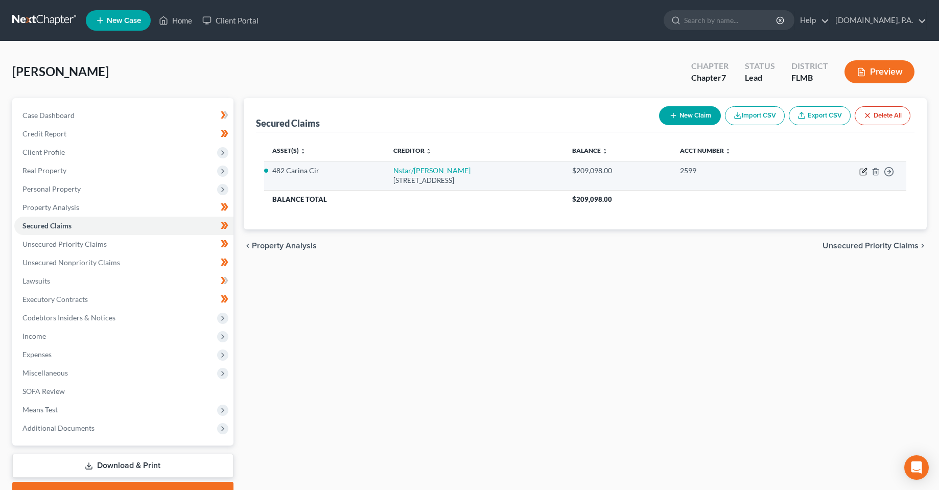
click at [864, 170] on icon "button" at bounding box center [864, 170] width 5 height 5
select select "45"
select select "15"
select select "0"
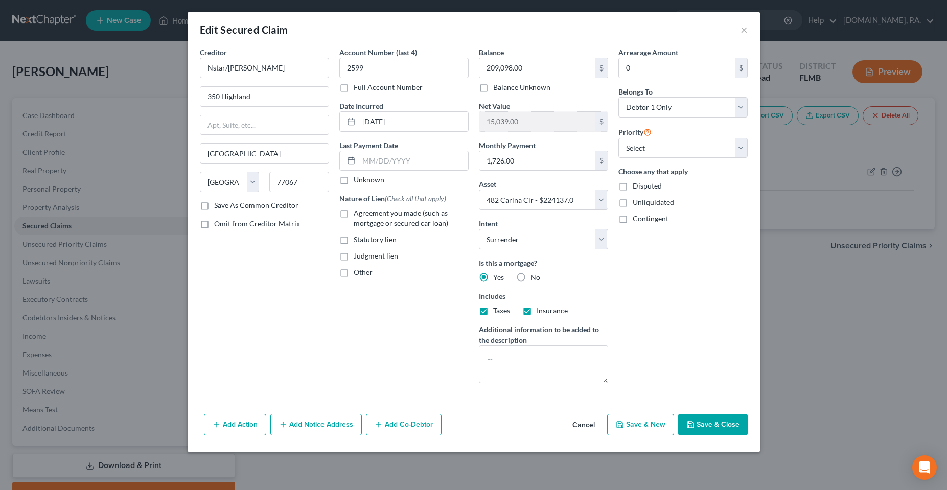
click at [223, 425] on button "Add Action" at bounding box center [235, 424] width 62 height 21
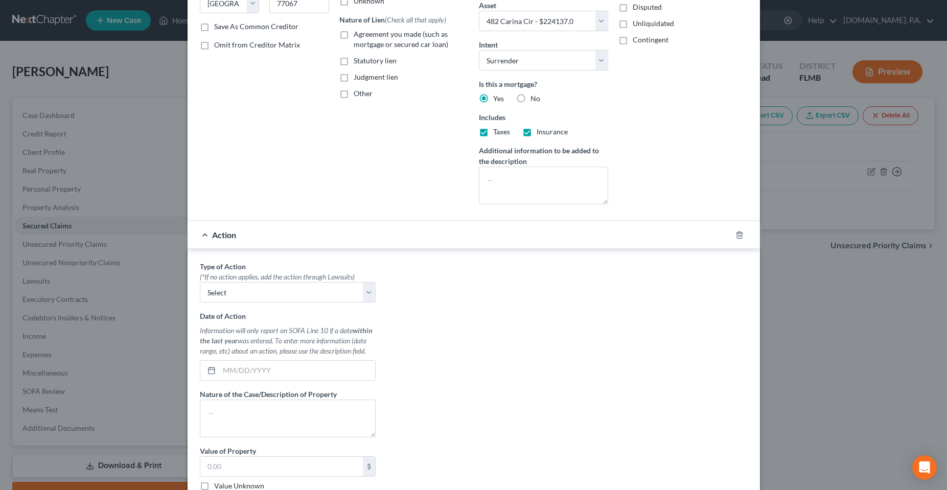
scroll to position [255, 0]
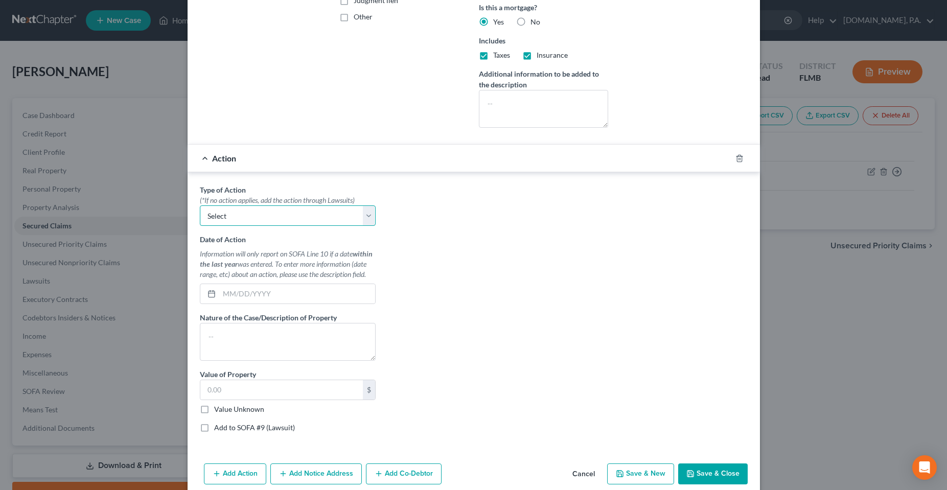
click at [319, 214] on select "Select Repossession Garnishment Foreclosure Personal Injury Attached, Seized, O…" at bounding box center [288, 215] width 176 height 20
click at [200, 205] on select "Select Repossession Garnishment Foreclosure Personal Injury Attached, Seized, O…" at bounding box center [288, 215] width 176 height 20
click at [472, 246] on div "Type of Action * (*If no action applies, add the action through Lawsuits) Selec…" at bounding box center [474, 312] width 558 height 256
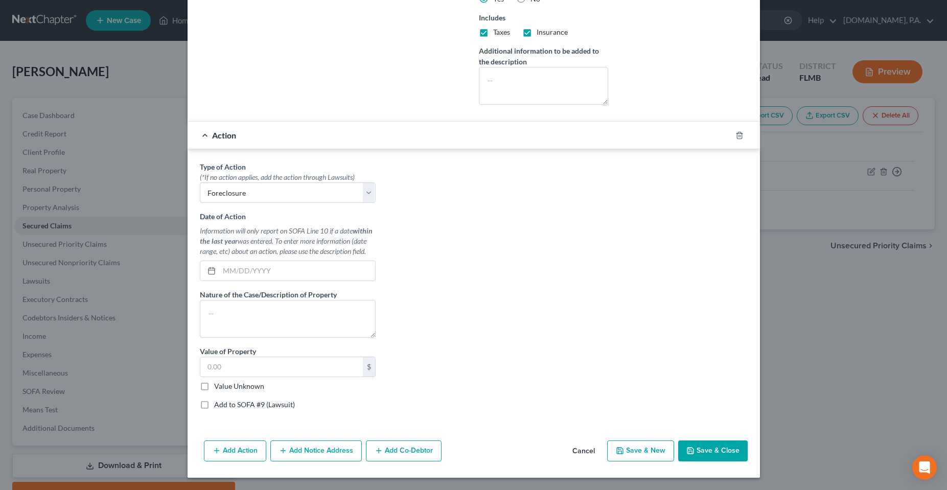
scroll to position [227, 0]
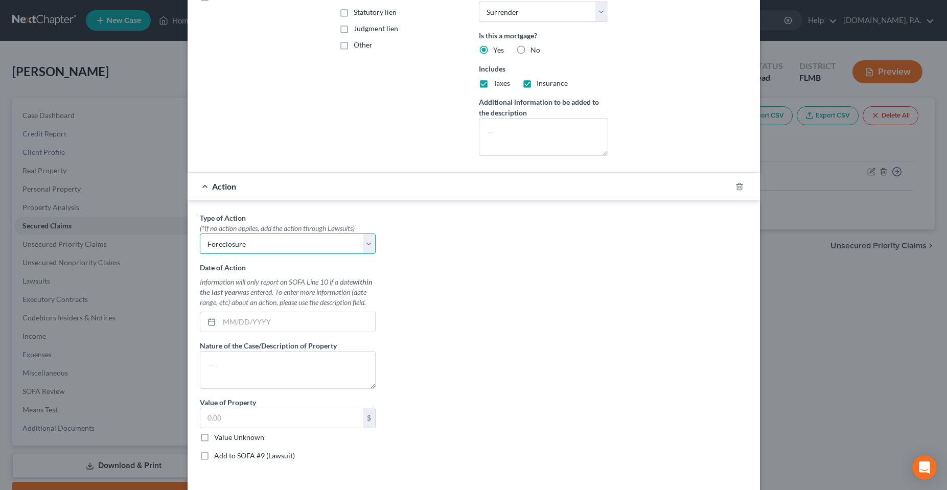
click at [340, 253] on select "Select Repossession Garnishment Foreclosure Personal Injury Attached, Seized, O…" at bounding box center [288, 244] width 176 height 20
drag, startPoint x: 319, startPoint y: 236, endPoint x: 307, endPoint y: 243, distance: 14.9
click at [319, 236] on select "Select Repossession Garnishment Foreclosure Personal Injury Attached, Seized, O…" at bounding box center [288, 244] width 176 height 20
select select "0"
click at [200, 234] on select "Select Repossession Garnishment Foreclosure Personal Injury Attached, Seized, O…" at bounding box center [288, 244] width 176 height 20
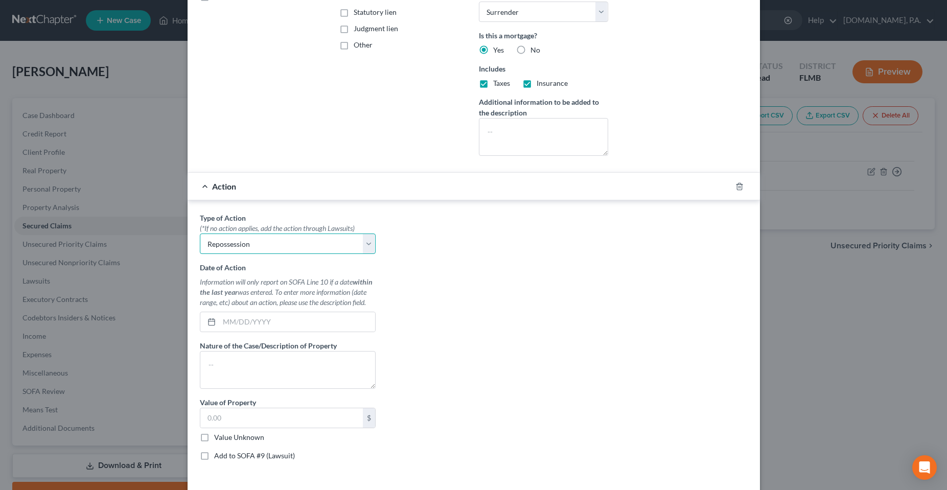
drag, startPoint x: 259, startPoint y: 245, endPoint x: 253, endPoint y: 249, distance: 7.3
click at [259, 245] on select "Select Repossession Garnishment Foreclosure Personal Injury Attached, Seized, O…" at bounding box center [288, 244] width 176 height 20
select select
click at [200, 234] on select "Select Repossession Garnishment Foreclosure Personal Injury Attached, Seized, O…" at bounding box center [288, 244] width 176 height 20
click at [493, 266] on div "Type of Action * (*If no action applies, add the action through Lawsuits) Selec…" at bounding box center [474, 341] width 558 height 256
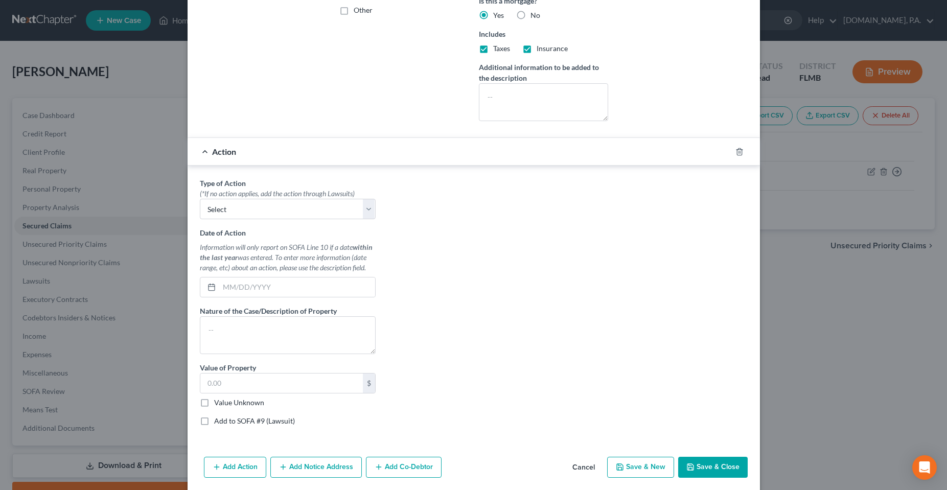
scroll to position [278, 0]
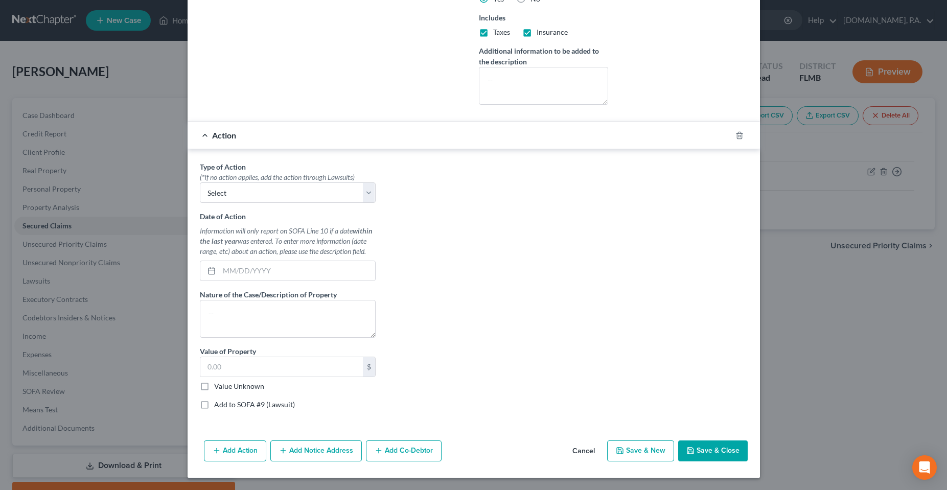
click at [710, 453] on button "Save & Close" at bounding box center [712, 450] width 69 height 21
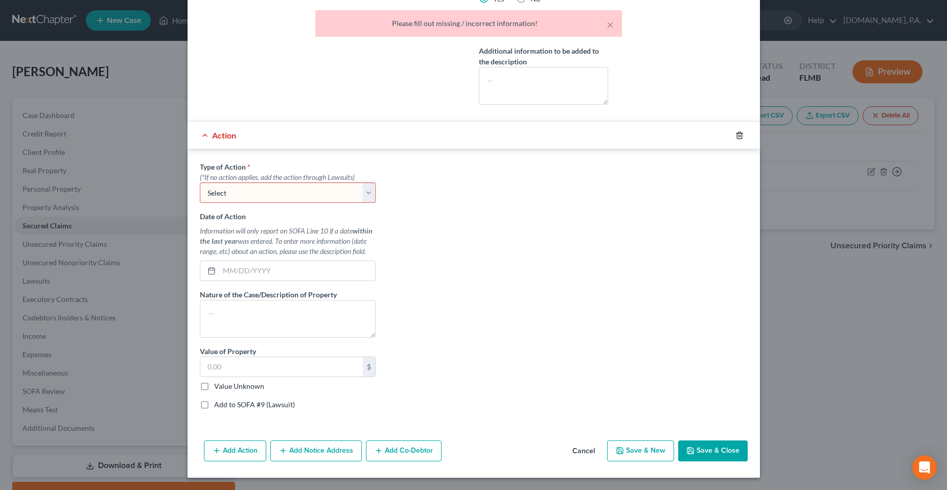
click at [735, 136] on icon "button" at bounding box center [739, 135] width 8 height 8
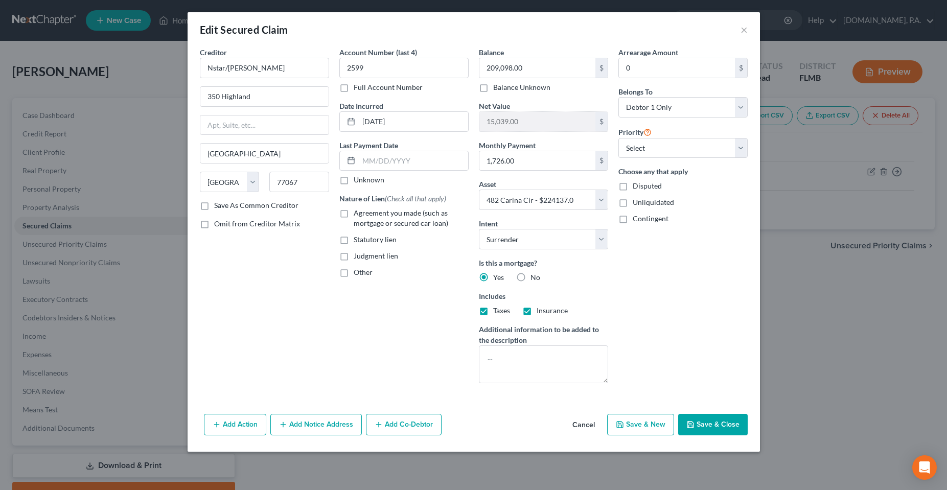
click at [243, 423] on button "Add Action" at bounding box center [235, 424] width 62 height 21
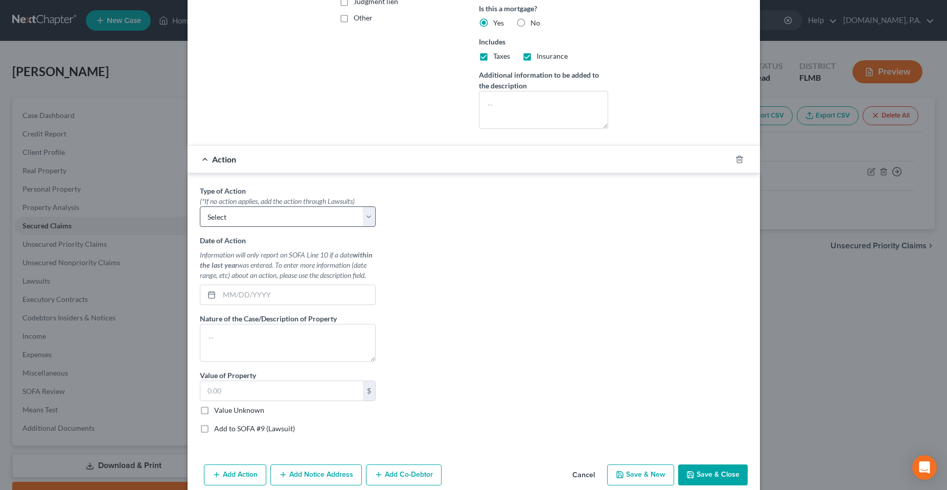
scroll to position [255, 0]
click at [301, 208] on select "Select Repossession Garnishment Foreclosure Personal Injury Attached, Seized, O…" at bounding box center [288, 215] width 176 height 20
click at [277, 211] on select "Select Repossession Garnishment Foreclosure Personal Injury Attached, Seized, O…" at bounding box center [288, 215] width 176 height 20
select select "2"
click at [200, 205] on select "Select Repossession Garnishment Foreclosure Personal Injury Attached, Seized, O…" at bounding box center [288, 215] width 176 height 20
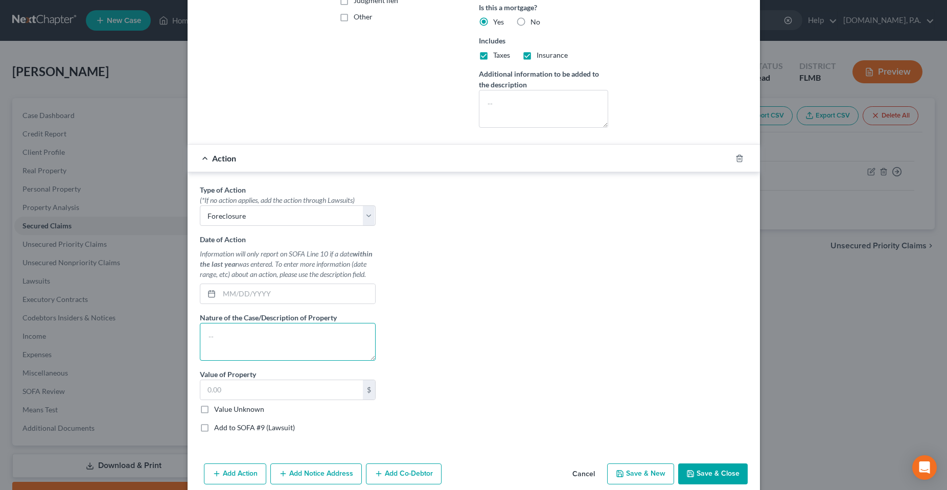
click at [269, 332] on textarea at bounding box center [288, 342] width 176 height 38
click at [275, 298] on input "text" at bounding box center [297, 293] width 156 height 19
paste input "[DATE]"
type input "[DATE]"
click at [265, 335] on textarea at bounding box center [288, 342] width 176 height 38
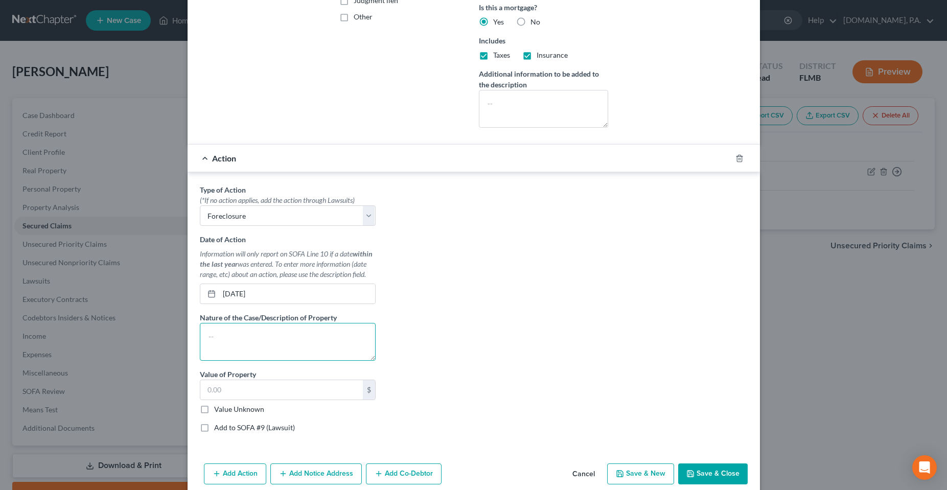
click at [294, 331] on textarea at bounding box center [288, 342] width 176 height 38
paste textarea "14O - OTHER REAL PROPERTY"
type textarea "14O - OTHER REAL PROPERTY"
drag, startPoint x: 272, startPoint y: 383, endPoint x: 275, endPoint y: 390, distance: 7.8
click at [272, 383] on input "text" at bounding box center [281, 389] width 162 height 19
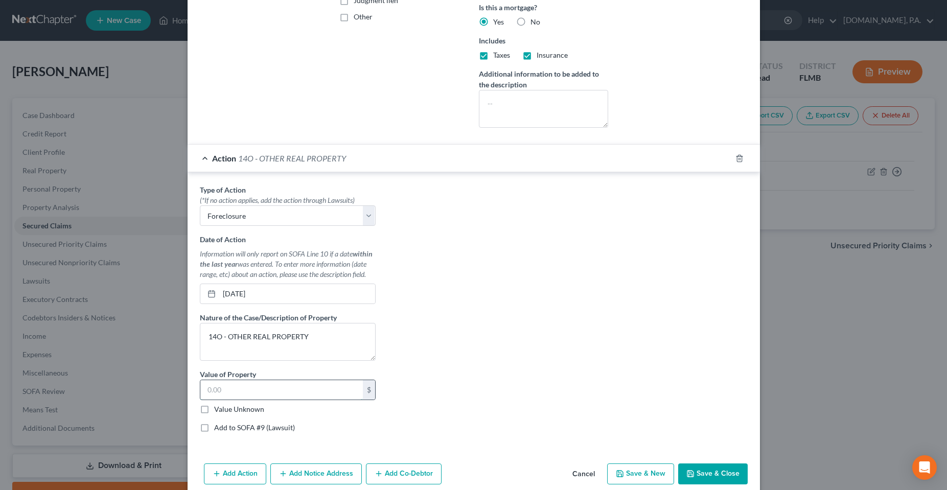
paste input "17,055.20"
type input "17,055.20"
click at [214, 425] on label "Add to SOFA #9 (Lawsuit)" at bounding box center [254, 428] width 81 height 10
click at [218, 425] on input "Add to SOFA #9 (Lawsuit)" at bounding box center [221, 426] width 7 height 7
checkbox input "true"
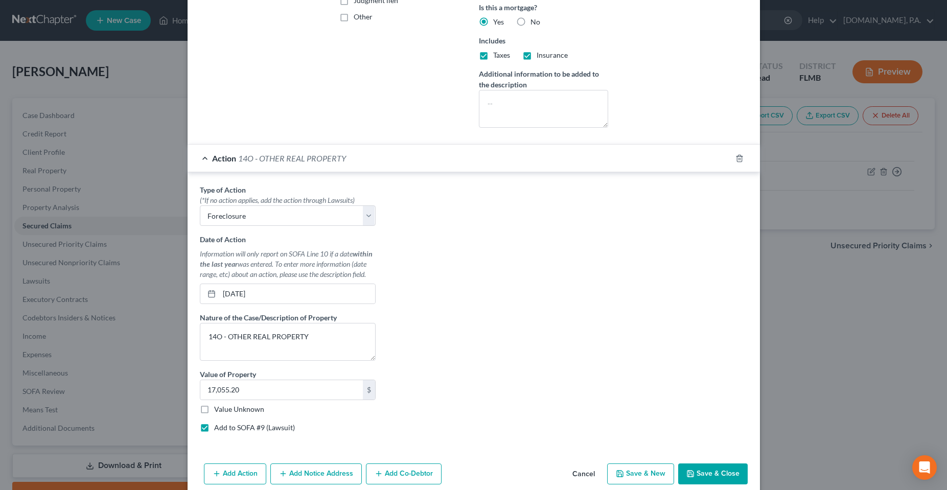
select select "0"
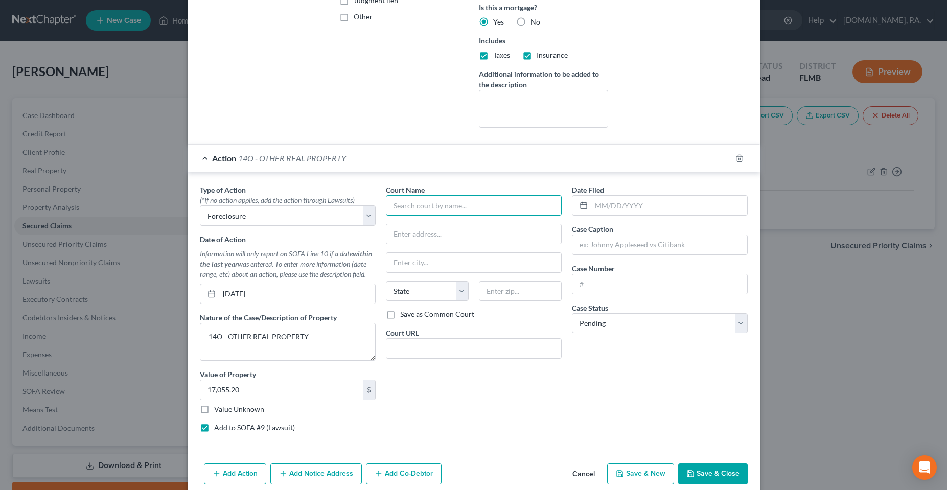
click at [454, 201] on input "text" at bounding box center [474, 205] width 176 height 20
paste input "In The County Court Of The Eighteenth Judicial Circuit, In And For [GEOGRAPHIC_…"
type input "In The County Court Of The Eighteenth Judicial Circuit, In And For [GEOGRAPHIC_…"
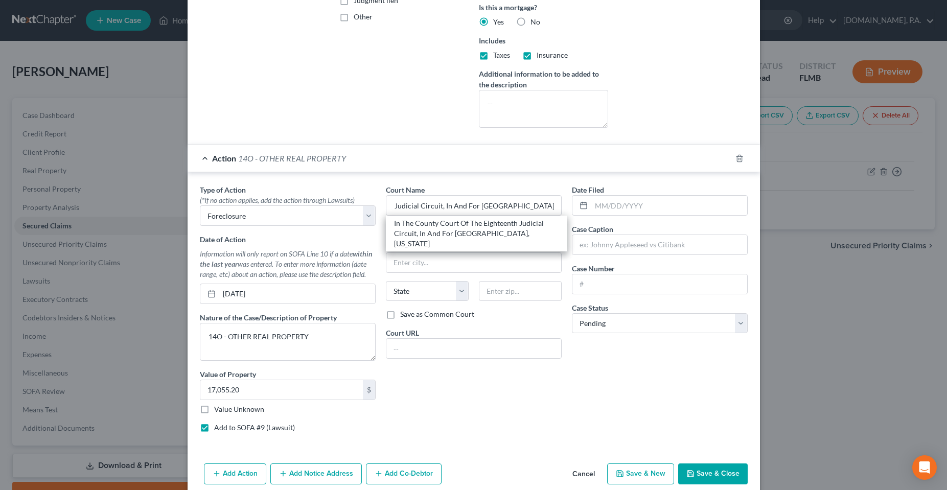
click at [427, 236] on div "In The County Court Of The Eighteenth Judicial Circuit, In And For [GEOGRAPHIC_…" at bounding box center [476, 233] width 165 height 31
type input "Post Office Box 8099"
type input "[PERSON_NAME]"
select select "9"
type input "32772-8099"
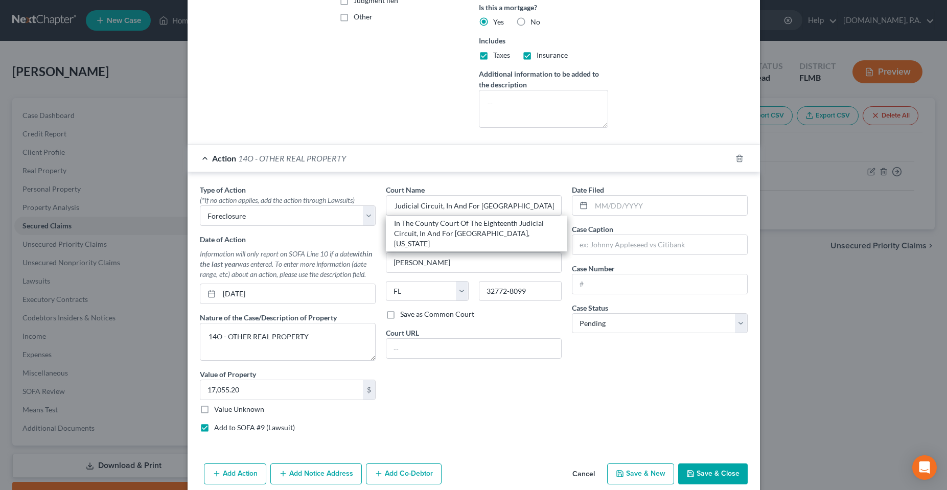
scroll to position [0, 0]
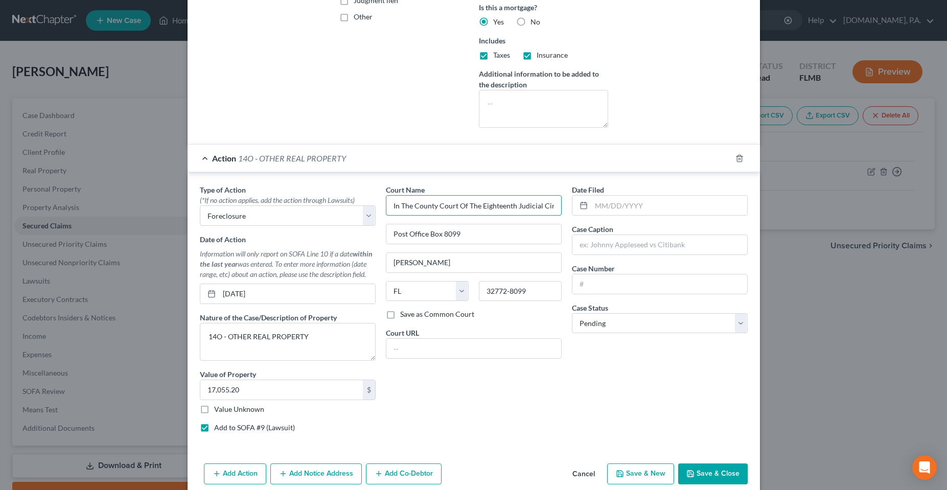
click at [424, 200] on input "In The County Court Of The Eighteenth Judicial Circuit, In And For [GEOGRAPHIC_…" at bounding box center [474, 205] width 176 height 20
click at [425, 201] on input "In The County Court Of The Eighteenth Judicial Circuit, In And For [GEOGRAPHIC_…" at bounding box center [474, 205] width 176 height 20
click at [437, 237] on input "Post Office Box 8099" at bounding box center [473, 233] width 175 height 19
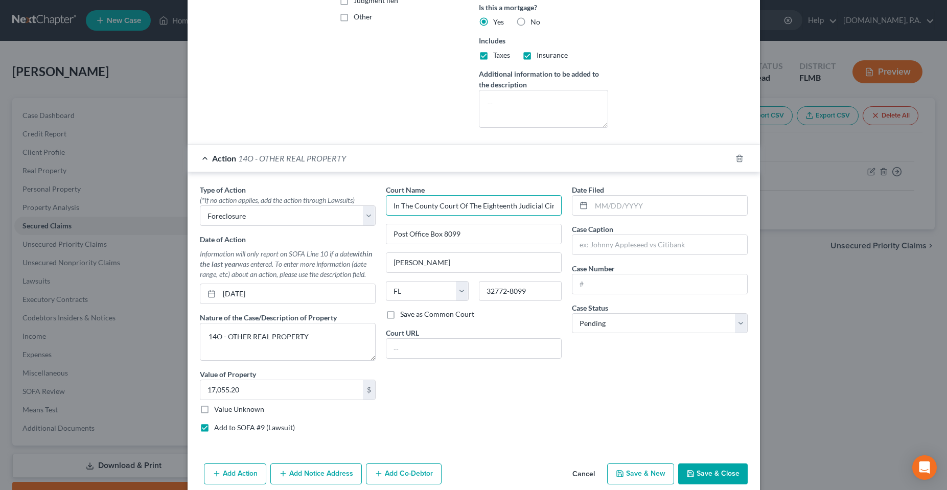
click at [510, 201] on input "In The County Court Of The Eighteenth Judicial Circuit, In And For [GEOGRAPHIC_…" at bounding box center [474, 205] width 176 height 20
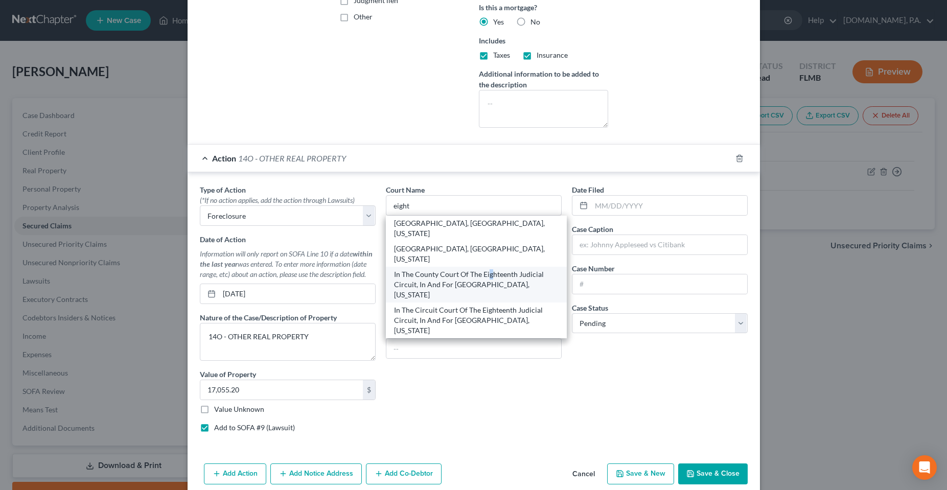
click at [485, 269] on div "In The County Court Of The Eighteenth Judicial Circuit, In And For [GEOGRAPHIC_…" at bounding box center [476, 284] width 165 height 31
type input "In The County Court Of The Eighteenth Judicial Circuit, In And For [GEOGRAPHIC_…"
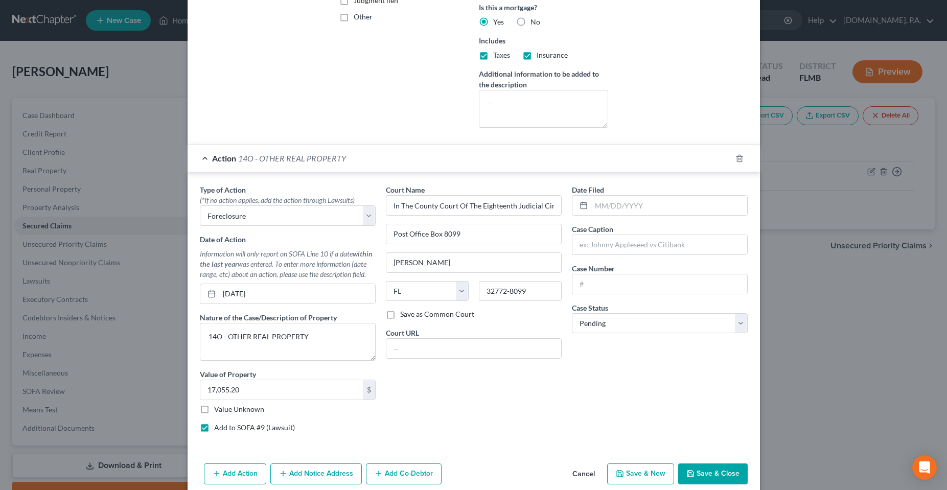
drag, startPoint x: 426, startPoint y: 425, endPoint x: 446, endPoint y: 383, distance: 45.7
click at [425, 422] on div "Court Name * In The County Court Of The Eighteenth Judicial Circuit, In And For…" at bounding box center [474, 312] width 186 height 256
click at [450, 349] on input "text" at bounding box center [473, 348] width 175 height 19
click at [614, 367] on div "Date Filed Case Caption Case Number Case Status * Select Pending On Appeal Conc…" at bounding box center [660, 312] width 186 height 256
click at [603, 284] on input "text" at bounding box center [659, 283] width 175 height 19
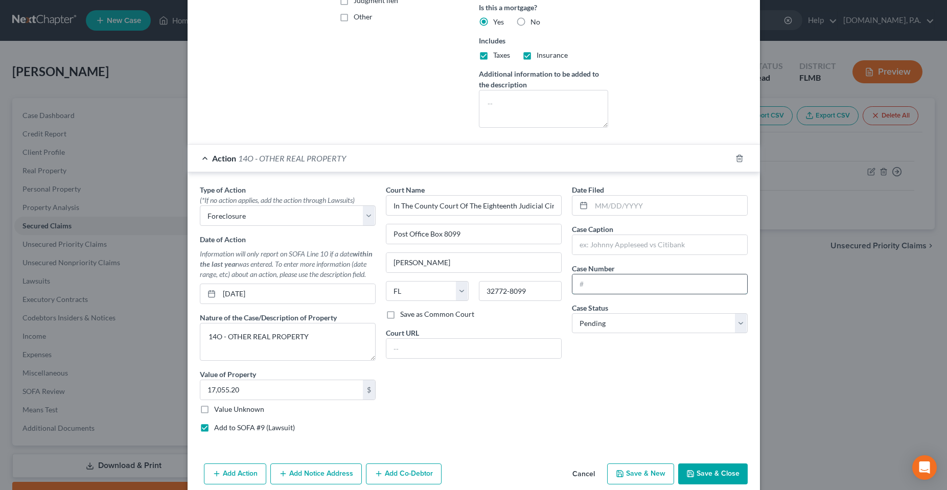
paste input "2025CA000307"
type input "2025CA000307"
click at [622, 243] on input "text" at bounding box center [659, 244] width 175 height 19
click at [597, 243] on input "text" at bounding box center [659, 244] width 175 height 19
paste input "ASSOCIATION RESOURCES LLC -VS- [PERSON_NAME]"
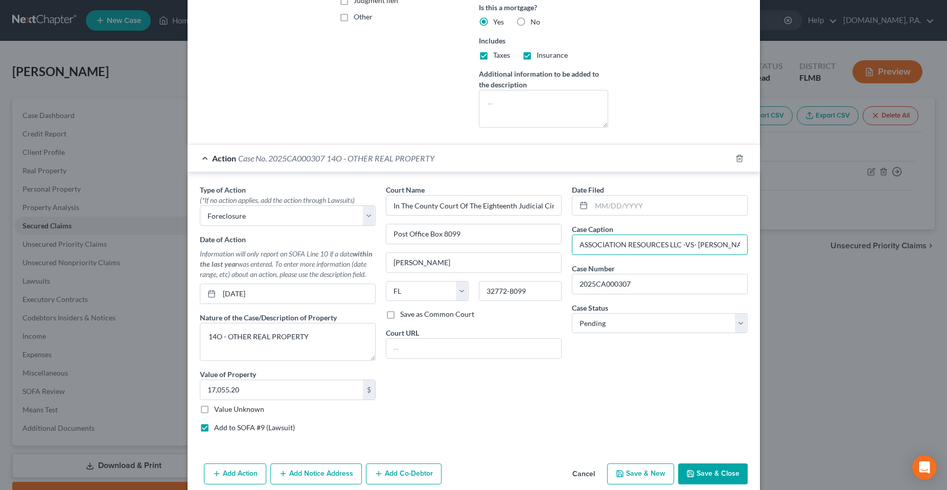
scroll to position [0, 18]
type input "ASSOCIATION RESOURCES LLC -VS- [PERSON_NAME]"
drag, startPoint x: 694, startPoint y: 209, endPoint x: 687, endPoint y: 211, distance: 7.4
click at [694, 209] on input "text" at bounding box center [669, 205] width 156 height 19
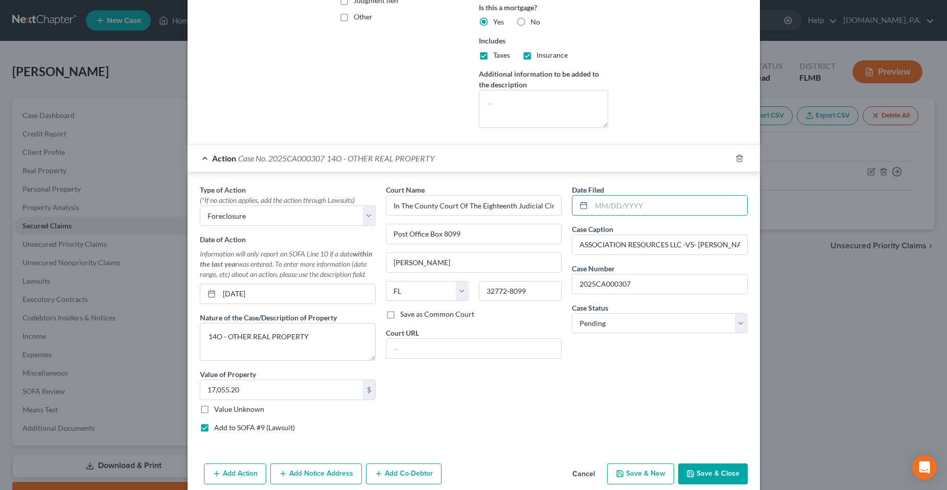
paste input "[DATE]"
type input "[DATE]"
click at [513, 416] on div "Court Name * In The County Court Of The Eighteenth Judicial Circuit, In And For…" at bounding box center [474, 312] width 186 height 256
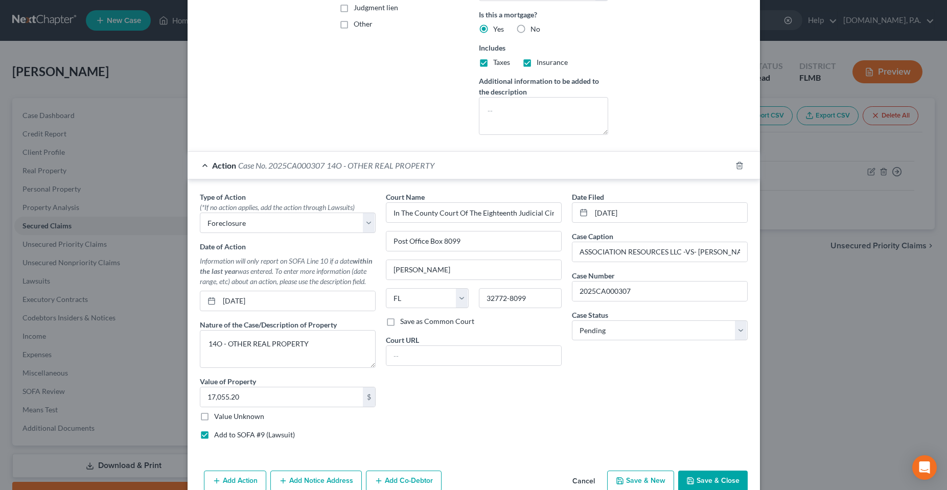
scroll to position [278, 0]
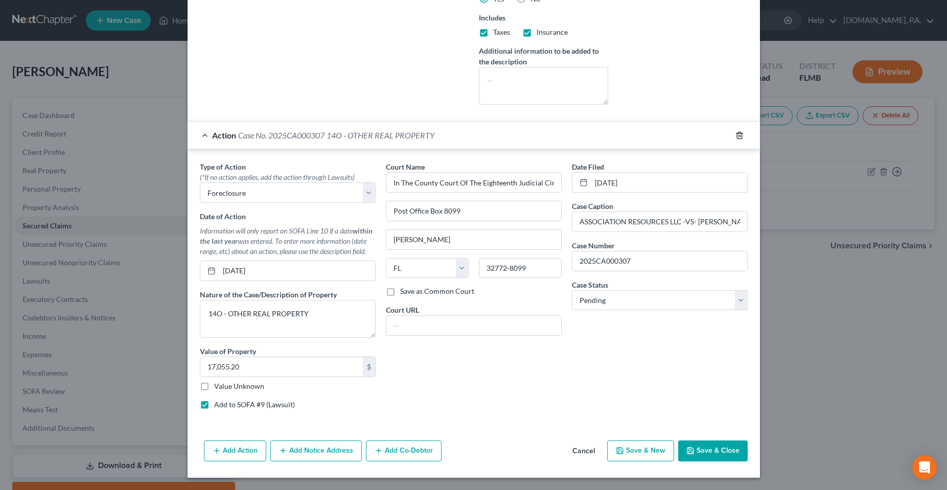
click at [737, 136] on icon "button" at bounding box center [739, 135] width 5 height 7
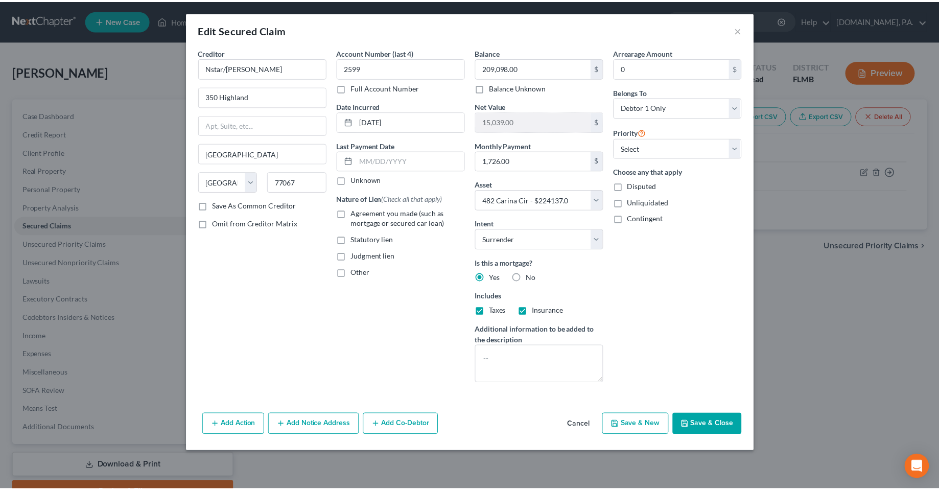
scroll to position [0, 0]
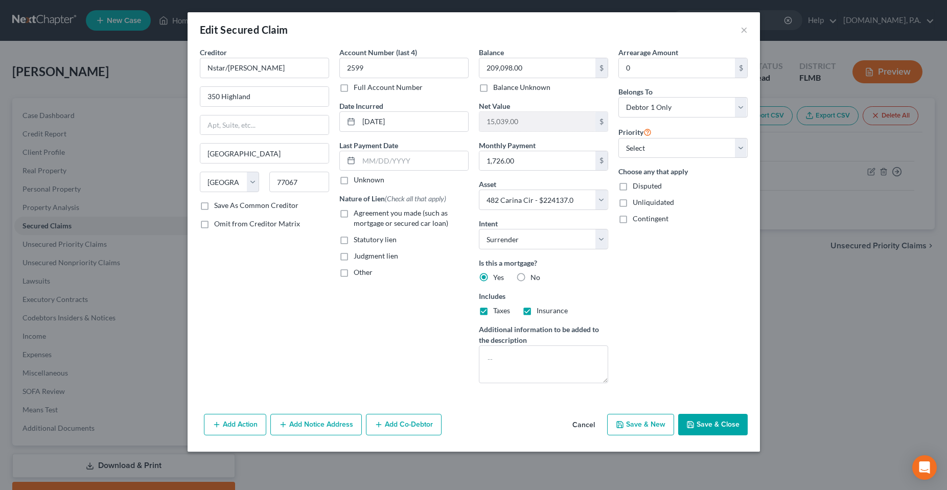
click at [710, 425] on button "Save & Close" at bounding box center [712, 424] width 69 height 21
select select
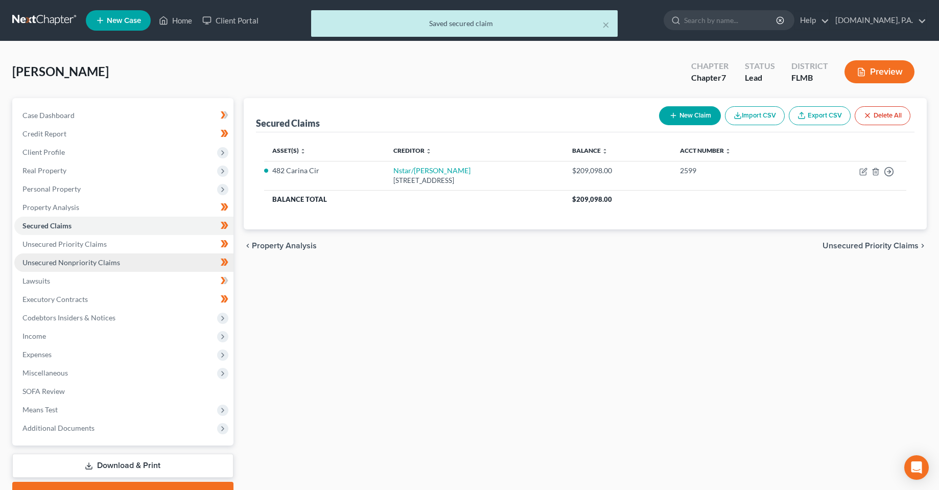
click at [68, 270] on link "Unsecured Nonpriority Claims" at bounding box center [123, 262] width 219 height 18
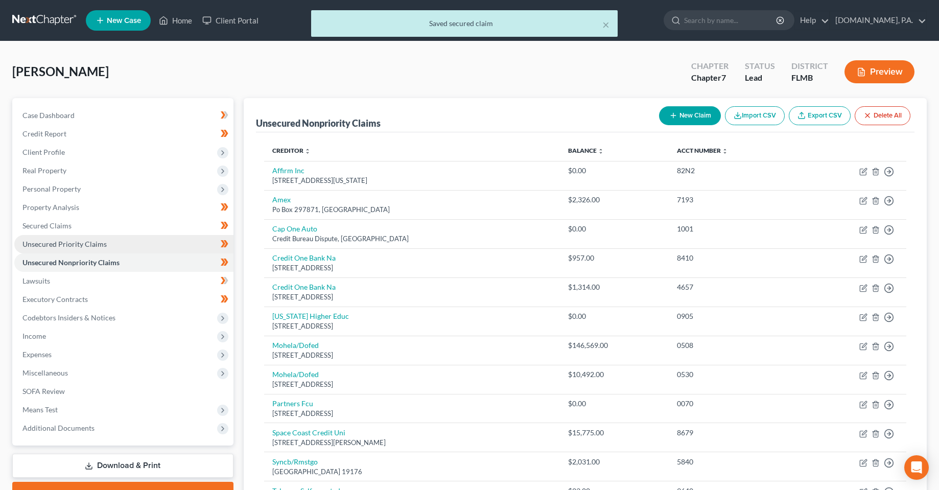
click at [61, 245] on span "Unsecured Priority Claims" at bounding box center [64, 244] width 84 height 9
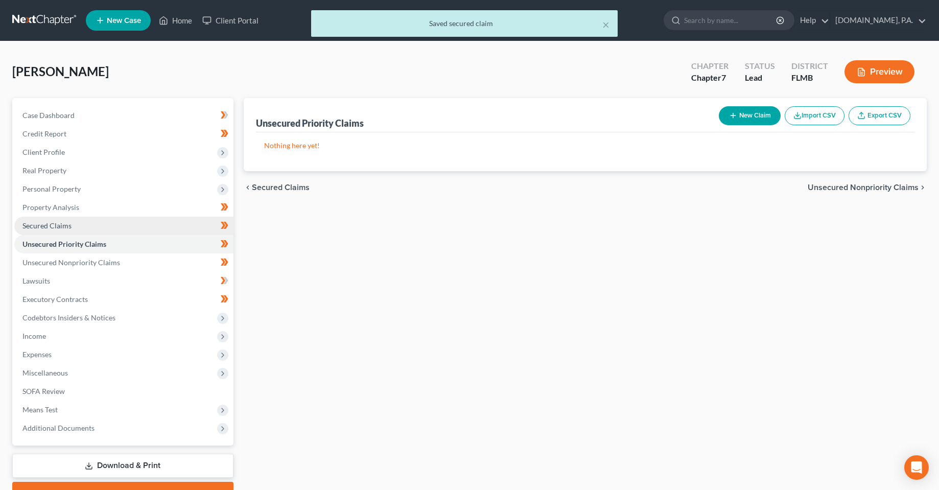
click at [57, 228] on span "Secured Claims" at bounding box center [46, 225] width 49 height 9
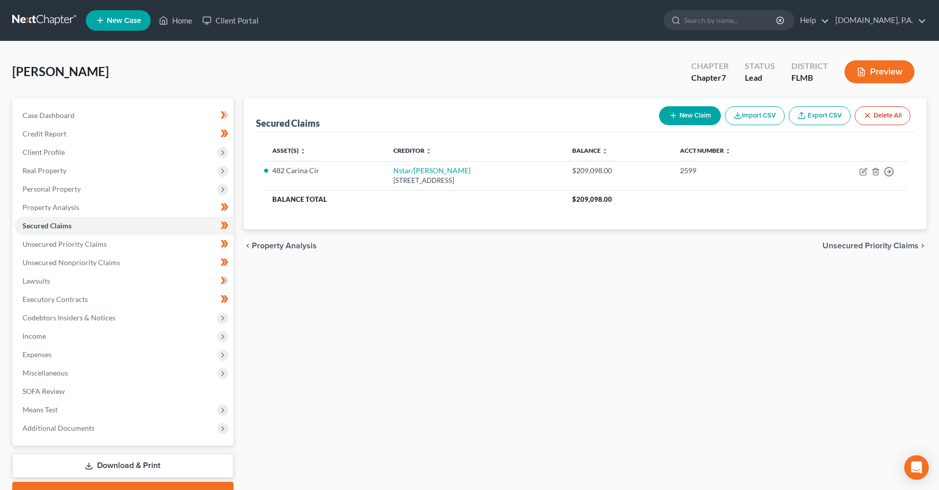
drag, startPoint x: 474, startPoint y: 383, endPoint x: 468, endPoint y: 377, distance: 7.9
click at [475, 383] on div "Secured Claims New Claim Import CSV Export CSV Delete All Asset(s) expand_more …" at bounding box center [586, 301] width 694 height 406
click at [325, 350] on div "Secured Claims New Claim Import CSV Export CSV Delete All Asset(s) expand_more …" at bounding box center [586, 301] width 694 height 406
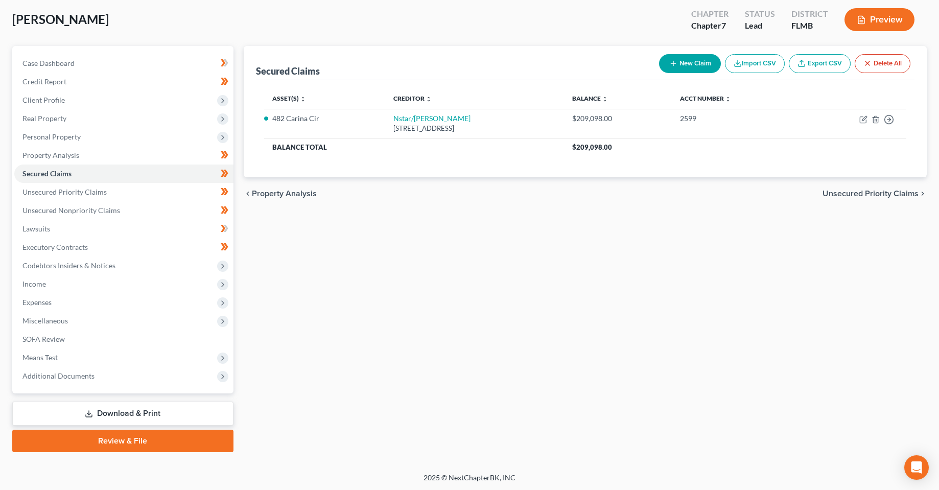
scroll to position [53, 0]
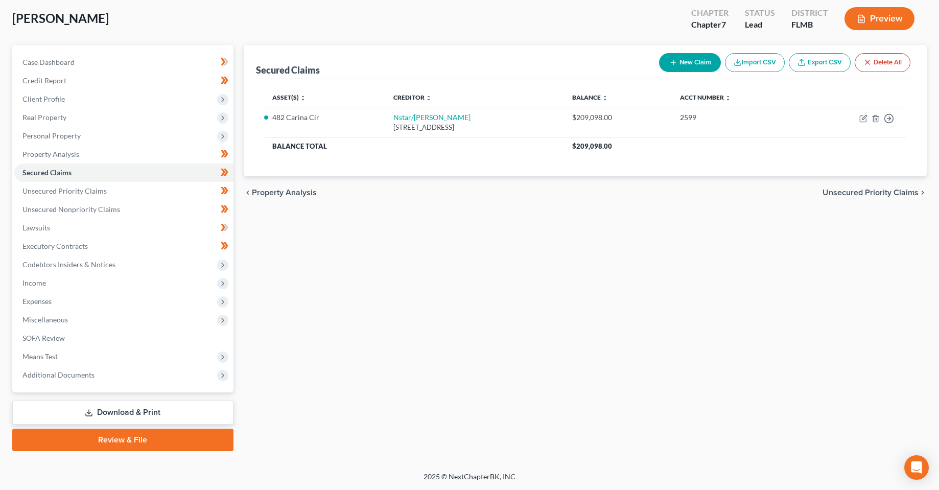
click at [525, 283] on div "Secured Claims New Claim Import CSV Export CSV Delete All Asset(s) expand_more …" at bounding box center [586, 248] width 694 height 406
click at [84, 154] on link "Property Analysis" at bounding box center [123, 154] width 219 height 18
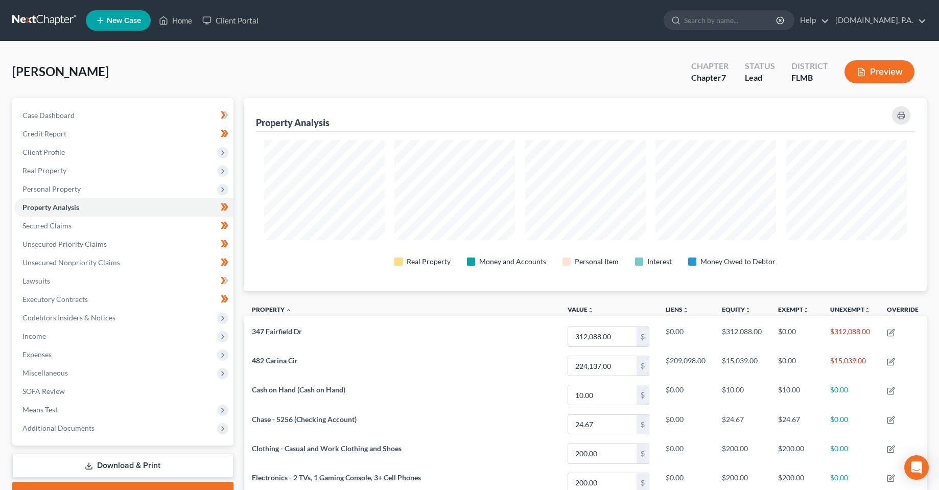
scroll to position [193, 683]
click at [62, 181] on span "Personal Property" at bounding box center [123, 189] width 219 height 18
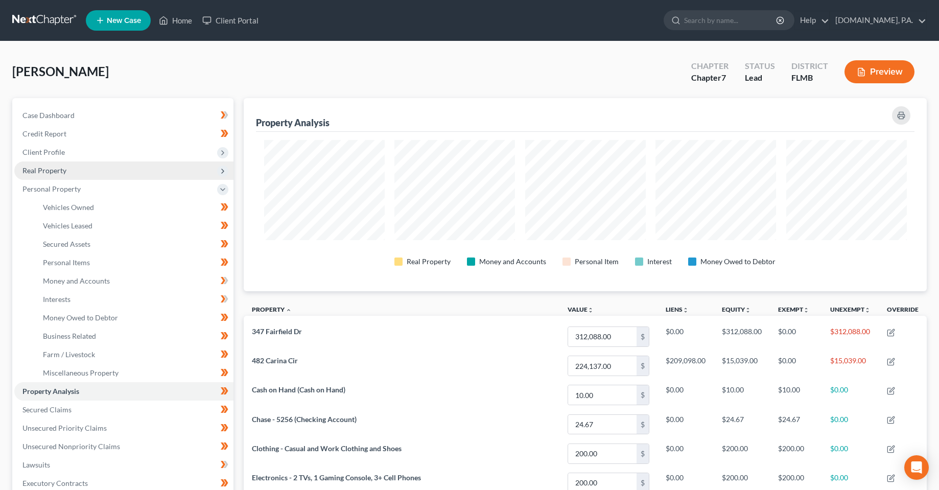
click at [59, 169] on span "Real Property" at bounding box center [44, 170] width 44 height 9
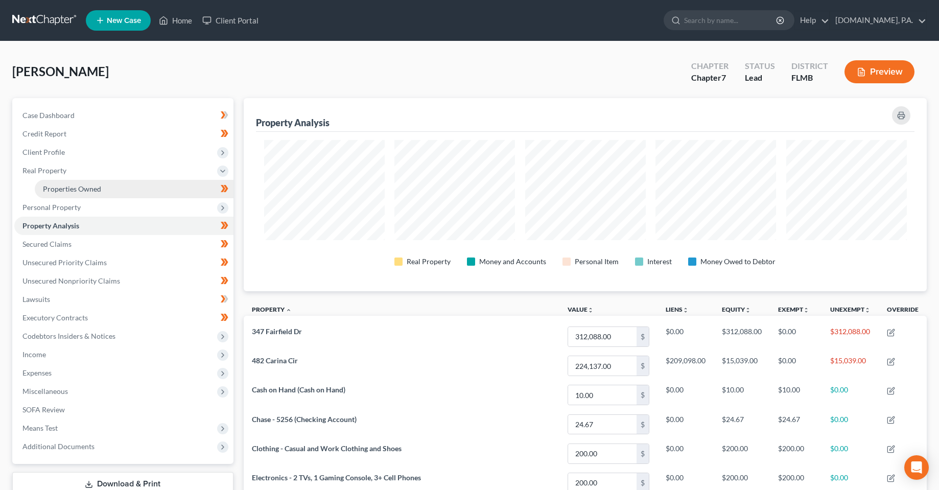
click at [79, 191] on span "Properties Owned" at bounding box center [72, 188] width 58 height 9
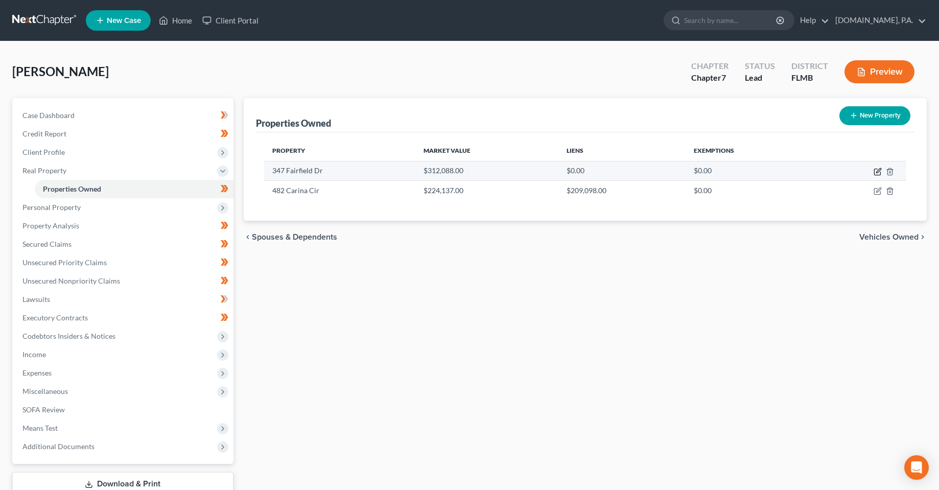
click at [875, 173] on icon "button" at bounding box center [878, 172] width 8 height 8
select select "9"
select select "56"
select select "0"
select select "6"
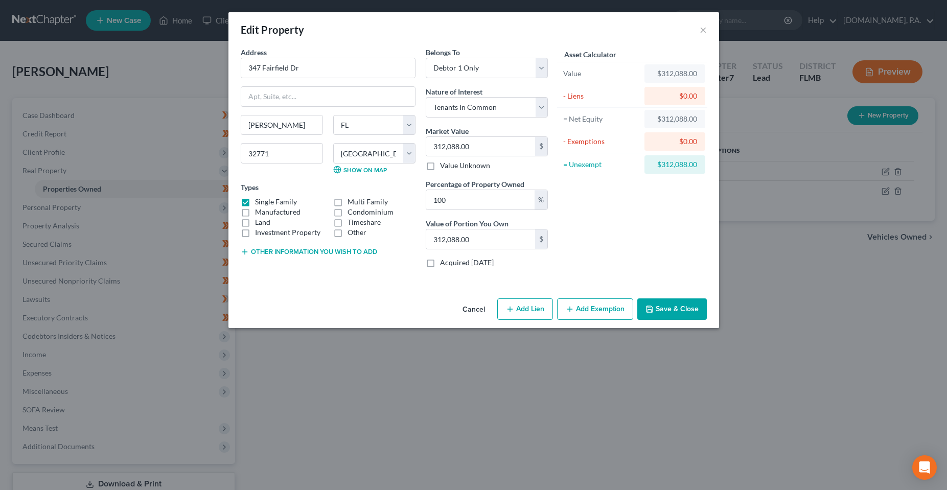
click at [367, 300] on div "Cancel Add Lien Add Lease Add Exemption Save & Close" at bounding box center [473, 311] width 491 height 34
click at [468, 66] on select "Select Debtor 1 Only Debtor 2 Only Debtor 1 And Debtor 2 Only At Least One Of T…" at bounding box center [487, 68] width 122 height 20
select select "3"
click at [426, 58] on select "Select Debtor 1 Only Debtor 2 Only Debtor 1 And Debtor 2 Only At Least One Of T…" at bounding box center [487, 68] width 122 height 20
click at [476, 195] on input "100" at bounding box center [480, 199] width 108 height 19
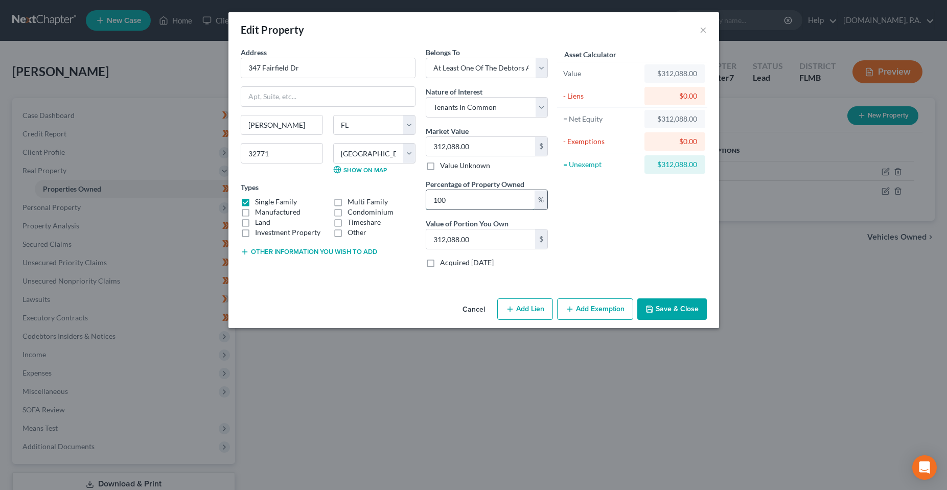
click at [476, 195] on input "100" at bounding box center [480, 199] width 108 height 19
type input "0"
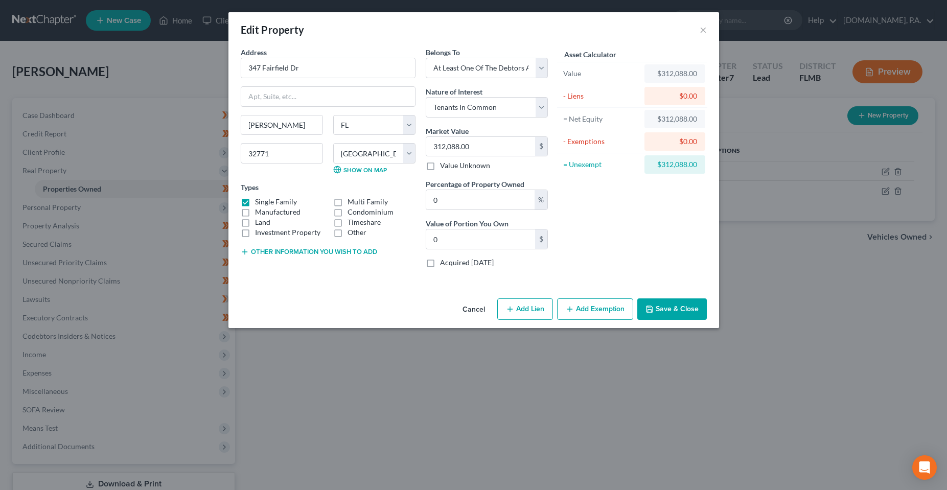
click at [595, 265] on div "Asset Calculator Value $312,088.00 - Liens $0.00 = Net Equity $312,088.00 - Exe…" at bounding box center [632, 161] width 159 height 229
click at [290, 299] on div "Cancel Add Lien Add Lease Add Exemption Save & Close" at bounding box center [473, 311] width 491 height 34
click at [460, 111] on select "Select Fee Simple Joint Tenant Life Estate Equitable Interest Future Interest T…" at bounding box center [487, 107] width 122 height 20
click at [509, 109] on select "Select Fee Simple Joint Tenant Life Estate Equitable Interest Future Interest T…" at bounding box center [487, 107] width 122 height 20
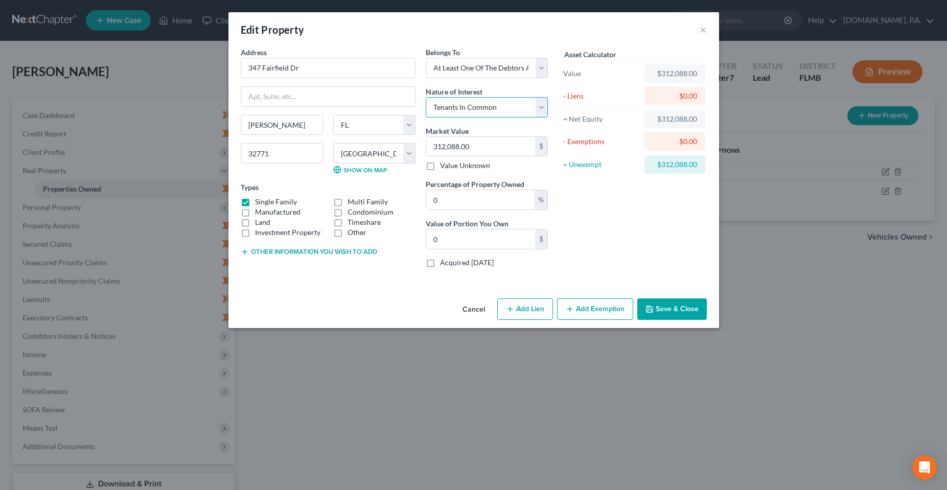
select select "1"
click at [426, 97] on select "Select Fee Simple Joint Tenant Life Estate Equitable Interest Future Interest T…" at bounding box center [487, 107] width 122 height 20
click at [345, 293] on div "Address * [GEOGRAPHIC_DATA] [PERSON_NAME][GEOGRAPHIC_DATA] [US_STATE][GEOGRAPHI…" at bounding box center [473, 170] width 491 height 247
click at [483, 201] on input "0" at bounding box center [480, 199] width 108 height 19
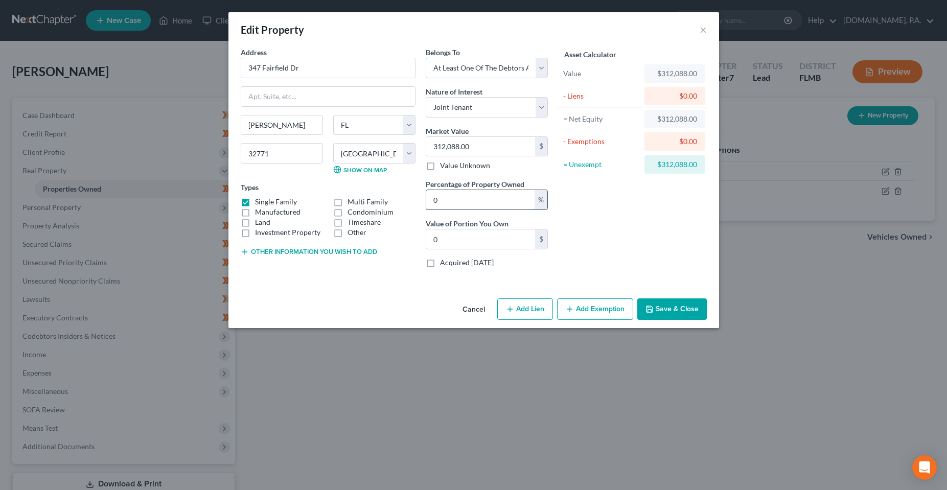
type input "1"
type input "3,120.88"
type input "10"
type input "31,208.80"
type input "100"
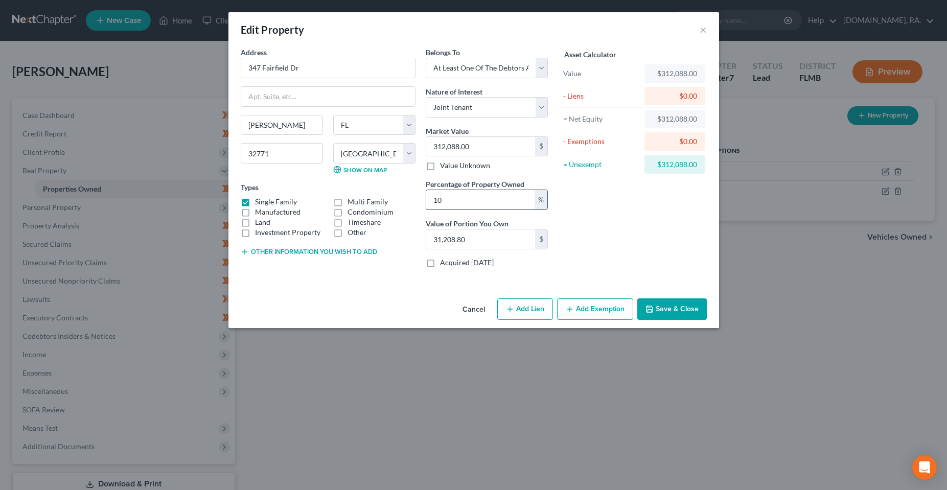
type input "312,088.00"
type input "100"
drag, startPoint x: 629, startPoint y: 244, endPoint x: 647, endPoint y: 242, distance: 18.5
click at [632, 244] on div "Asset Calculator Value $312,088.00 - Liens $0.00 = Net Equity $312,088.00 - Exe…" at bounding box center [632, 161] width 159 height 229
click at [701, 309] on button "Save & Close" at bounding box center [671, 308] width 69 height 21
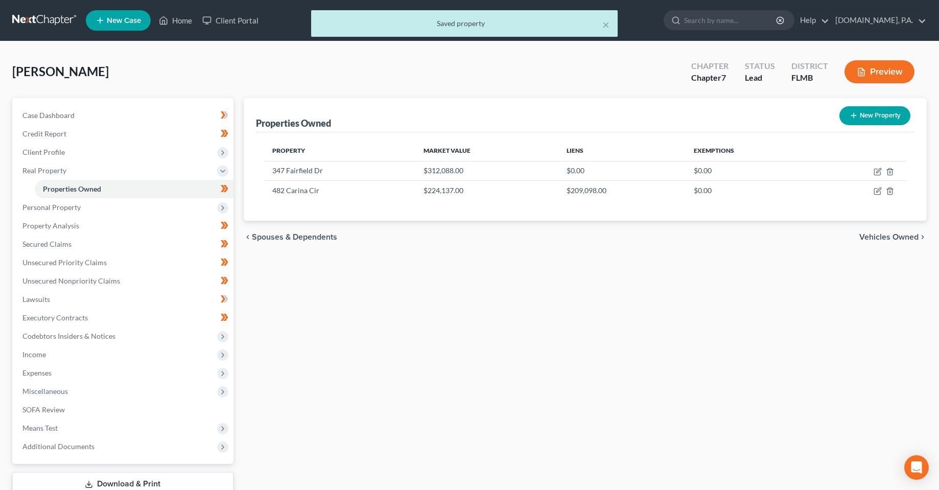
click at [451, 328] on div "Properties Owned New Property Property Market Value Liens Exemptions [STREET_AD…" at bounding box center [586, 310] width 694 height 425
click at [42, 216] on ul "Case Dashboard Payments Invoices Payments Payments Credit Report Client Profile" at bounding box center [123, 281] width 219 height 350
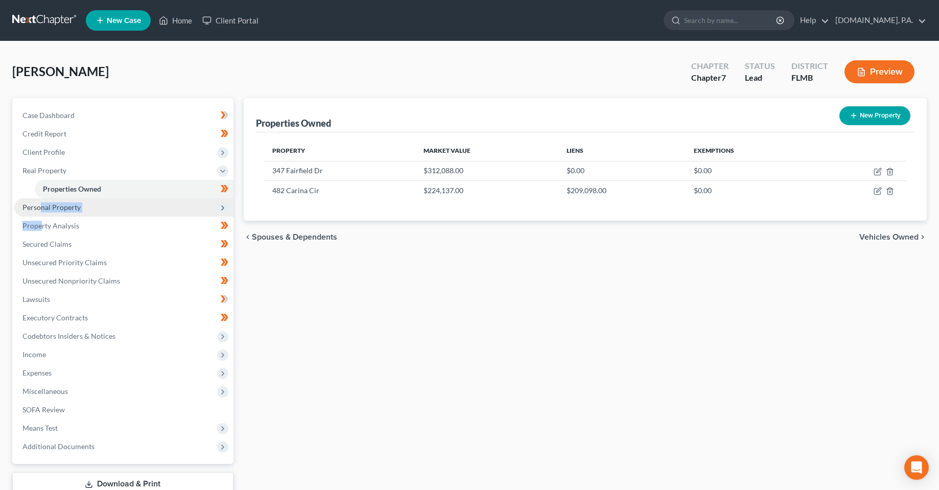
click at [49, 208] on span "Personal Property" at bounding box center [51, 207] width 58 height 9
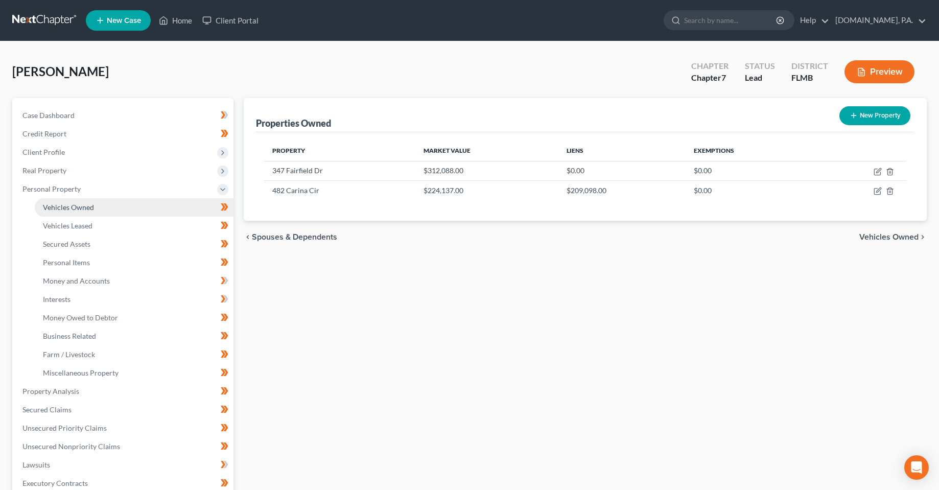
click at [84, 204] on span "Vehicles Owned" at bounding box center [68, 207] width 51 height 9
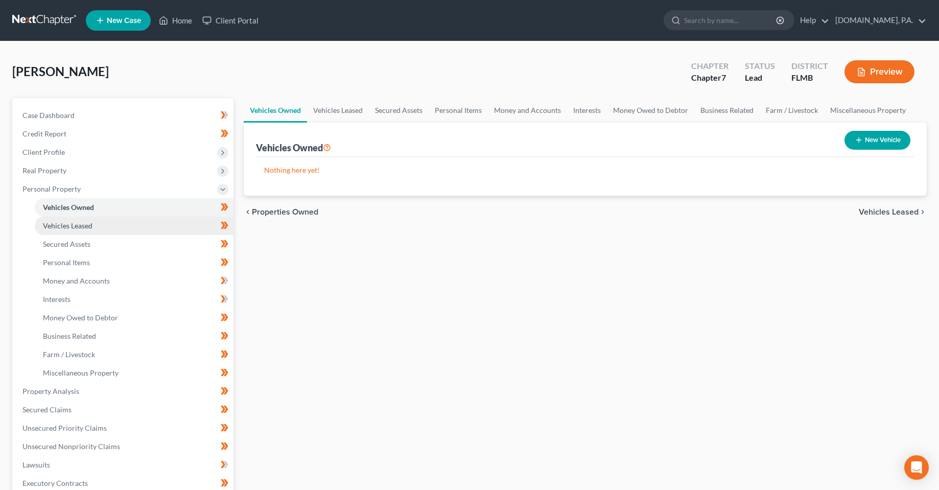
click at [109, 228] on link "Vehicles Leased" at bounding box center [134, 226] width 199 height 18
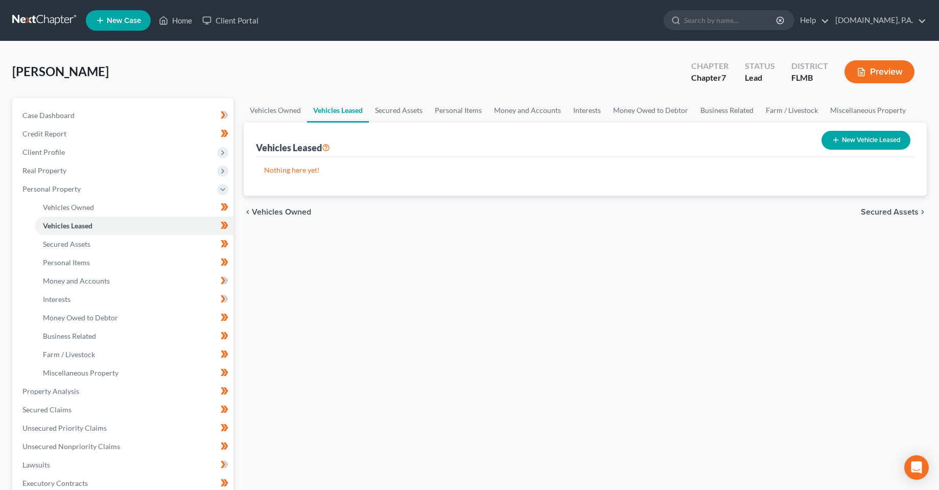
click at [373, 307] on div "Vehicles Owned Vehicles Leased Secured Assets Personal Items Money and Accounts…" at bounding box center [586, 393] width 694 height 590
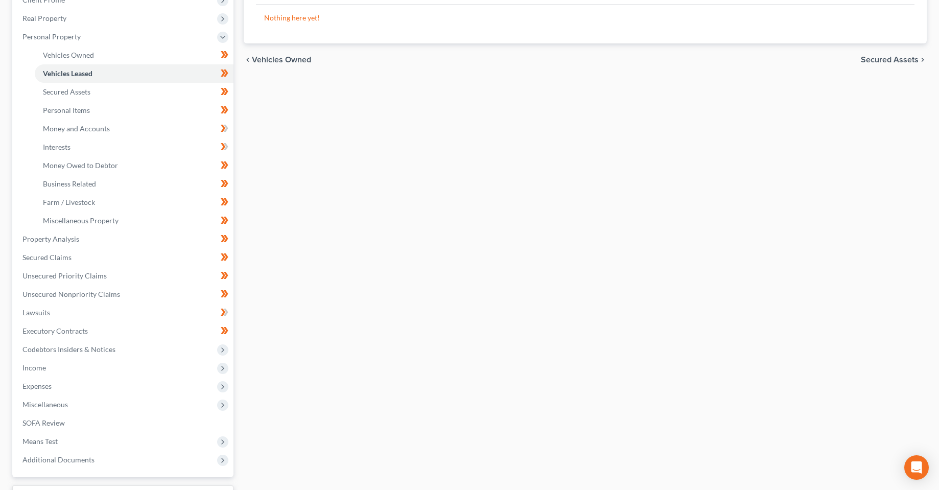
scroll to position [153, 0]
click at [27, 401] on span "Miscellaneous" at bounding box center [44, 403] width 45 height 9
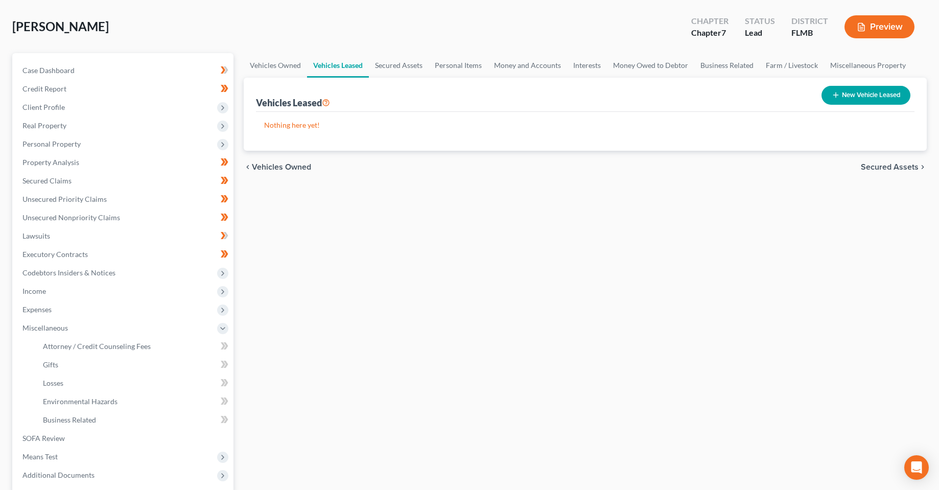
scroll to position [43, 0]
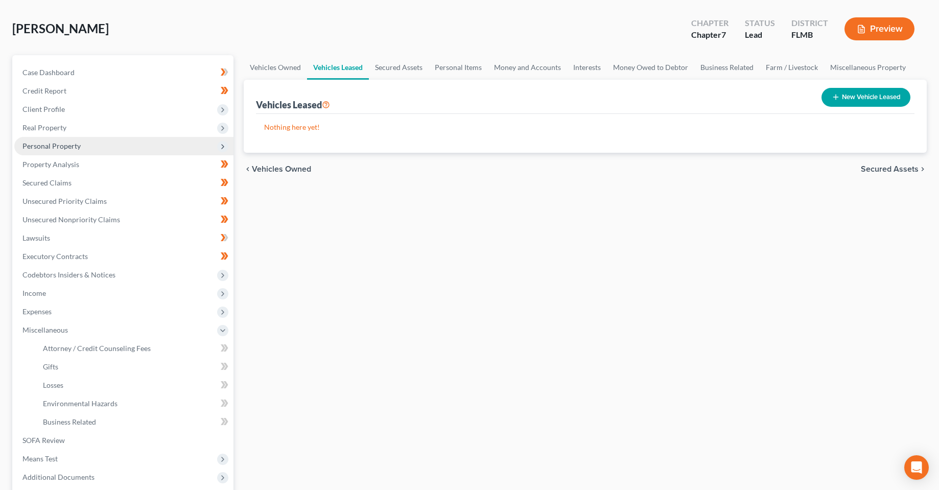
click at [43, 150] on span "Personal Property" at bounding box center [51, 146] width 58 height 9
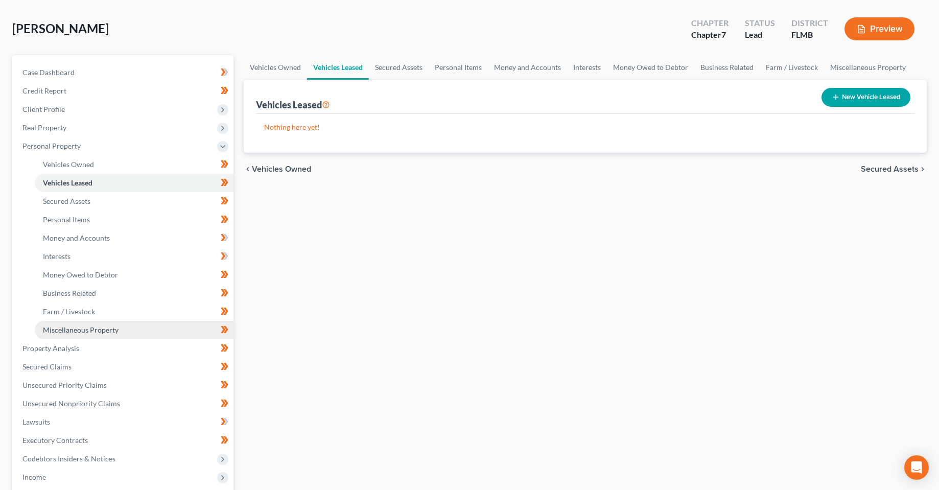
click at [76, 332] on span "Miscellaneous Property" at bounding box center [81, 329] width 76 height 9
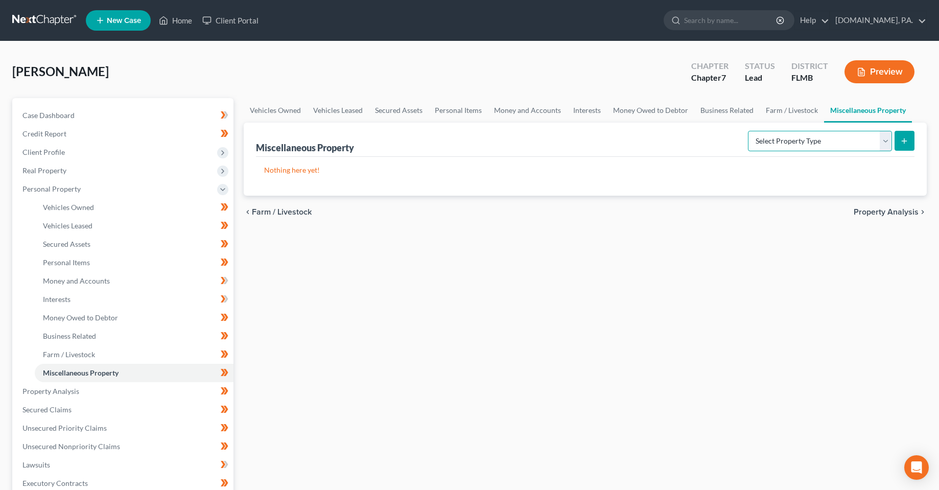
click at [875, 133] on select "Select Property Type Assigned for Creditor Benefit [DATE] Holding for Another N…" at bounding box center [820, 141] width 144 height 20
select select "holding_for_another"
click at [748, 131] on select "Select Property Type Assigned for Creditor Benefit [DATE] Holding for Another N…" at bounding box center [820, 141] width 144 height 20
click at [899, 144] on button "submit" at bounding box center [905, 141] width 20 height 20
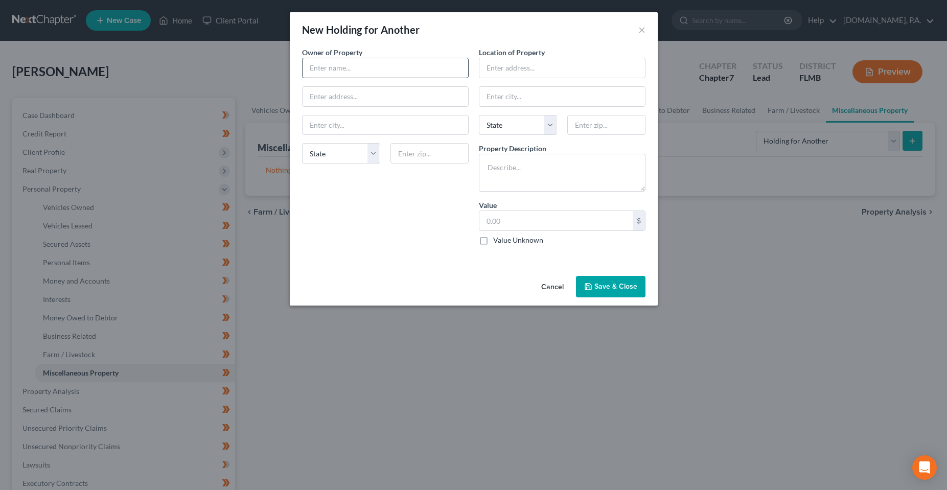
click at [340, 68] on input "text" at bounding box center [386, 67] width 166 height 19
click at [355, 69] on input "text" at bounding box center [386, 67] width 166 height 19
type input "[PERSON_NAME], [PERSON_NAME]"
type input "347 Fairfield Dr"
type input "32771"
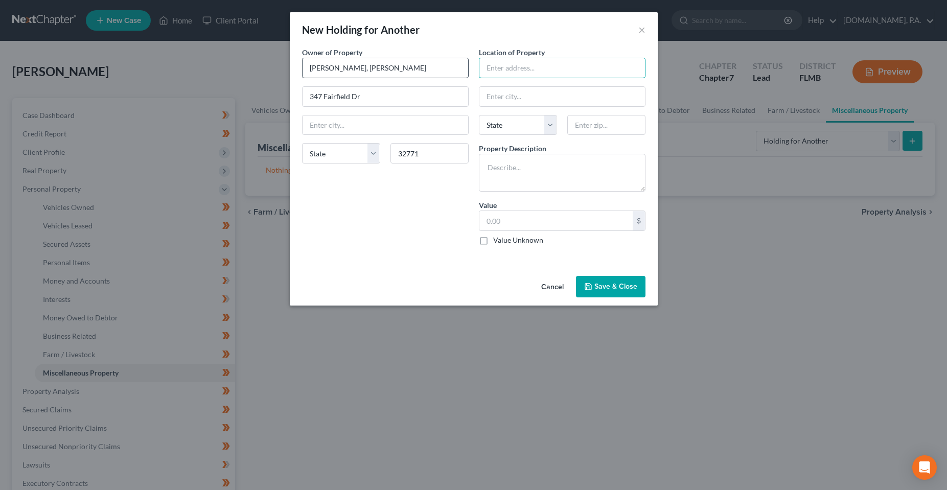
type input "[PERSON_NAME]"
select select "9"
click at [547, 67] on input "text" at bounding box center [562, 67] width 166 height 19
click at [360, 234] on div "Owner of Property * [PERSON_NAME], [PERSON_NAME] 347 Fairfield [PERSON_NAME][GE…" at bounding box center [385, 150] width 177 height 206
click at [549, 66] on input "text" at bounding box center [562, 67] width 166 height 19
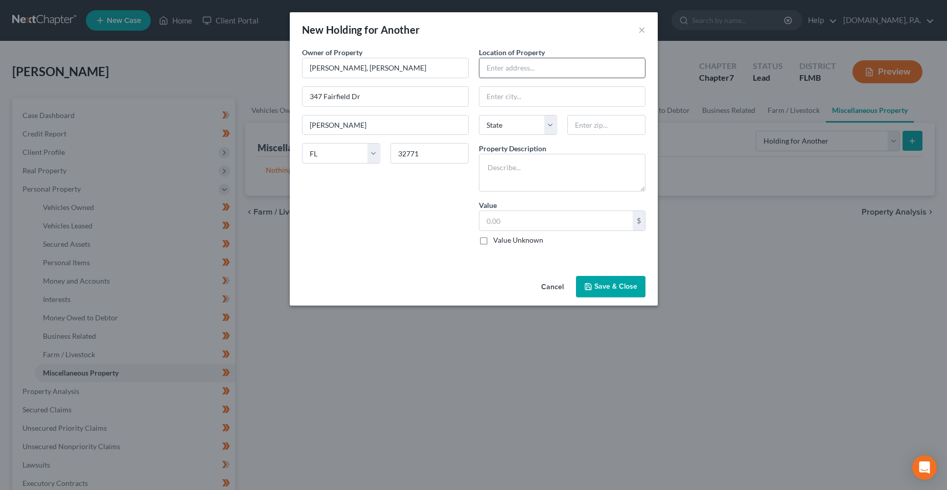
click at [537, 68] on input "text" at bounding box center [562, 67] width 166 height 19
type input "[STREET_ADDRESS]"
click at [601, 119] on input "text" at bounding box center [606, 125] width 78 height 20
type input "32773"
type input "[PERSON_NAME]"
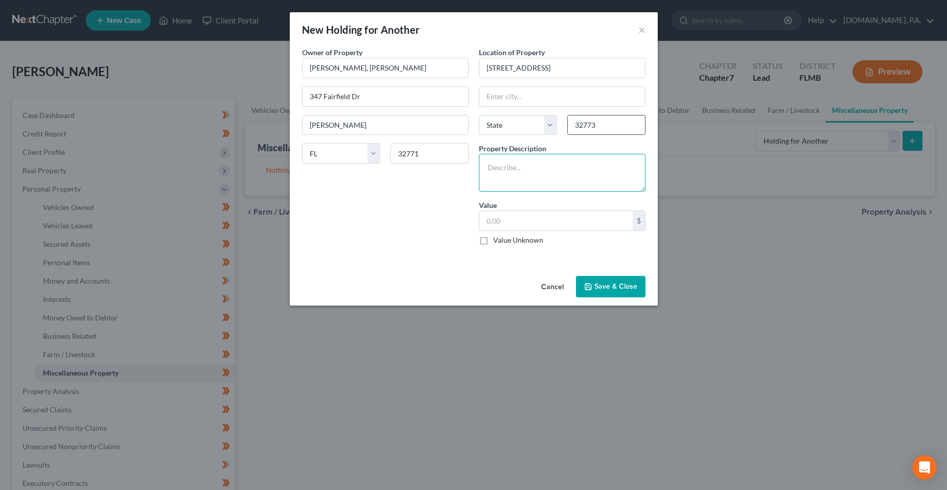
select select "9"
drag, startPoint x: 532, startPoint y: 66, endPoint x: 661, endPoint y: 61, distance: 128.4
click at [659, 61] on div "New Holding for Another × An exemption set must first be selected from the Fili…" at bounding box center [473, 245] width 947 height 490
type input "[STREET_ADDRESS]"
click at [595, 160] on textarea at bounding box center [562, 173] width 167 height 38
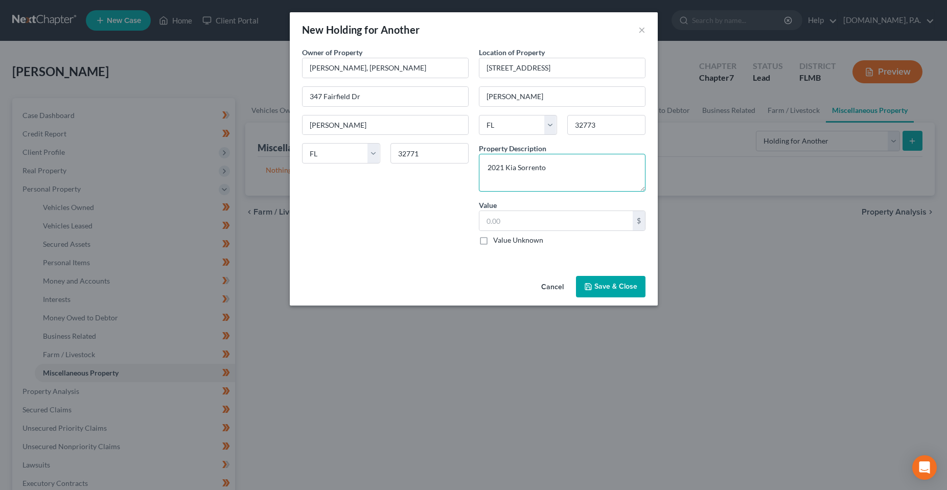
drag, startPoint x: 544, startPoint y: 175, endPoint x: 583, endPoint y: 173, distance: 38.4
click at [544, 175] on textarea "2021 Kia Sorrento" at bounding box center [562, 173] width 167 height 38
click at [585, 172] on textarea "2021 Kia Sorrento 5XYRGDLXMG006338" at bounding box center [562, 173] width 167 height 38
click at [585, 170] on textarea "2021 Kia Sorrento 5XYRGDLXMG006338" at bounding box center [562, 173] width 167 height 38
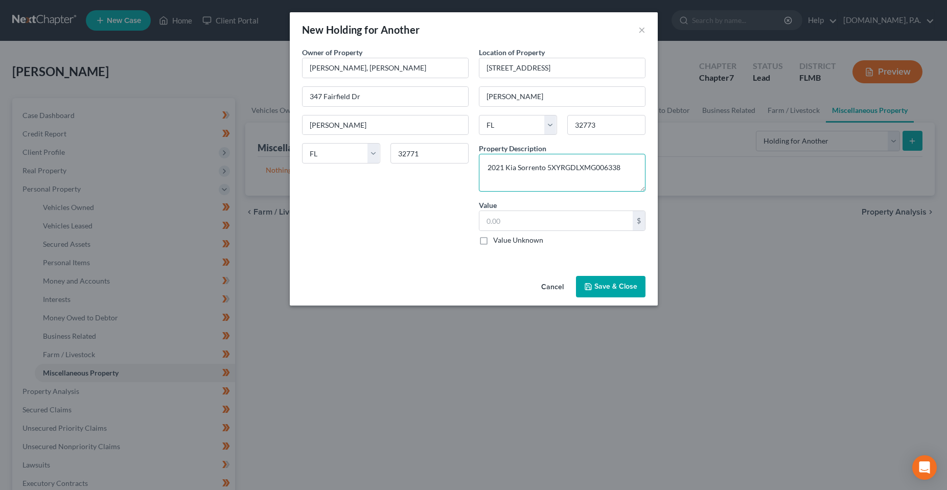
drag, startPoint x: 559, startPoint y: 165, endPoint x: 593, endPoint y: 173, distance: 35.7
click at [559, 165] on textarea "2021 Kia Sorrento 5XYRGDLXMG006338" at bounding box center [562, 173] width 167 height 38
click at [624, 166] on textarea "2021 Kia Sorrento 5XYRGDLXMG006338" at bounding box center [562, 173] width 167 height 38
click at [561, 168] on textarea "2021 Kia Sorrento 5XYRGDLXMG006338" at bounding box center [562, 173] width 167 height 38
click at [582, 167] on textarea "2021 Kia Sorrento [US_VEHICLE_IDENTIFICATION_NUMBER]" at bounding box center [562, 173] width 167 height 38
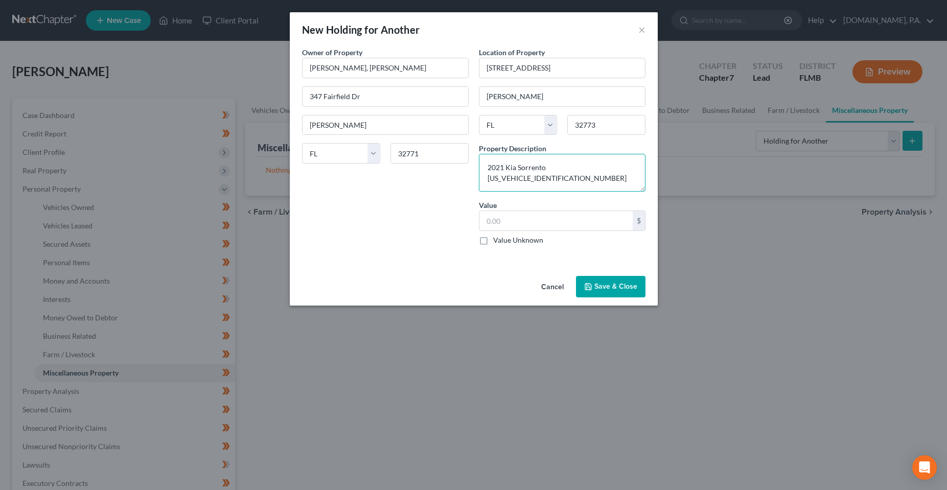
click at [582, 167] on textarea "2021 Kia Sorrento [US_VEHICLE_IDENTIFICATION_NUMBER]" at bounding box center [562, 173] width 167 height 38
drag, startPoint x: 546, startPoint y: 169, endPoint x: 647, endPoint y: 165, distance: 100.7
click at [546, 169] on textarea "2021 Kia Sorrento [US_VEHICLE_IDENTIFICATION_NUMBER]" at bounding box center [562, 173] width 167 height 38
type textarea "2021 Kia Sorrento LX; VIN: [US_VEHICLE_IDENTIFICATION_NUMBER]"
click at [569, 221] on input "text" at bounding box center [555, 220] width 153 height 19
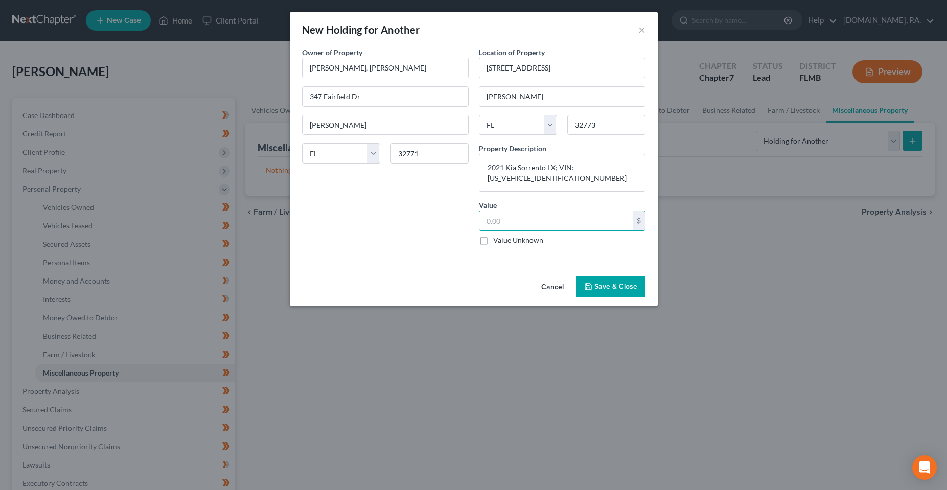
click at [531, 243] on label "Value Unknown" at bounding box center [518, 240] width 50 height 10
click at [504, 242] on input "Value Unknown" at bounding box center [500, 238] width 7 height 7
checkbox input "true"
type input "0.00"
click at [493, 243] on label "Value Unknown" at bounding box center [518, 240] width 50 height 10
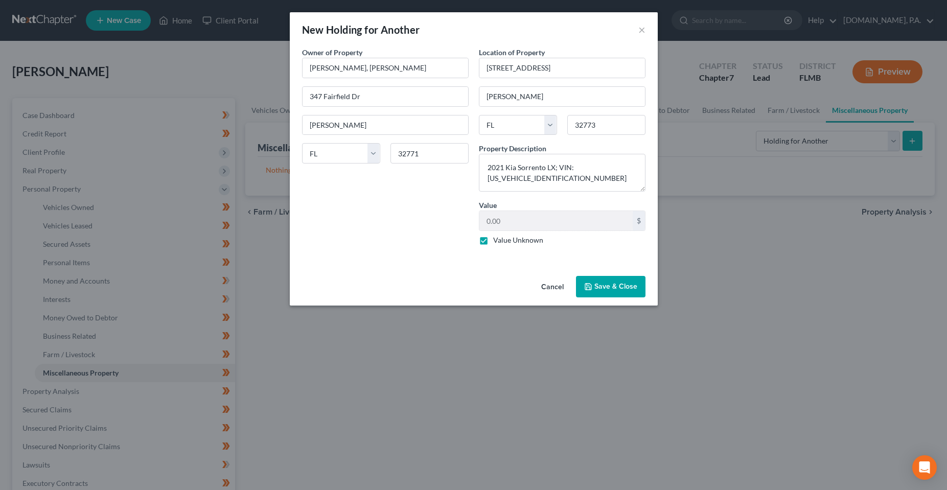
click at [497, 242] on input "Value Unknown" at bounding box center [500, 238] width 7 height 7
checkbox input "false"
click at [426, 261] on div "An exemption set must first be selected from the Filing Information section. Ow…" at bounding box center [474, 159] width 368 height 225
click at [557, 230] on input "0.00" at bounding box center [555, 220] width 153 height 19
paste input "12,537.5"
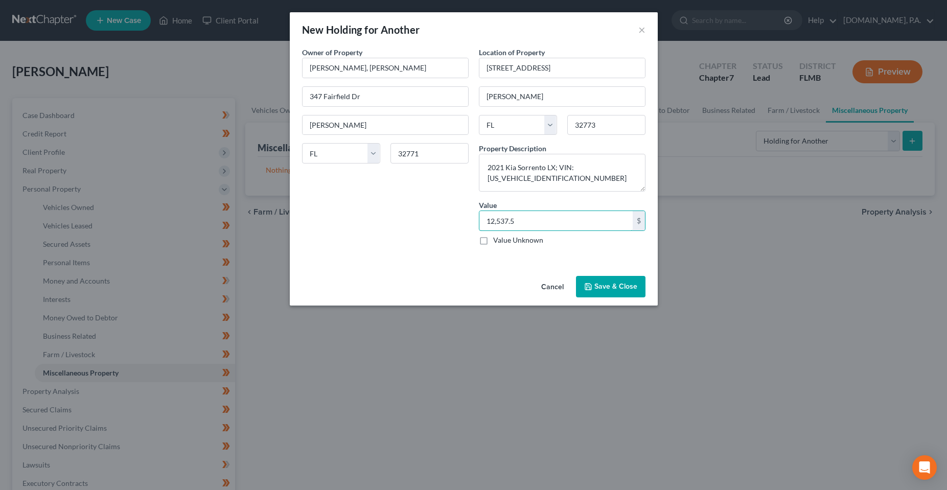
type input "12,537.5"
click at [459, 264] on div "An exemption set must first be selected from the Filing Information section. Ow…" at bounding box center [474, 159] width 368 height 225
click at [621, 291] on button "Save & Close" at bounding box center [610, 286] width 69 height 21
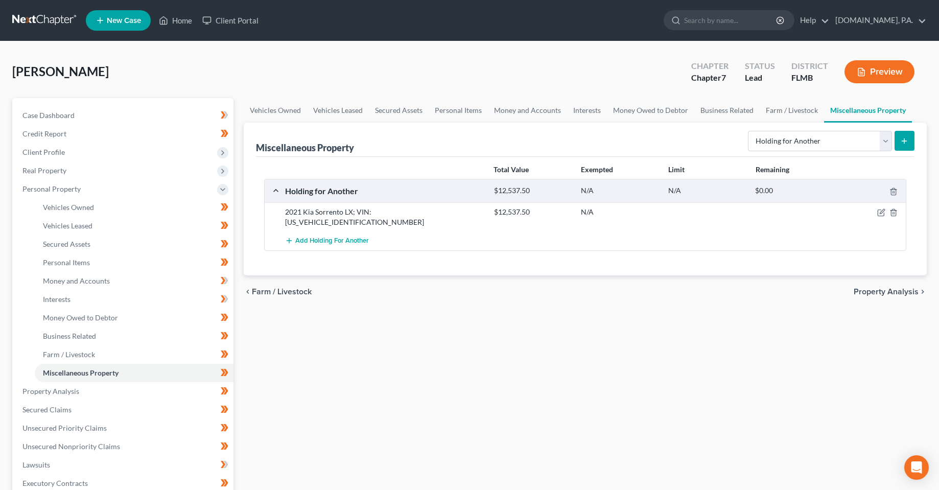
click at [437, 338] on div "Vehicles Owned Vehicles Leased Secured Assets Personal Items Money and Accounts…" at bounding box center [586, 393] width 694 height 590
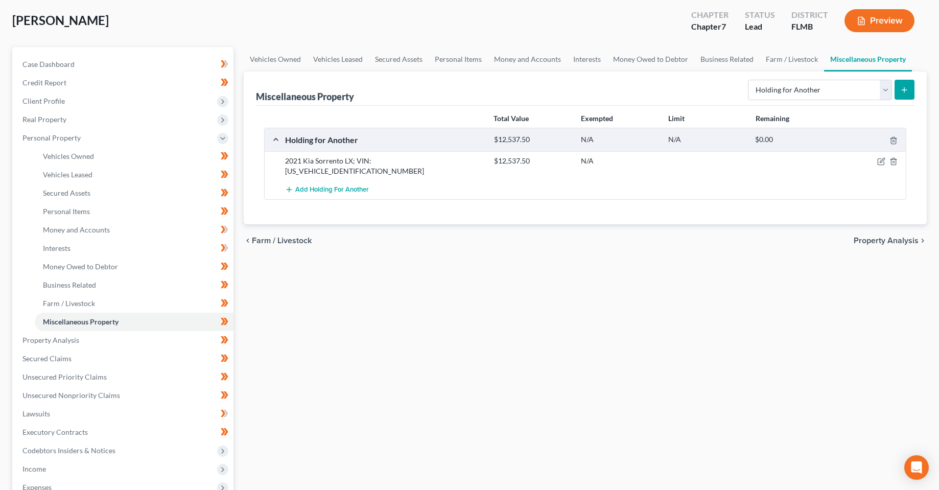
click at [502, 336] on div "Vehicles Owned Vehicles Leased Secured Assets Personal Items Money and Accounts…" at bounding box center [586, 342] width 694 height 590
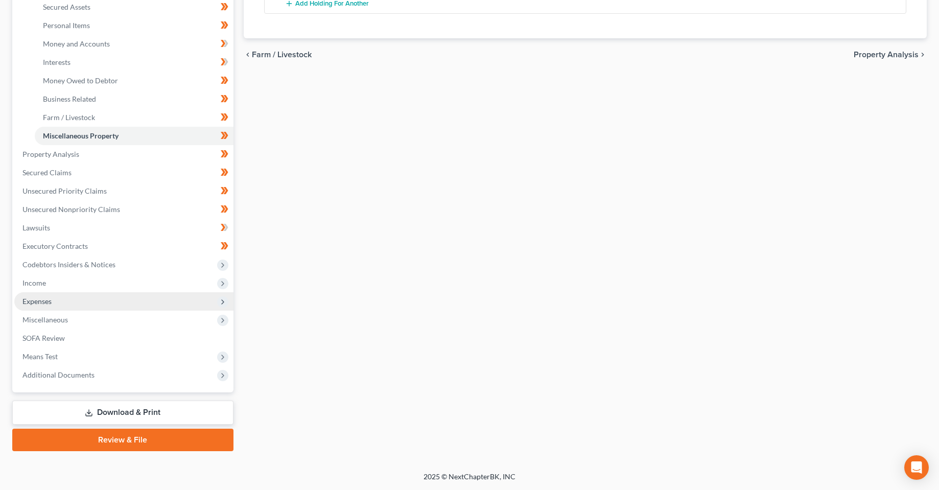
drag, startPoint x: 37, startPoint y: 306, endPoint x: 73, endPoint y: 306, distance: 36.3
click at [37, 306] on span "Expenses" at bounding box center [123, 301] width 219 height 18
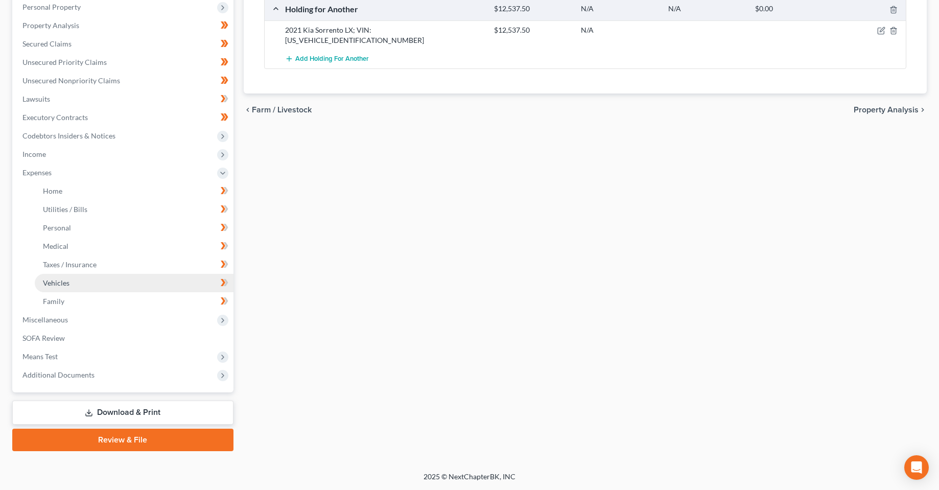
scroll to position [182, 0]
click at [85, 280] on link "Vehicles" at bounding box center [134, 283] width 199 height 18
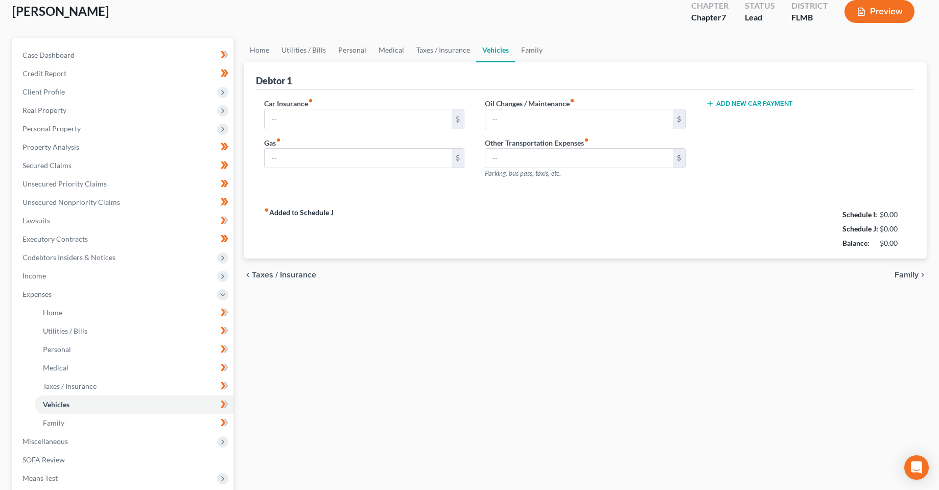
type input "200.00"
type input "160.00"
type input "80.00"
type input "40.00"
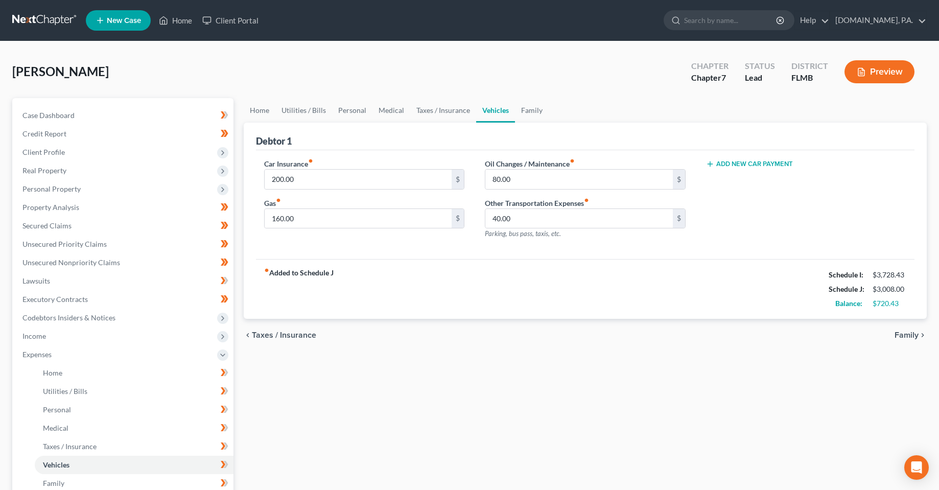
click at [750, 160] on button "Add New Car Payment" at bounding box center [749, 164] width 87 height 8
click at [749, 184] on input "text" at bounding box center [792, 179] width 170 height 19
type input "580"
click at [743, 238] on div "Car Payment 1 fiber_manual_record 580 $ Add New Car Payment" at bounding box center [806, 202] width 221 height 89
click at [503, 371] on div "Home Utilities / Bills Personal Medical Taxes / Insurance Vehicles Family Debto…" at bounding box center [586, 365] width 694 height 535
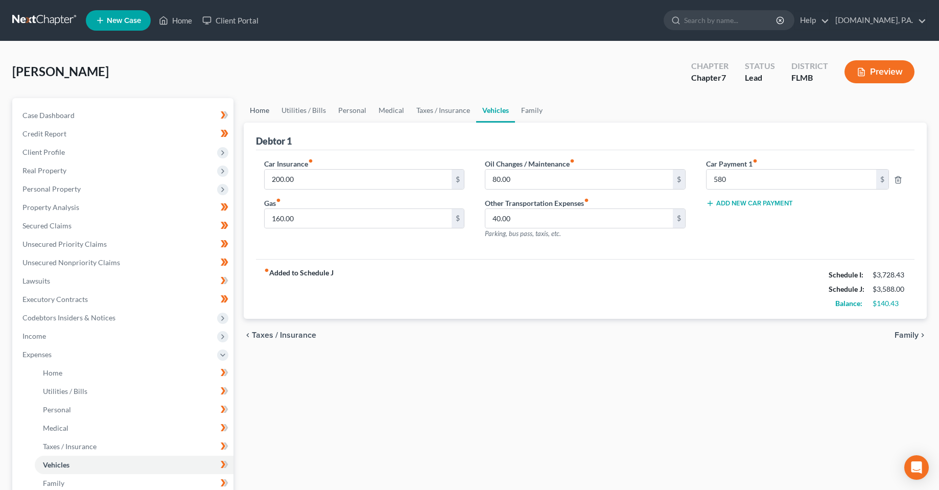
click at [262, 108] on link "Home" at bounding box center [260, 110] width 32 height 25
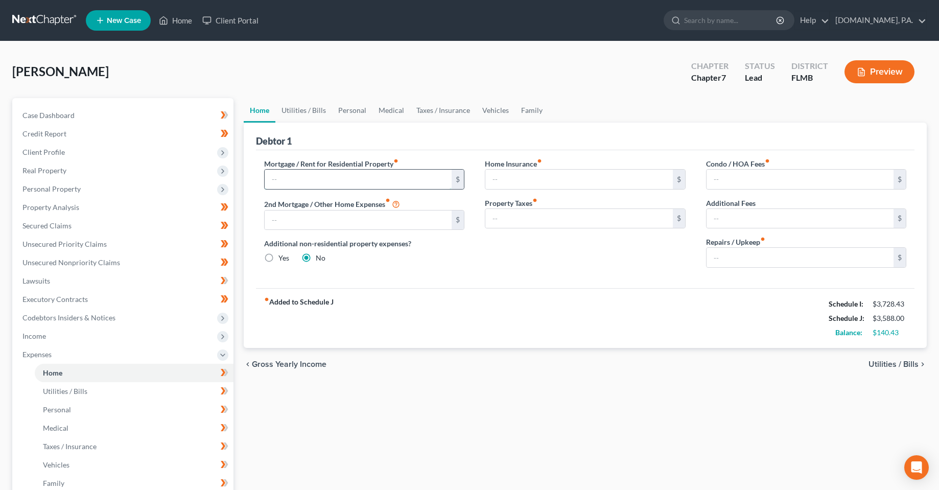
click at [301, 180] on input "text" at bounding box center [359, 179] width 188 height 19
click at [322, 107] on link "Utilities / Bills" at bounding box center [303, 110] width 57 height 25
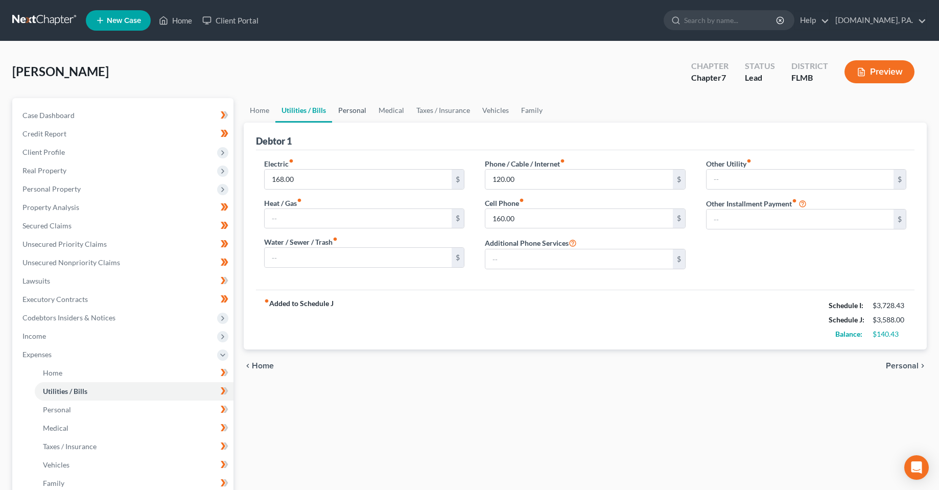
click at [368, 107] on link "Personal" at bounding box center [352, 110] width 40 height 25
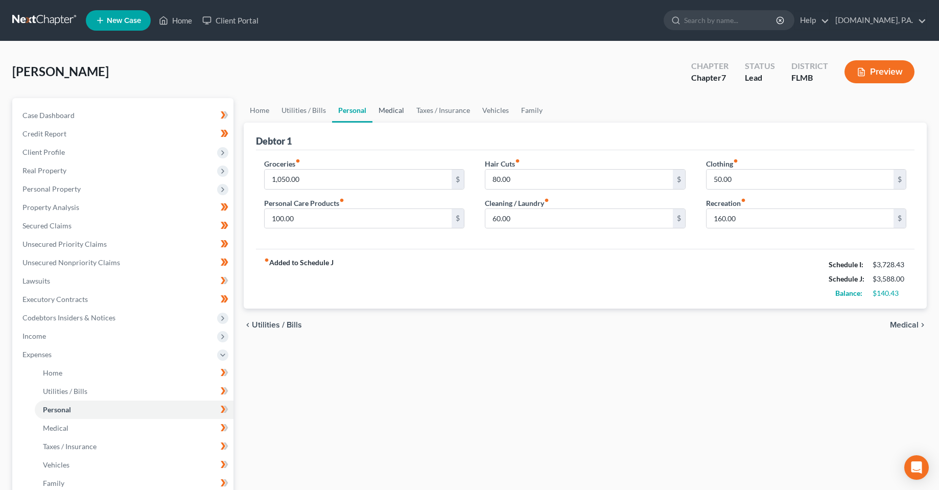
click at [394, 108] on link "Medical" at bounding box center [392, 110] width 38 height 25
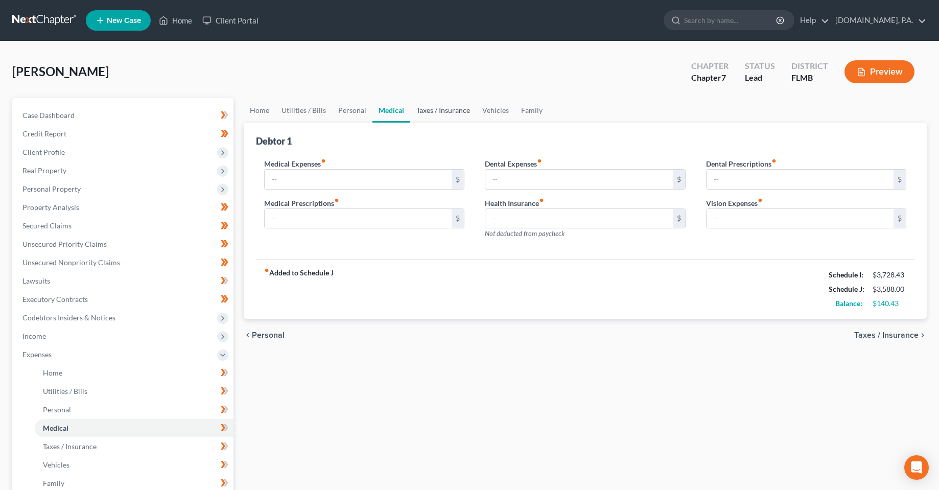
click at [439, 112] on link "Taxes / Insurance" at bounding box center [443, 110] width 66 height 25
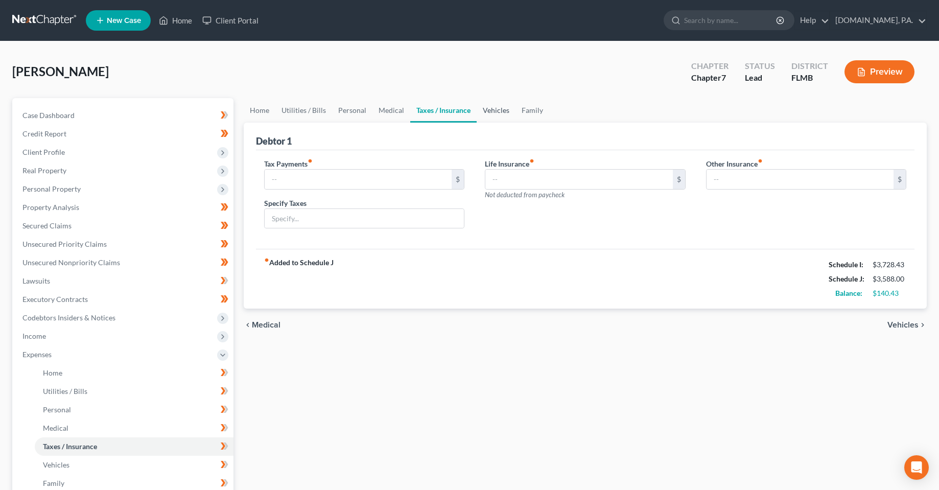
click at [490, 109] on link "Vehicles" at bounding box center [496, 110] width 39 height 25
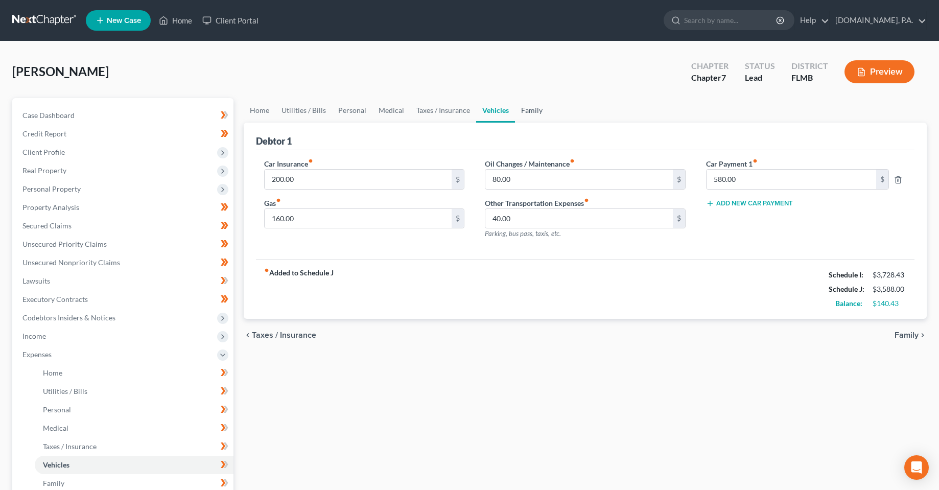
click at [528, 111] on link "Family" at bounding box center [532, 110] width 34 height 25
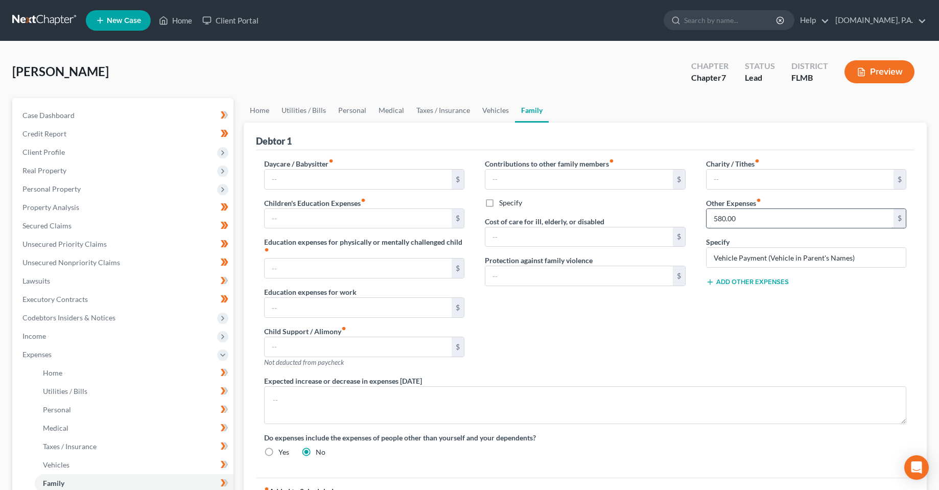
click at [755, 222] on input "580.00" at bounding box center [801, 218] width 188 height 19
click at [479, 109] on link "Vehicles" at bounding box center [495, 110] width 39 height 25
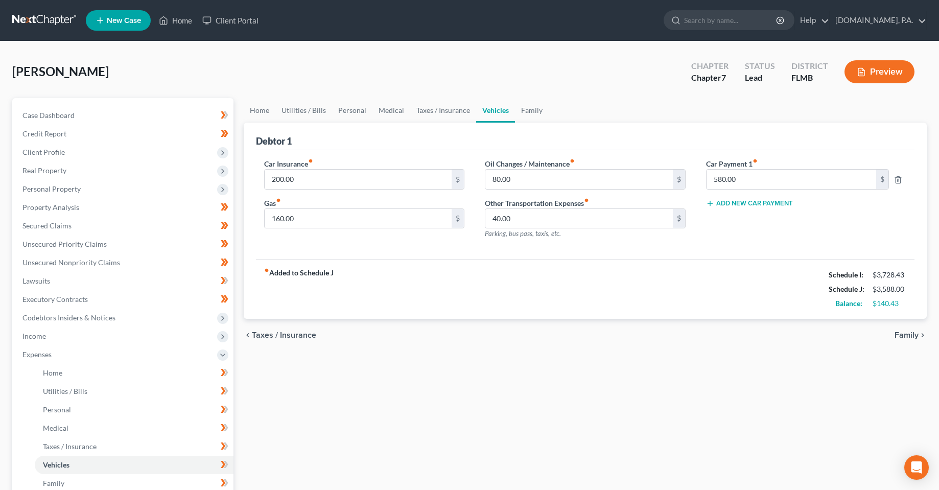
click at [899, 175] on div at bounding box center [902, 179] width 17 height 10
click at [896, 181] on icon "button" at bounding box center [898, 180] width 8 height 8
click at [452, 308] on div "fiber_manual_record Added to Schedule J Schedule I: $3,728.43 Schedule J: $3,00…" at bounding box center [585, 289] width 659 height 60
click at [290, 107] on link "Utilities / Bills" at bounding box center [303, 110] width 57 height 25
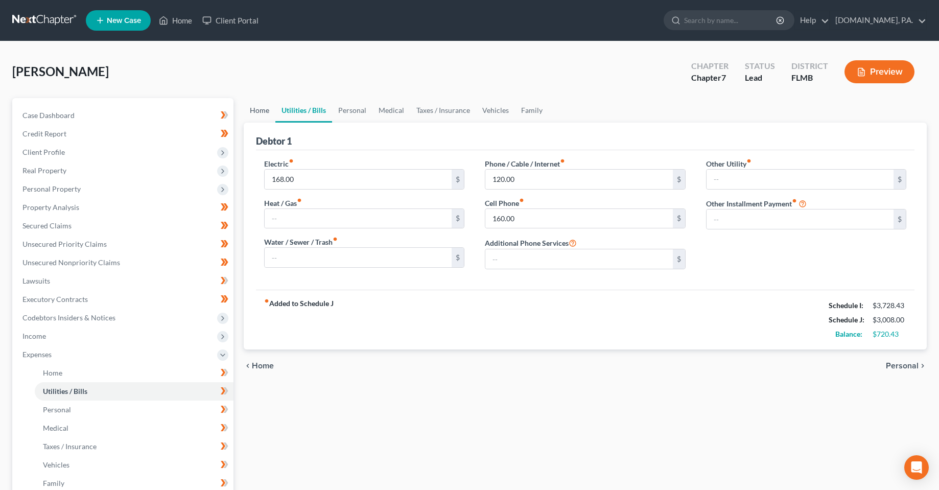
click at [245, 112] on link "Home" at bounding box center [260, 110] width 32 height 25
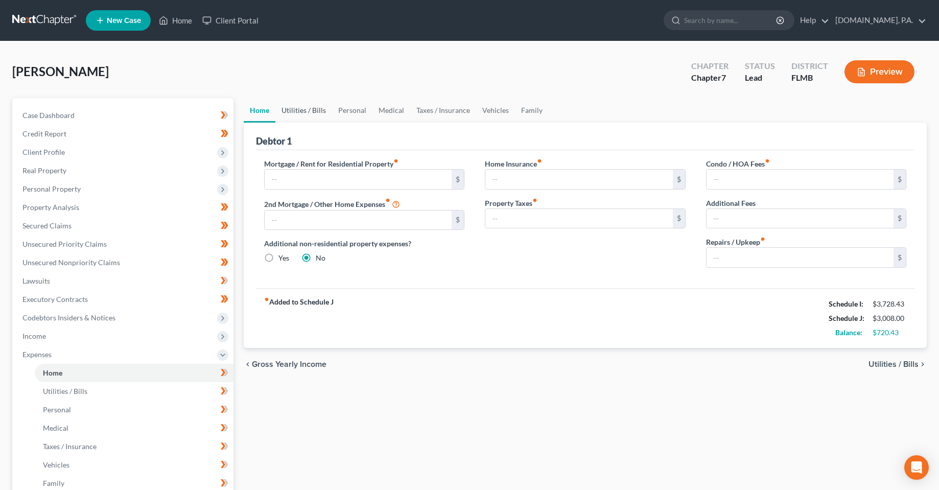
click at [309, 108] on link "Utilities / Bills" at bounding box center [303, 110] width 57 height 25
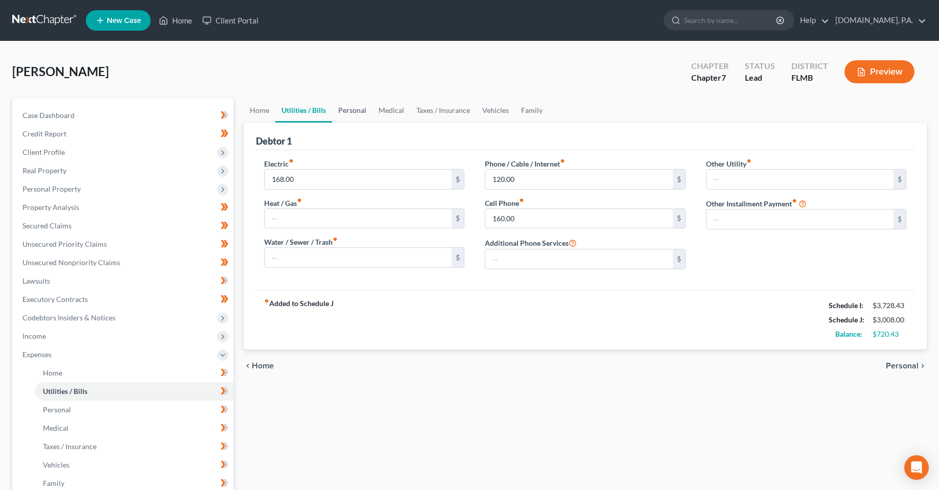
click at [337, 109] on link "Personal" at bounding box center [352, 110] width 40 height 25
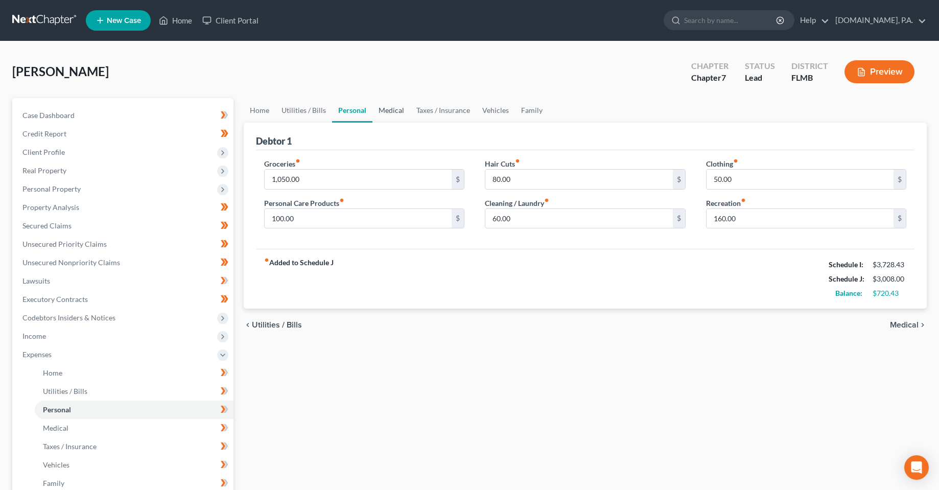
click at [391, 110] on link "Medical" at bounding box center [392, 110] width 38 height 25
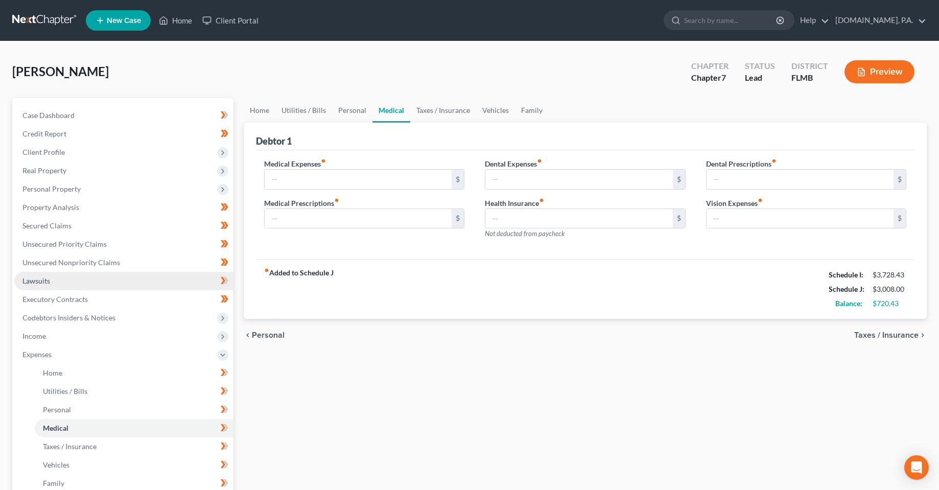
drag, startPoint x: 490, startPoint y: 446, endPoint x: 167, endPoint y: 283, distance: 361.5
click at [478, 441] on div "Home Utilities / Bills Personal Medical Taxes / Insurance Vehicles Family Debto…" at bounding box center [586, 365] width 694 height 535
drag, startPoint x: 527, startPoint y: 452, endPoint x: 428, endPoint y: 321, distance: 163.4
click at [525, 451] on div "Home Utilities / Bills Personal Medical Taxes / Insurance Vehicles Family Debto…" at bounding box center [586, 365] width 694 height 535
drag, startPoint x: 380, startPoint y: 408, endPoint x: 396, endPoint y: 391, distance: 23.1
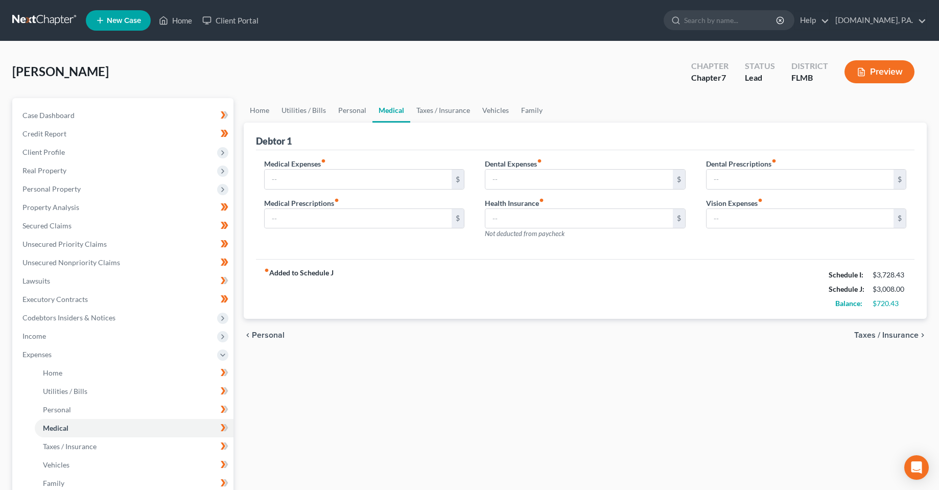
click at [381, 405] on div "Home Utilities / Bills Personal Medical Taxes / Insurance Vehicles Family Debto…" at bounding box center [586, 365] width 694 height 535
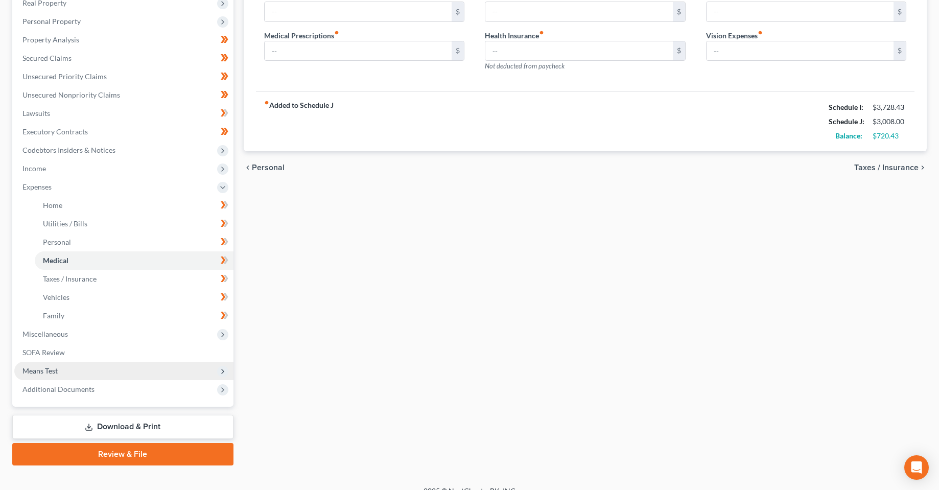
scroll to position [182, 0]
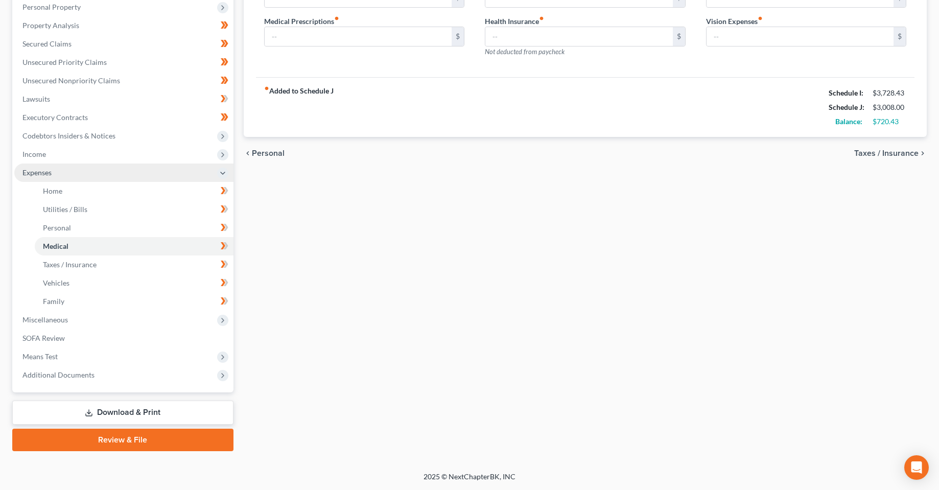
drag, startPoint x: 705, startPoint y: 238, endPoint x: 23, endPoint y: 175, distance: 684.5
click at [705, 238] on div "Home Utilities / Bills Personal Medical Taxes / Insurance Vehicles Family Debto…" at bounding box center [586, 183] width 694 height 535
click at [322, 344] on div "Home Utilities / Bills Personal Medical Taxes / Insurance Vehicles Family Debto…" at bounding box center [586, 183] width 694 height 535
click at [395, 221] on div "Home Utilities / Bills Personal Medical Taxes / Insurance Vehicles Family Debto…" at bounding box center [586, 183] width 694 height 535
click at [670, 278] on div "Home Utilities / Bills Personal Medical Taxes / Insurance Vehicles Family Debto…" at bounding box center [586, 183] width 694 height 535
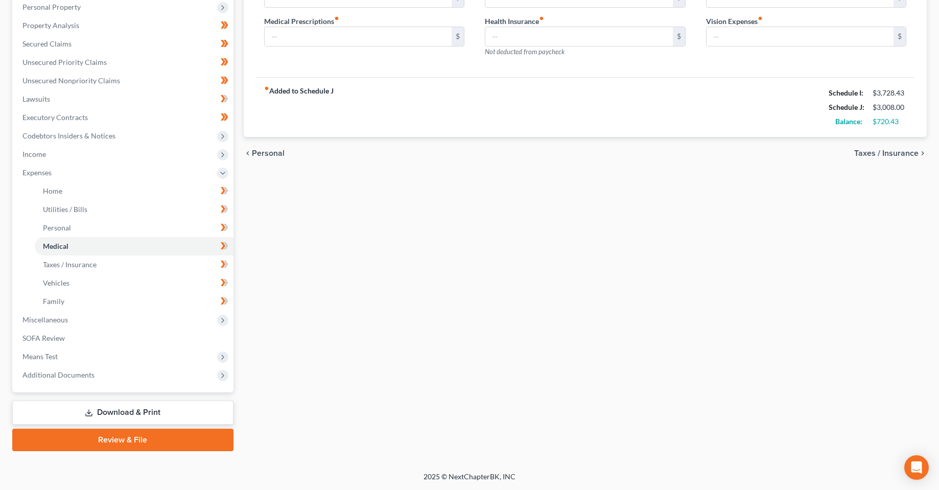
drag, startPoint x: 781, startPoint y: 277, endPoint x: 504, endPoint y: 266, distance: 277.7
click at [769, 277] on div "Home Utilities / Bills Personal Medical Taxes / Insurance Vehicles Family Debto…" at bounding box center [586, 183] width 694 height 535
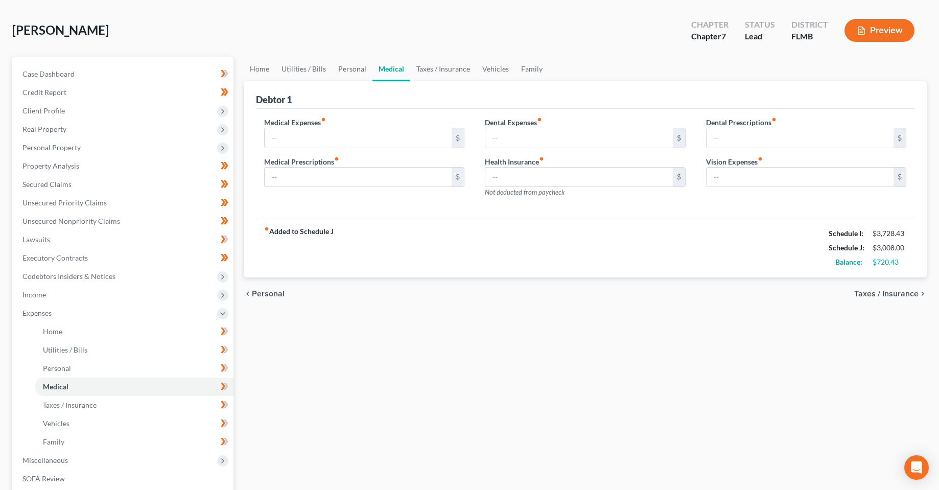
scroll to position [0, 0]
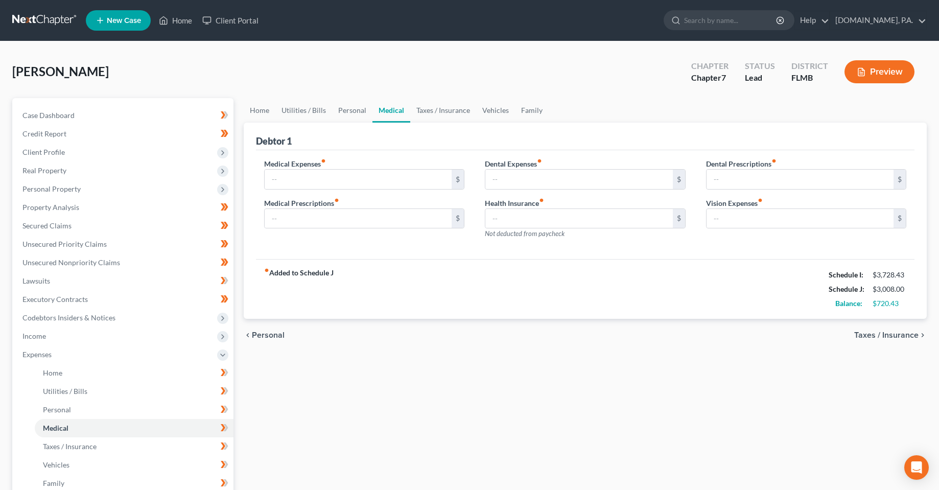
click at [481, 368] on div "Home Utilities / Bills Personal Medical Taxes / Insurance Vehicles Family Debto…" at bounding box center [586, 365] width 694 height 535
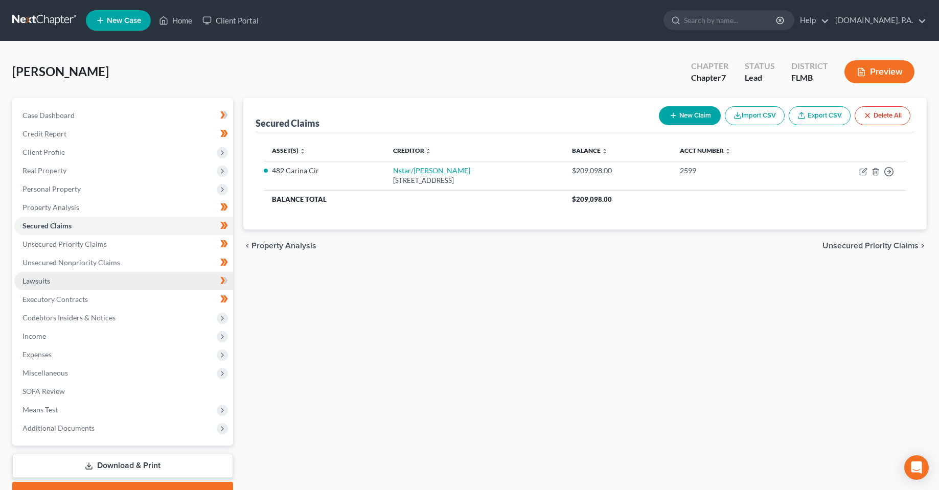
click at [47, 286] on link "Lawsuits" at bounding box center [123, 281] width 219 height 18
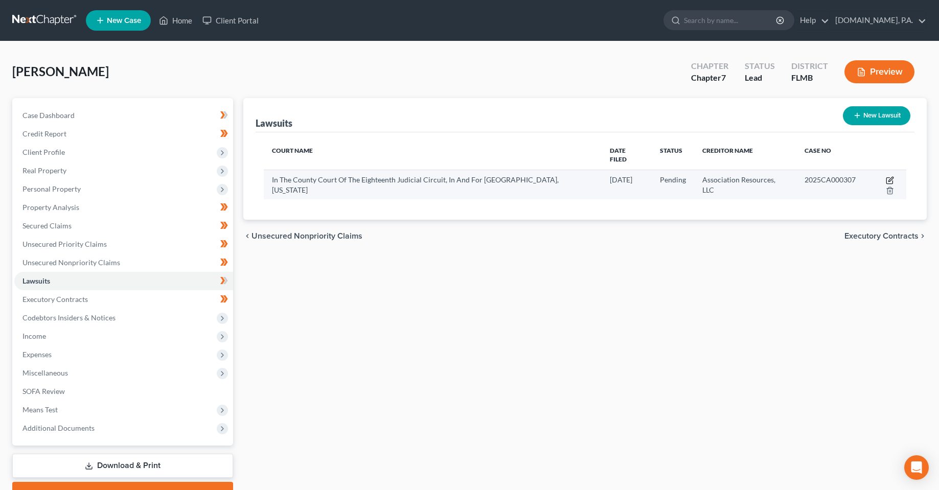
click at [472, 176] on icon "button" at bounding box center [890, 180] width 8 height 8
select select "9"
select select "0"
select select "2"
select select "9"
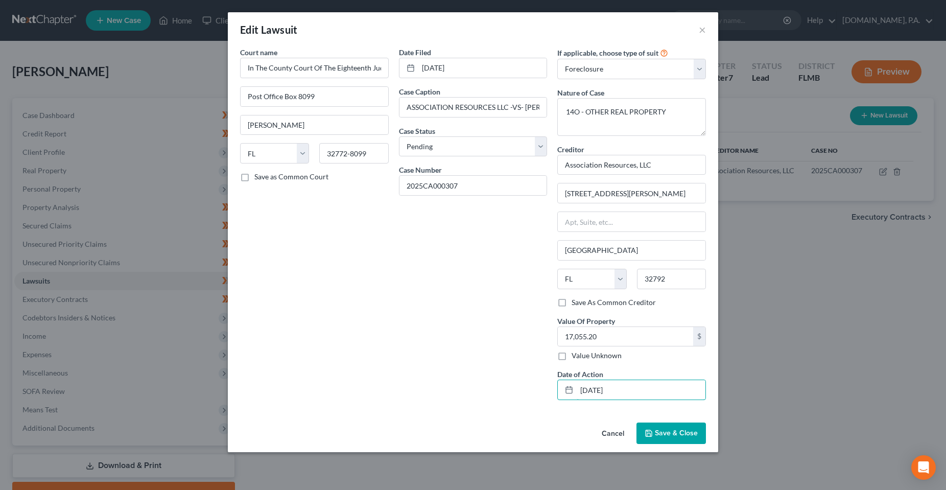
drag, startPoint x: 639, startPoint y: 394, endPoint x: 533, endPoint y: 394, distance: 106.3
click at [472, 394] on div "Court name * In The County Court Of The Eighteenth Judicial Circuit, In And For…" at bounding box center [473, 227] width 476 height 361
drag, startPoint x: 680, startPoint y: 113, endPoint x: 516, endPoint y: 117, distance: 163.6
click at [472, 117] on div "Court name * In The County Court Of The Eighteenth Judicial Circuit, In And For…" at bounding box center [473, 227] width 476 height 361
click at [472, 343] on input "17,055.20" at bounding box center [625, 336] width 135 height 19
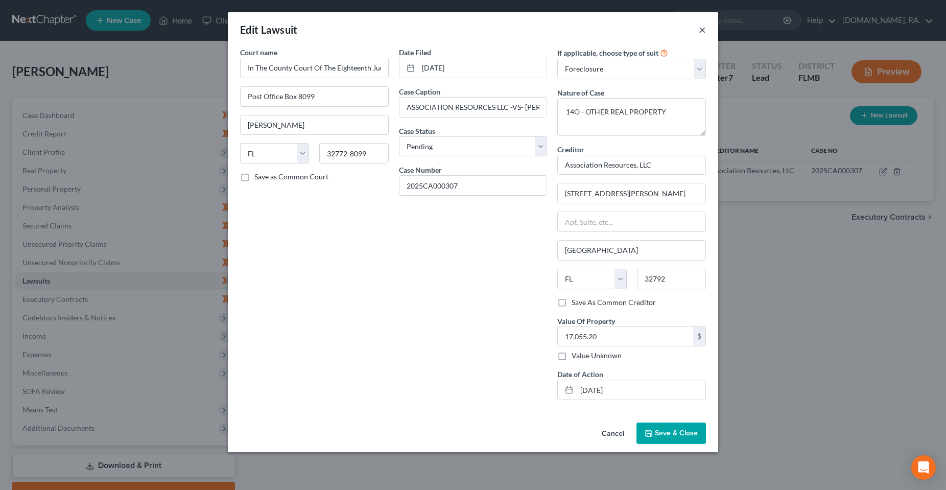
click at [472, 33] on button "×" at bounding box center [702, 30] width 7 height 12
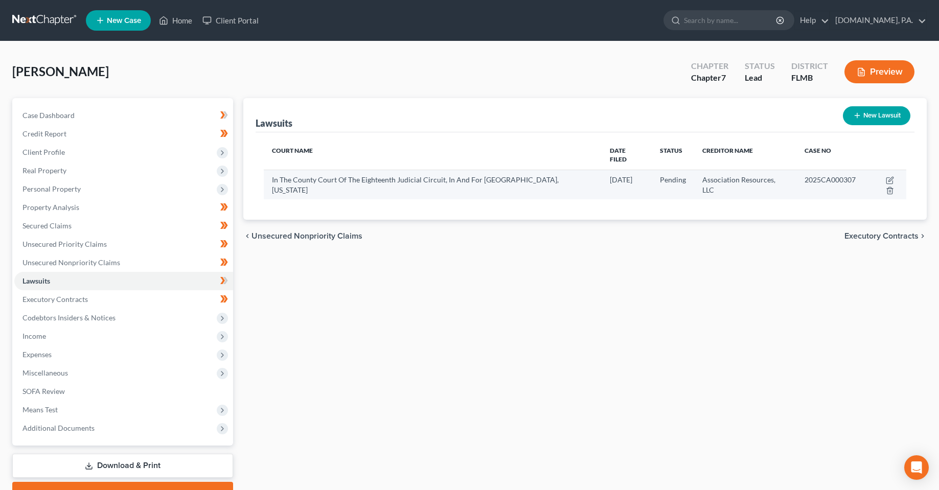
click at [472, 170] on td at bounding box center [885, 185] width 42 height 30
click at [472, 178] on td at bounding box center [885, 185] width 42 height 30
click at [472, 176] on icon "button" at bounding box center [890, 180] width 8 height 8
select select "9"
select select "0"
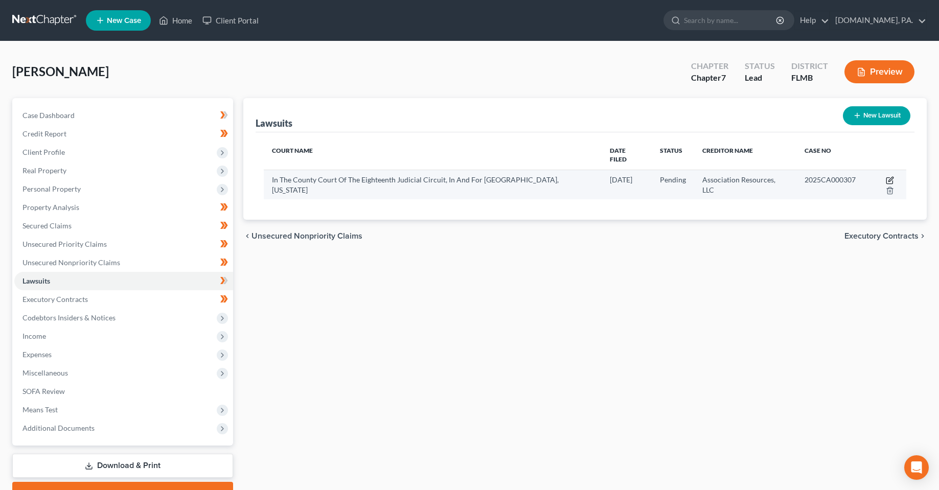
select select "2"
select select "9"
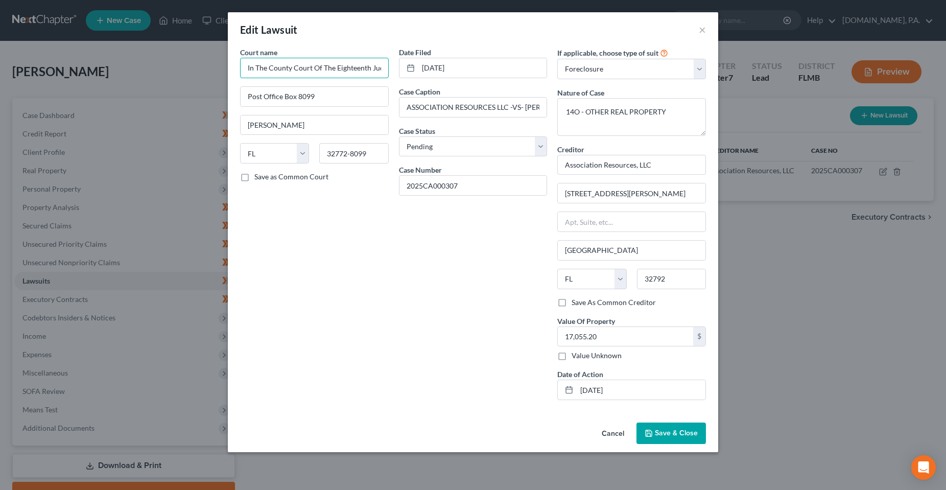
click at [343, 65] on input "In The County Court Of The Eighteenth Judicial Circuit, In And For [GEOGRAPHIC_…" at bounding box center [314, 68] width 149 height 20
click at [333, 67] on input "In The County Court Of The Eighteenth Judicial Circuit, In And For [GEOGRAPHIC_…" at bounding box center [314, 68] width 149 height 20
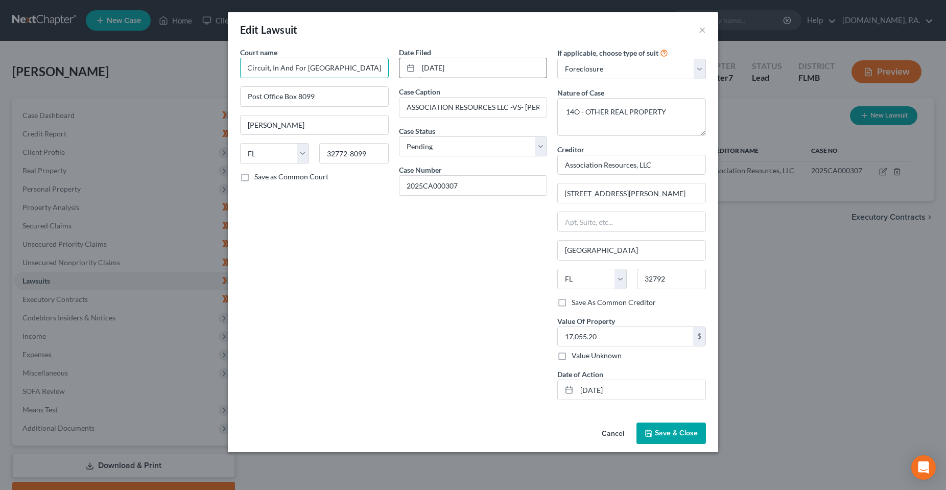
drag, startPoint x: 339, startPoint y: 67, endPoint x: 424, endPoint y: 70, distance: 85.4
click at [424, 70] on div "Court name * In The County Court Of The Eighteenth Judicial Circuit, In And For…" at bounding box center [473, 227] width 476 height 361
click at [469, 183] on input "2025CA000307" at bounding box center [474, 185] width 148 height 19
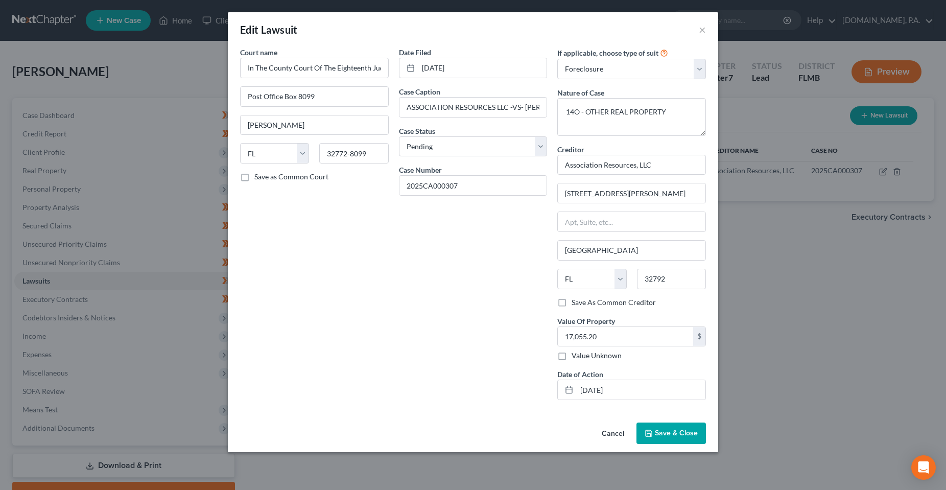
click at [431, 118] on div "Date Filed [DATE] Case Caption ASSOCIATION RESOURCES LLC -[GEOGRAPHIC_DATA]- [P…" at bounding box center [473, 227] width 159 height 361
click at [431, 108] on input "ASSOCIATION RESOURCES LLC -VS- [PERSON_NAME]" at bounding box center [474, 107] width 148 height 19
click at [472, 72] on input "[DATE]" at bounding box center [482, 67] width 129 height 19
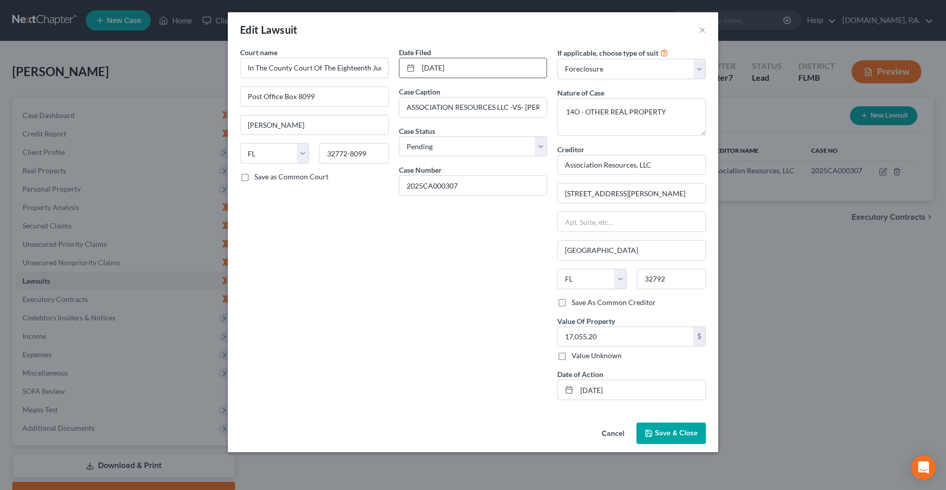
click at [472, 72] on input "[DATE]" at bounding box center [482, 67] width 129 height 19
